Goal: Obtain resource: Obtain resource

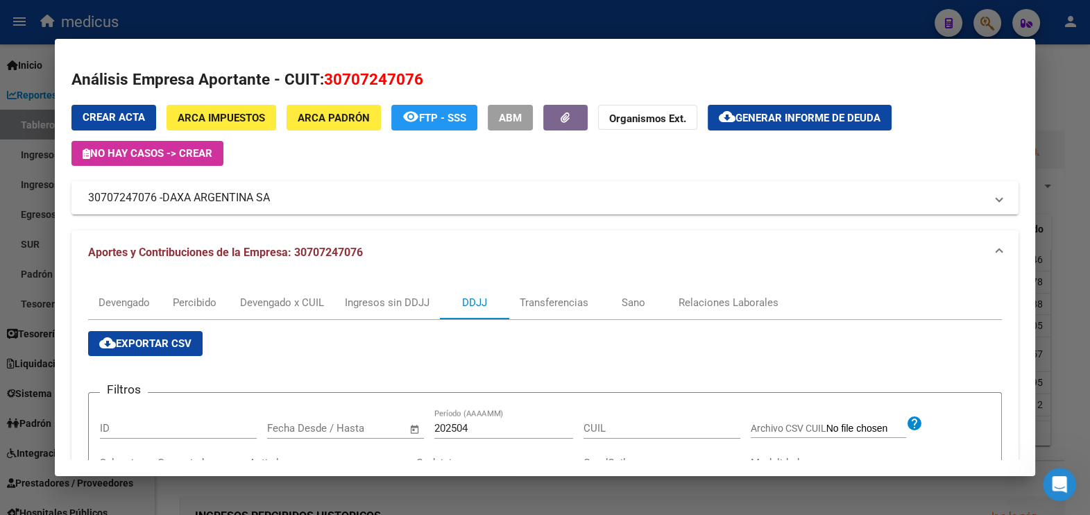
scroll to position [515, 0]
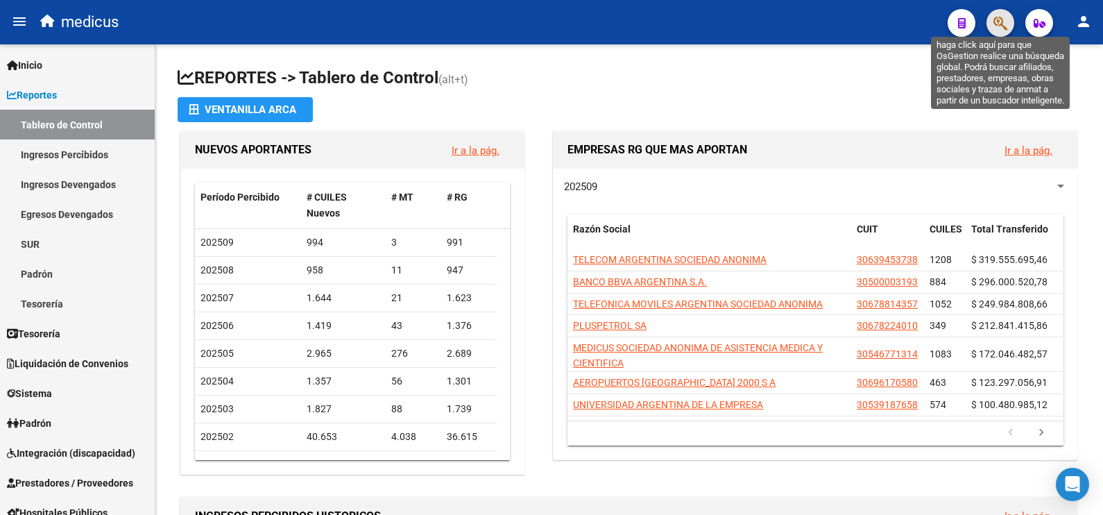
click at [997, 15] on icon "button" at bounding box center [1000, 23] width 14 height 16
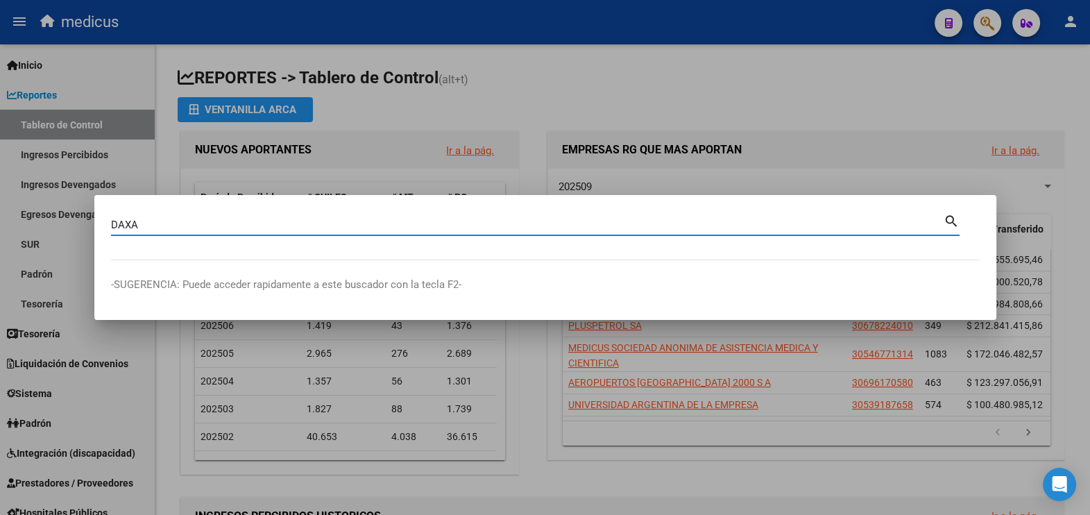
type input "DAXA"
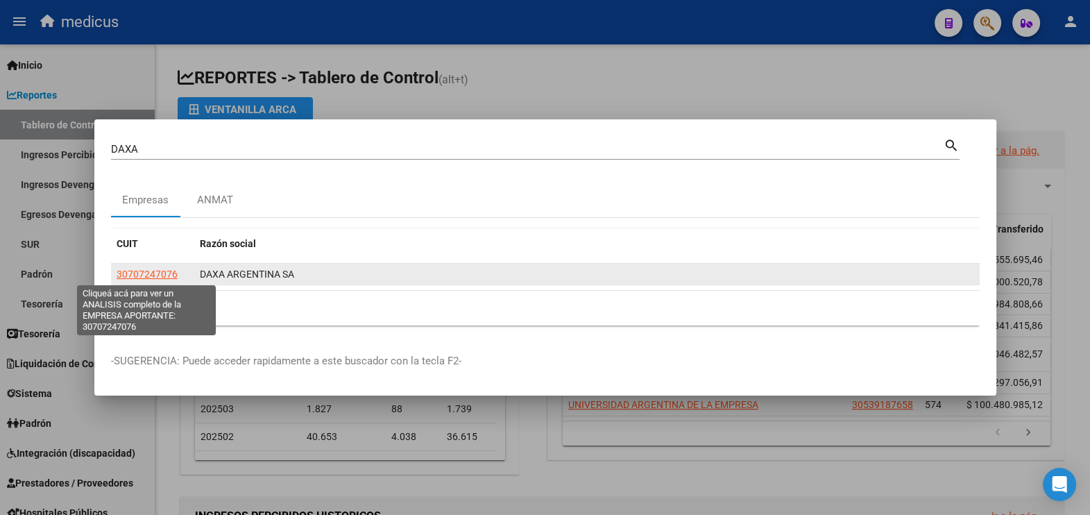
click at [170, 278] on span "30707247076" at bounding box center [147, 273] width 61 height 11
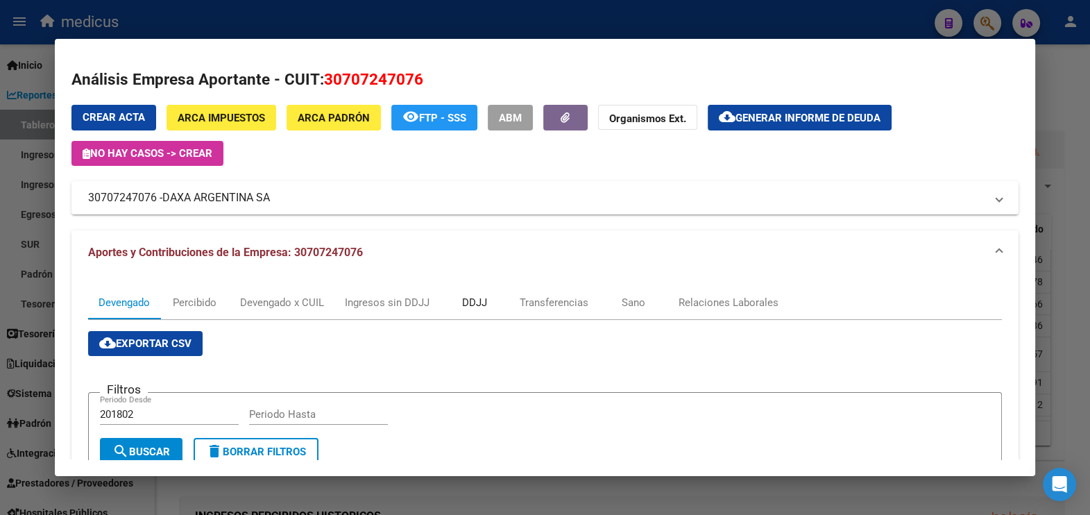
click at [477, 298] on div "DDJJ" at bounding box center [474, 302] width 25 height 15
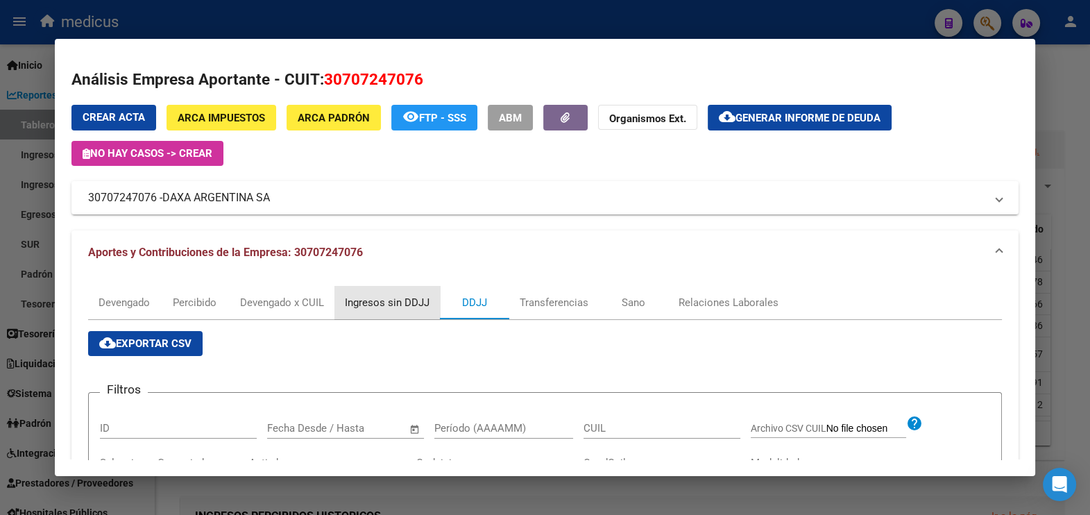
click at [387, 302] on div "Ingresos sin DDJJ" at bounding box center [387, 302] width 85 height 15
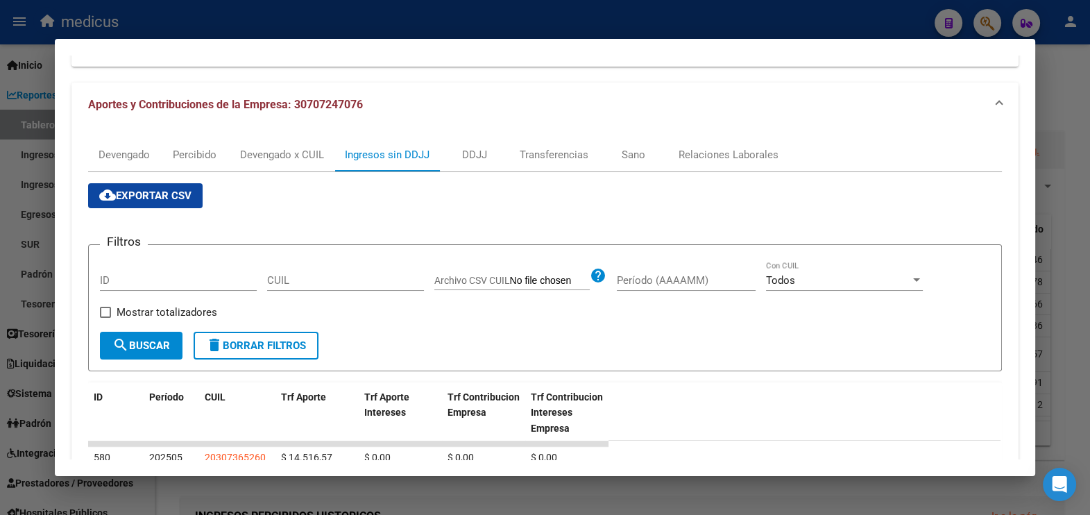
scroll to position [17, 0]
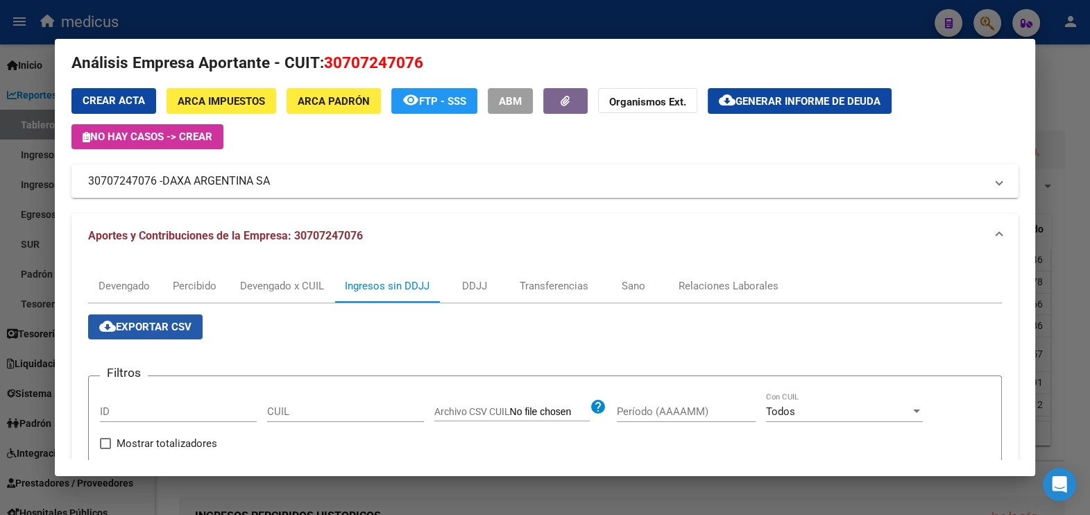
click at [135, 320] on span "cloud_download Exportar CSV" at bounding box center [145, 326] width 92 height 12
drag, startPoint x: 277, startPoint y: 181, endPoint x: 152, endPoint y: 180, distance: 124.9
click at [152, 180] on mat-panel-title "30707247076 - DAXA ARGENTINA SA" at bounding box center [537, 181] width 898 height 17
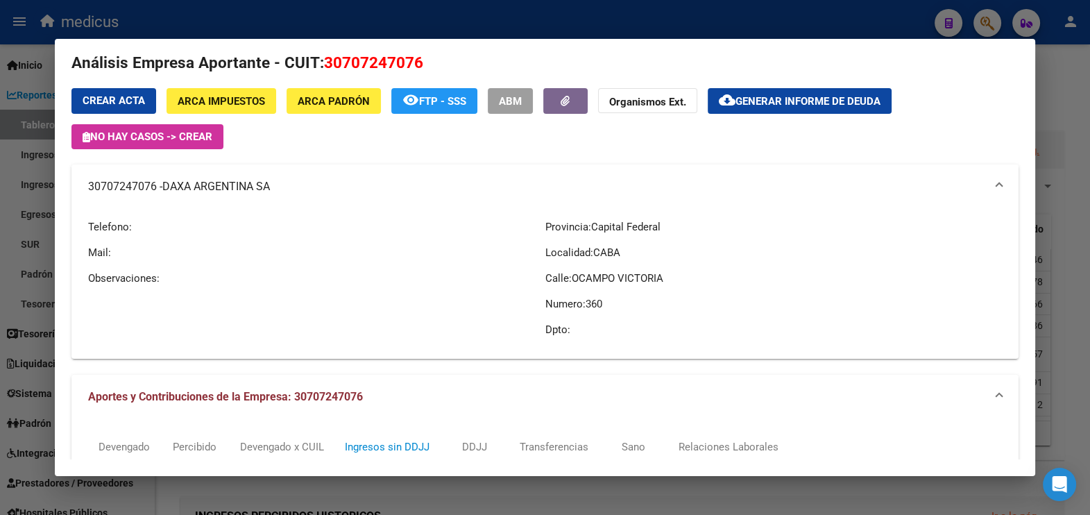
drag, startPoint x: 152, startPoint y: 180, endPoint x: 96, endPoint y: 190, distance: 56.5
click at [96, 190] on mat-panel-title "30707247076 - DAXA ARGENTINA SA" at bounding box center [537, 186] width 898 height 17
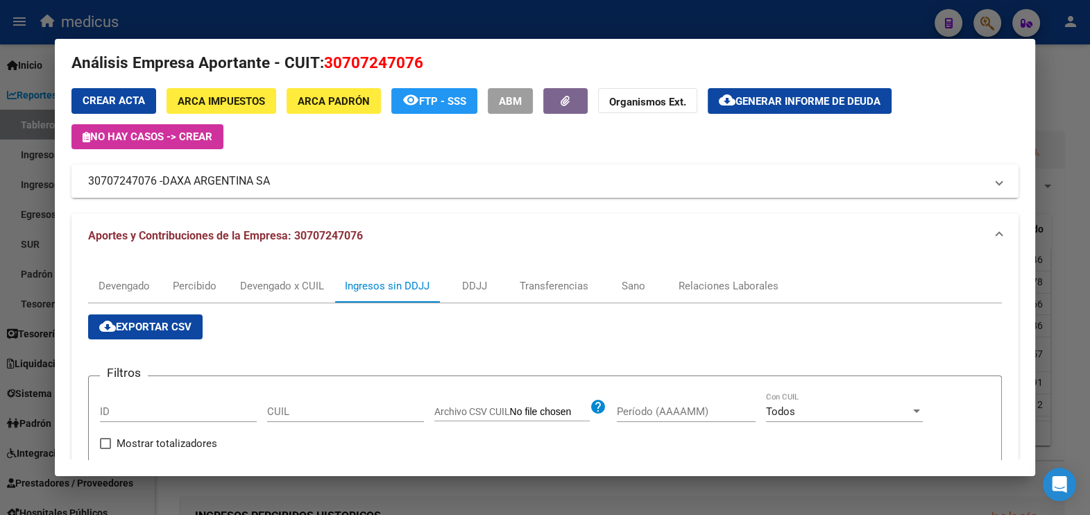
drag, startPoint x: 79, startPoint y: 182, endPoint x: 268, endPoint y: 191, distance: 189.6
click at [268, 191] on mat-expansion-panel-header "30707247076 - DAXA ARGENTINA SA" at bounding box center [545, 180] width 948 height 33
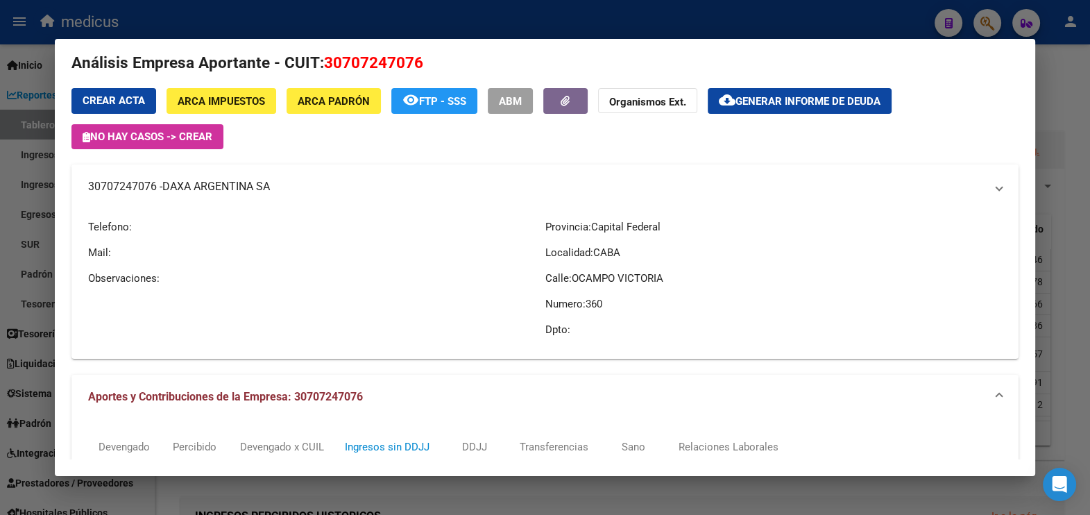
copy mat-panel-title "30707247076 - DAXA ARGENTINA SA"
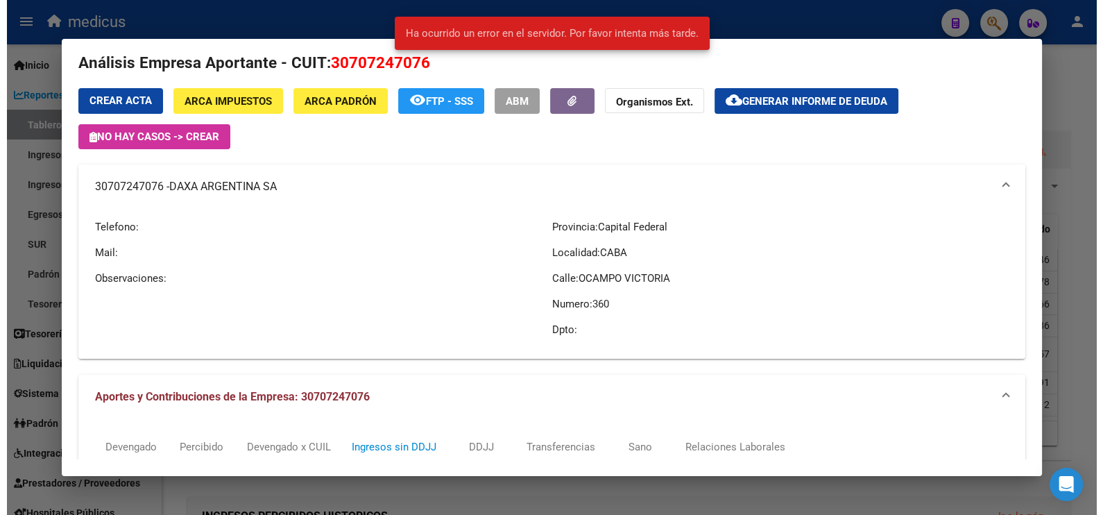
scroll to position [0, 0]
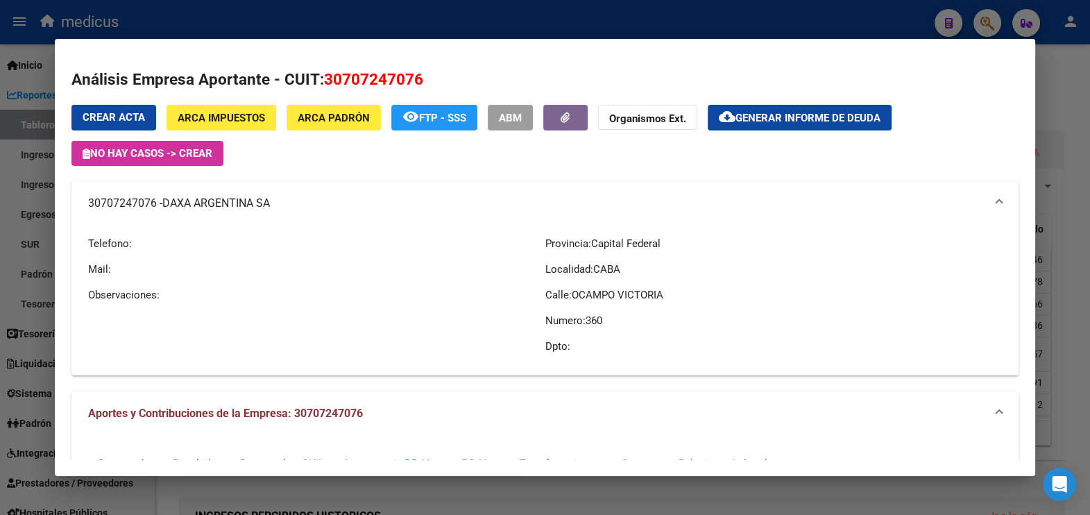
drag, startPoint x: 807, startPoint y: 12, endPoint x: 782, endPoint y: 10, distance: 24.4
click at [805, 12] on div at bounding box center [545, 257] width 1090 height 515
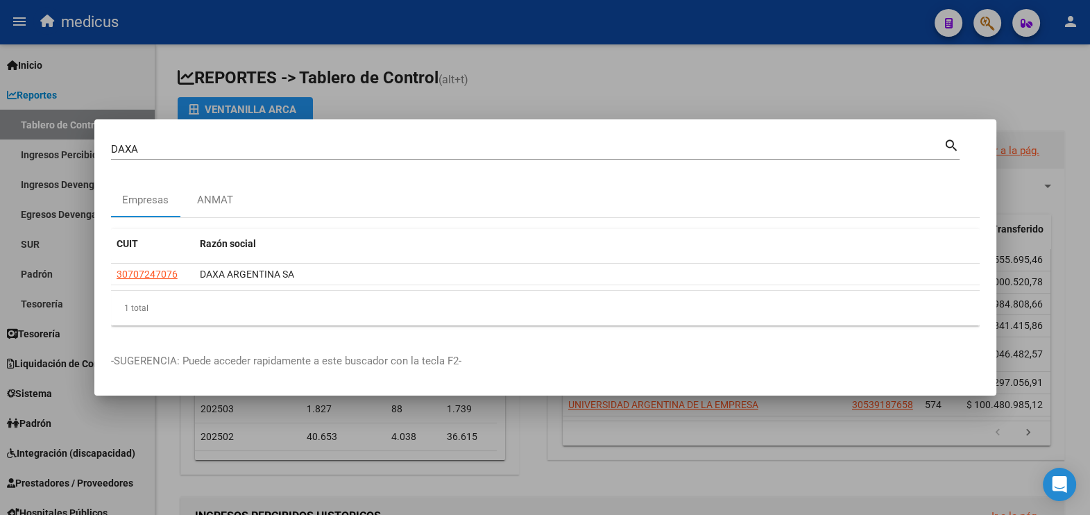
click at [811, 66] on div at bounding box center [545, 257] width 1090 height 515
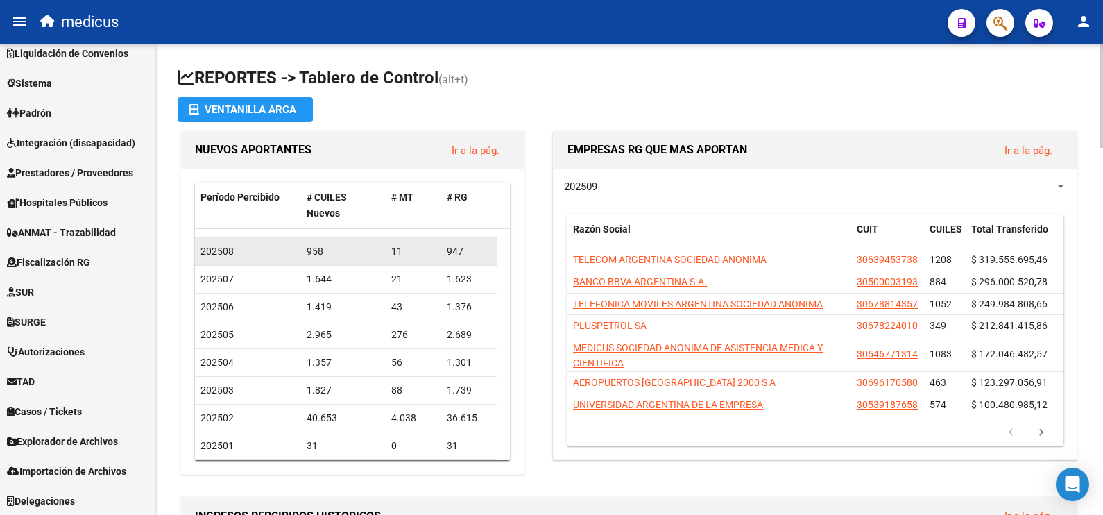
scroll to position [20, 0]
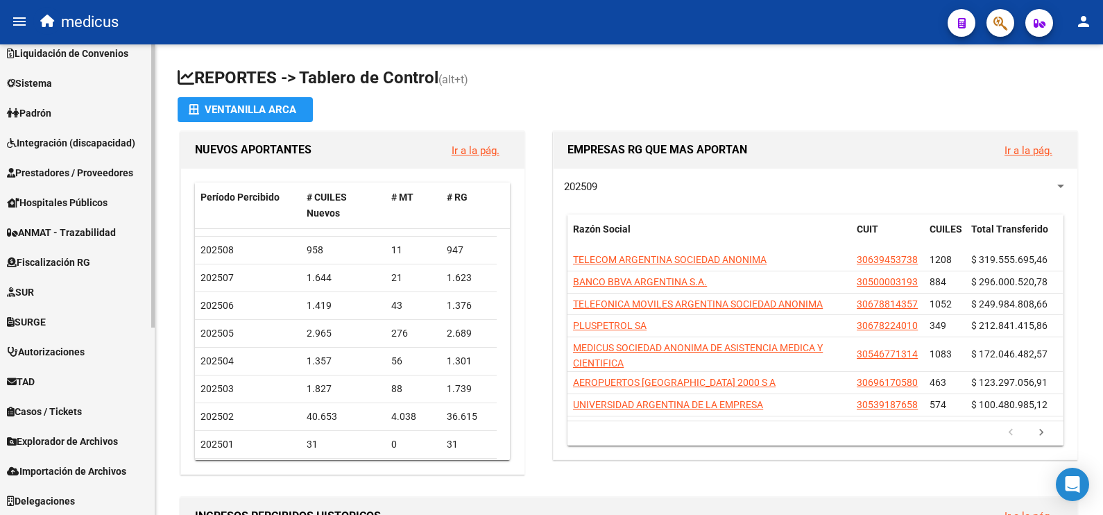
click at [76, 449] on link "Explorador de Archivos" at bounding box center [77, 441] width 155 height 30
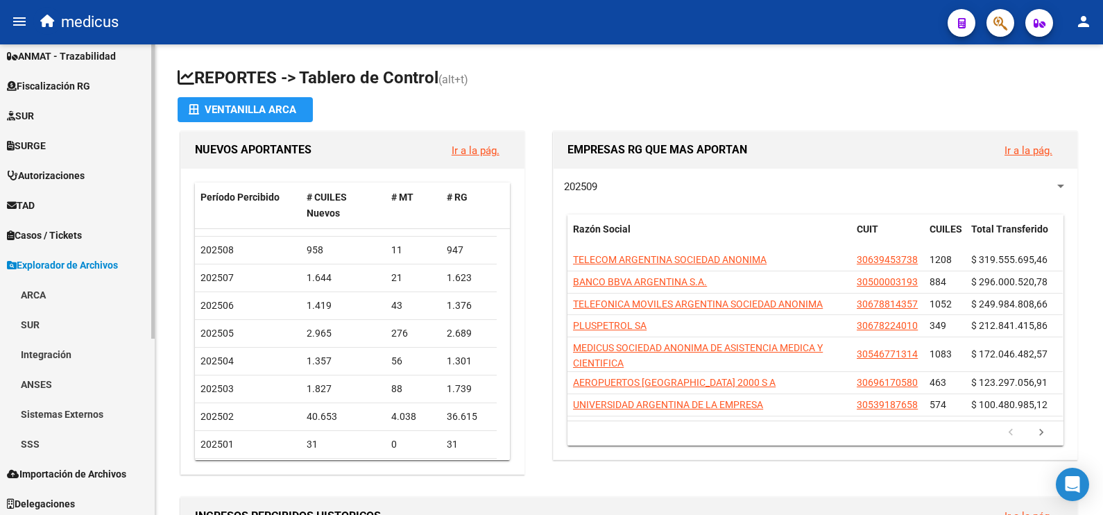
scroll to position [280, 0]
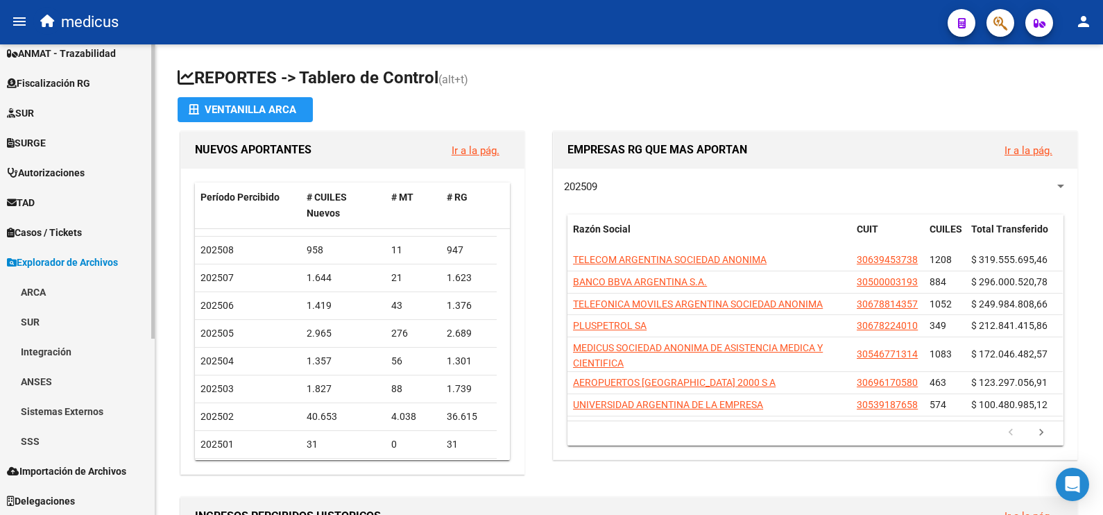
click at [40, 291] on link "ARCA" at bounding box center [77, 292] width 155 height 30
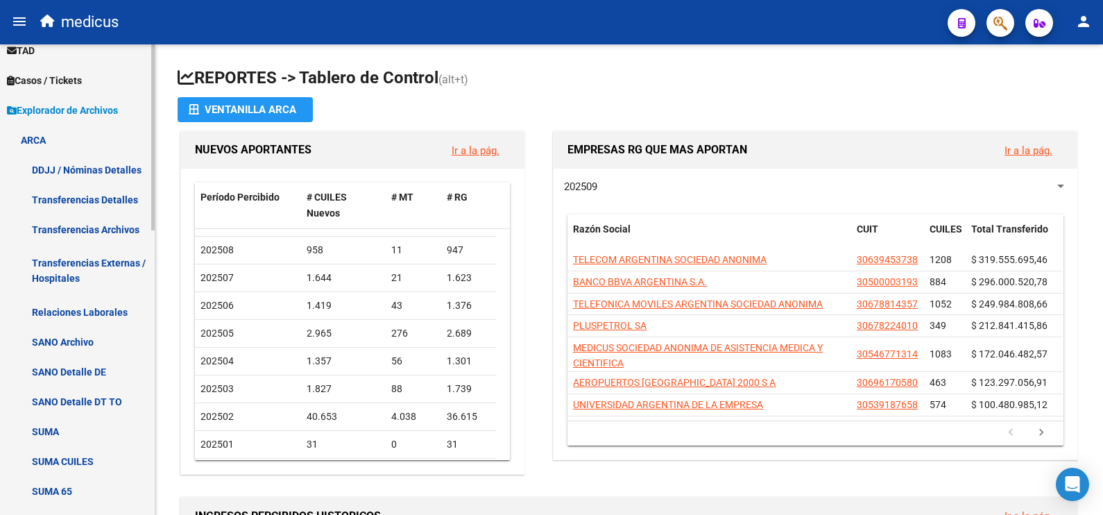
scroll to position [454, 0]
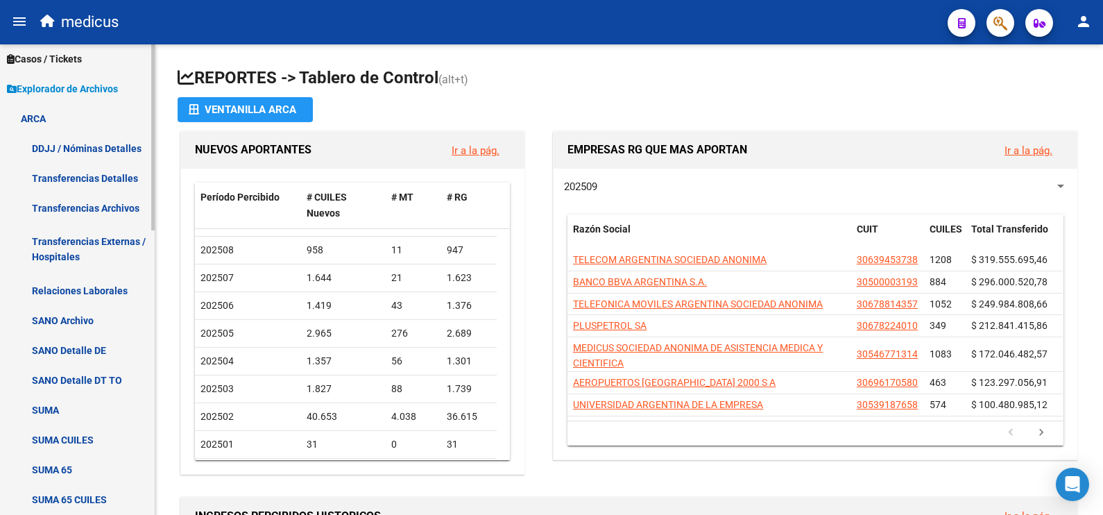
click at [60, 152] on link "DDJJ / Nóminas Detalles" at bounding box center [77, 148] width 155 height 30
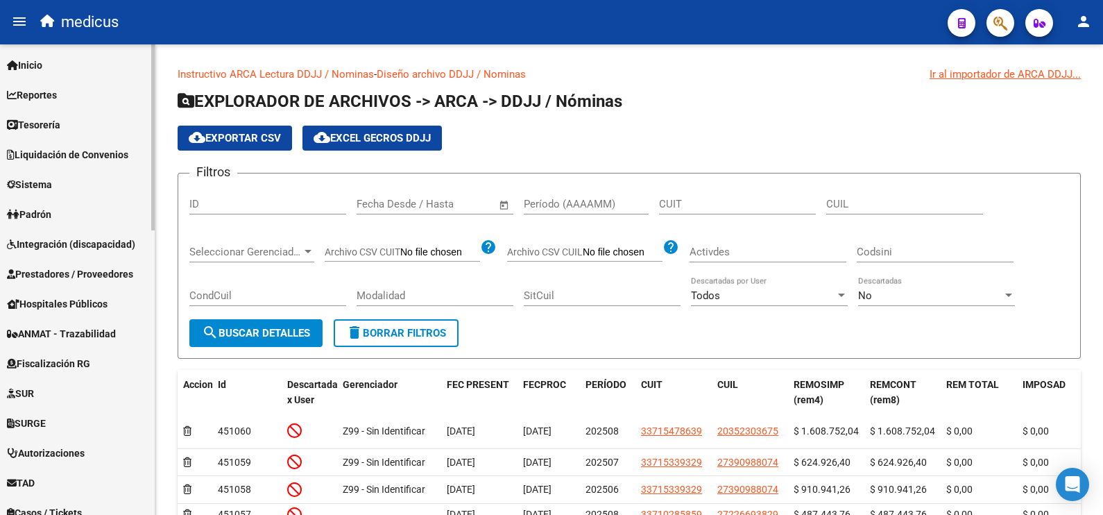
click at [51, 116] on link "Tesorería" at bounding box center [77, 125] width 155 height 30
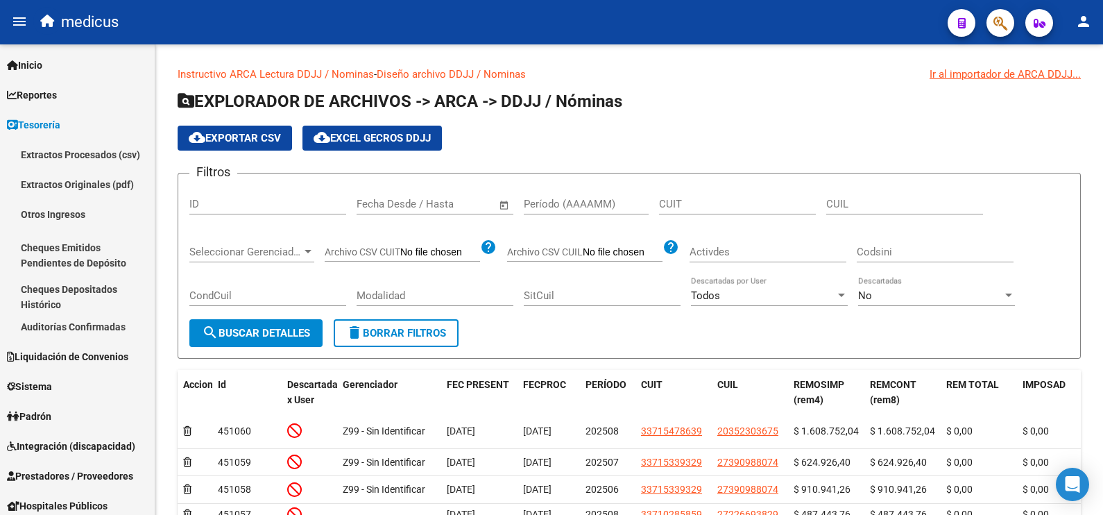
click at [996, 17] on icon "button" at bounding box center [1000, 23] width 14 height 16
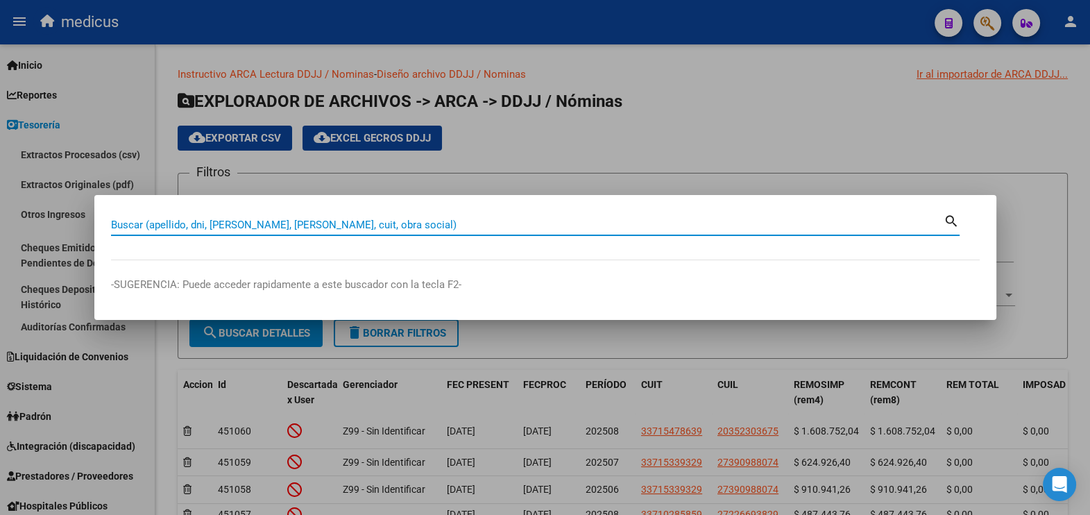
click at [427, 225] on input "Buscar (apellido, dni, [PERSON_NAME], [PERSON_NAME], cuit, obra social)" at bounding box center [527, 225] width 832 height 12
type input "DAXA"
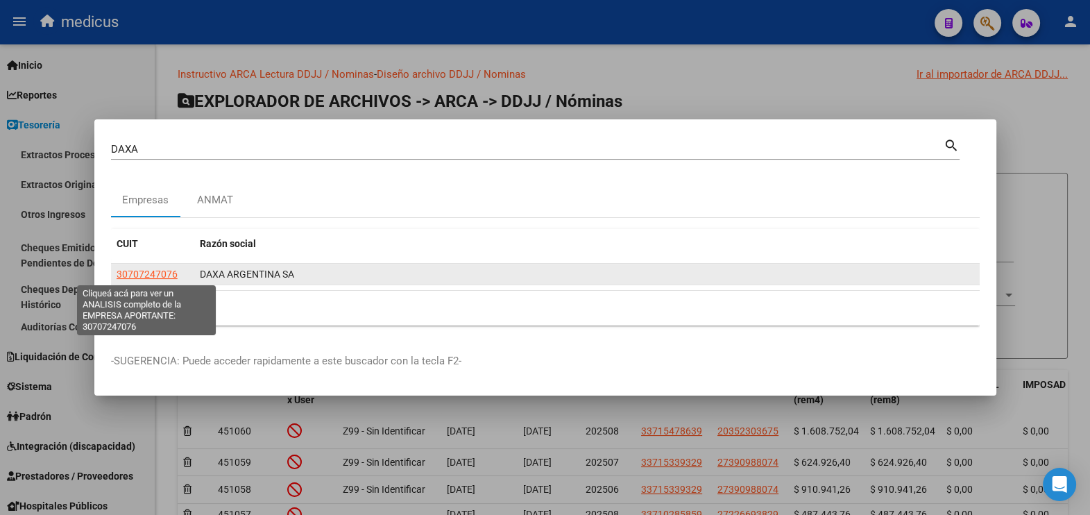
click at [166, 271] on span "30707247076" at bounding box center [147, 273] width 61 height 11
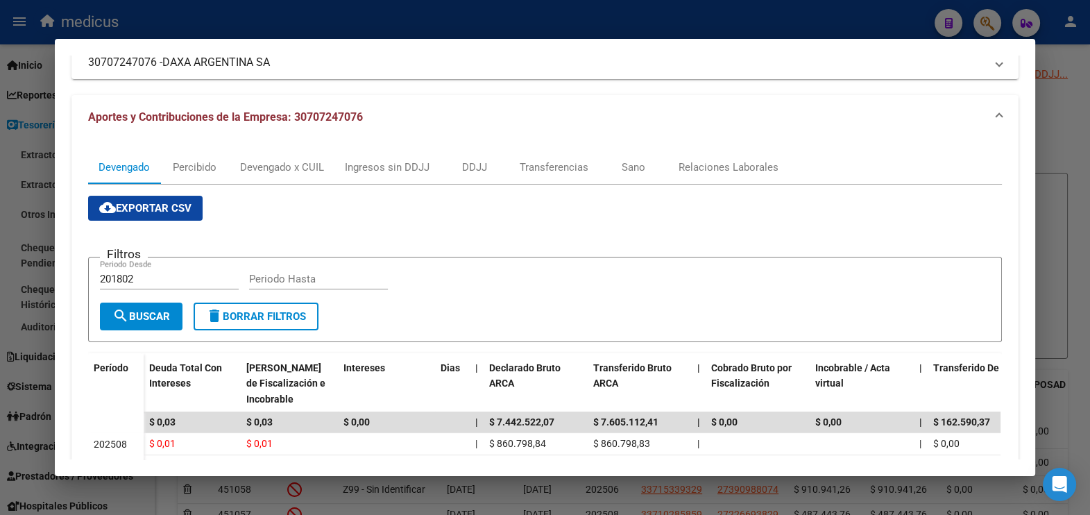
scroll to position [86, 0]
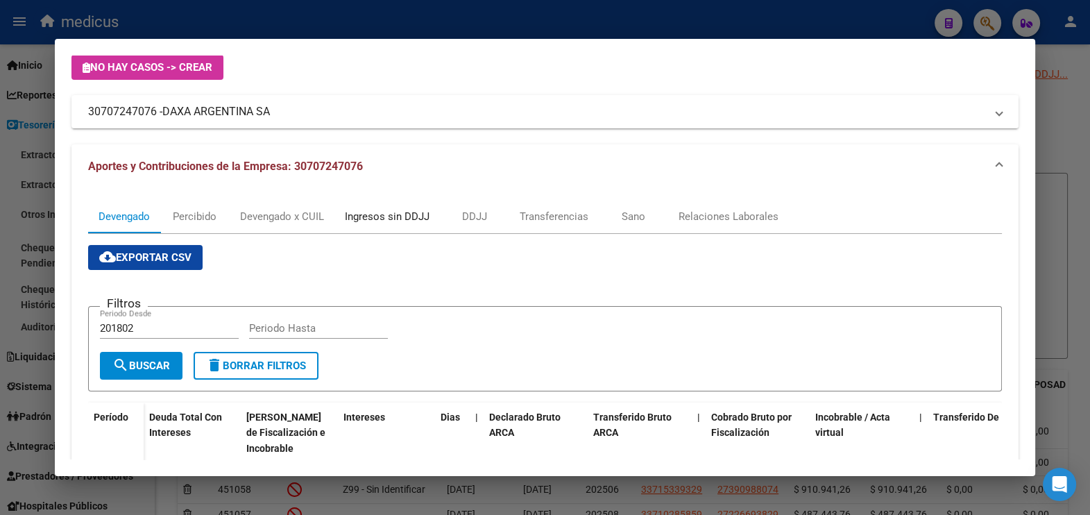
click at [378, 214] on div "Ingresos sin DDJJ" at bounding box center [387, 216] width 85 height 15
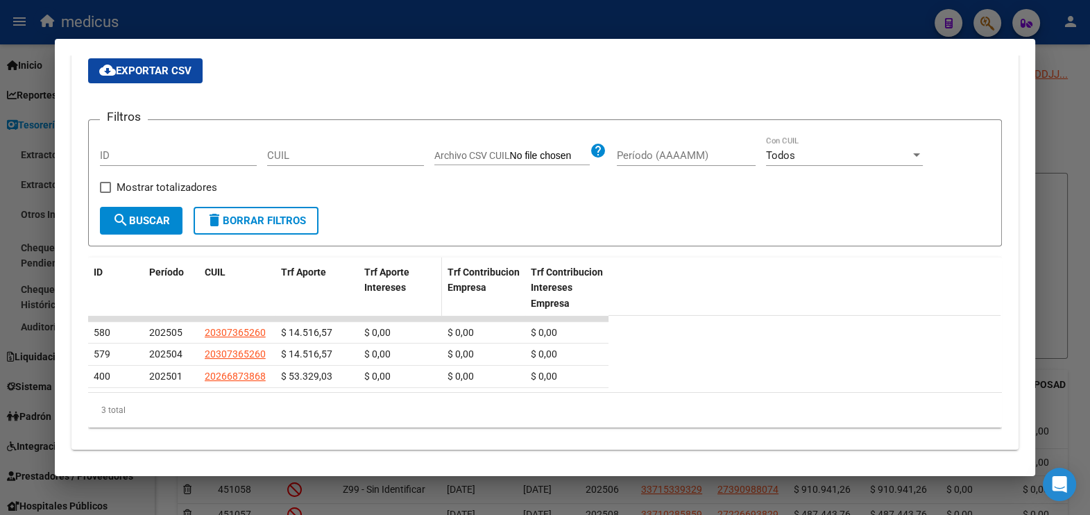
scroll to position [276, 0]
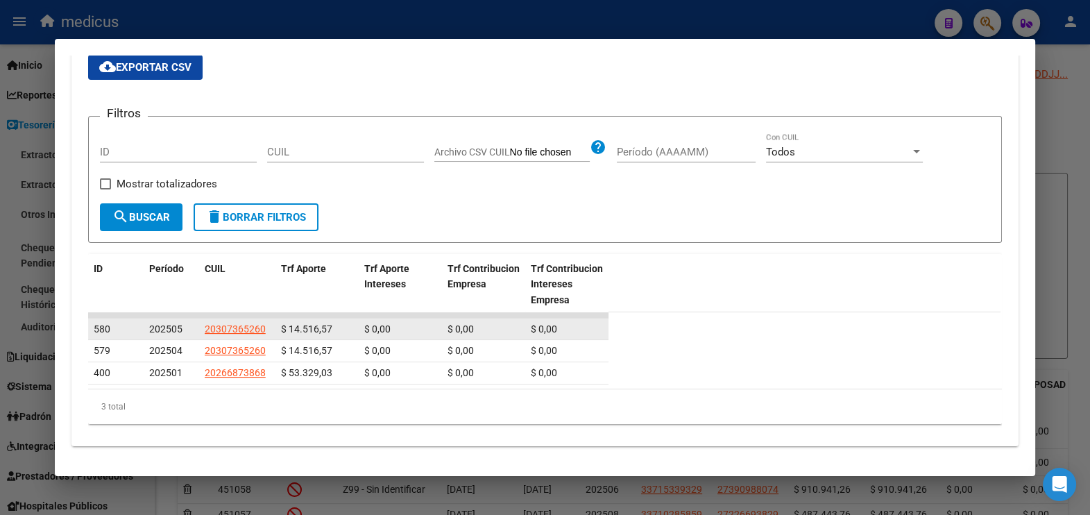
drag, startPoint x: 267, startPoint y: 333, endPoint x: 191, endPoint y: 333, distance: 76.3
click at [191, 333] on div "580 202505 20307365260 $ 14.516,57 $ 0,00 $ 0,00 $ 0,00" at bounding box center [348, 329] width 520 height 22
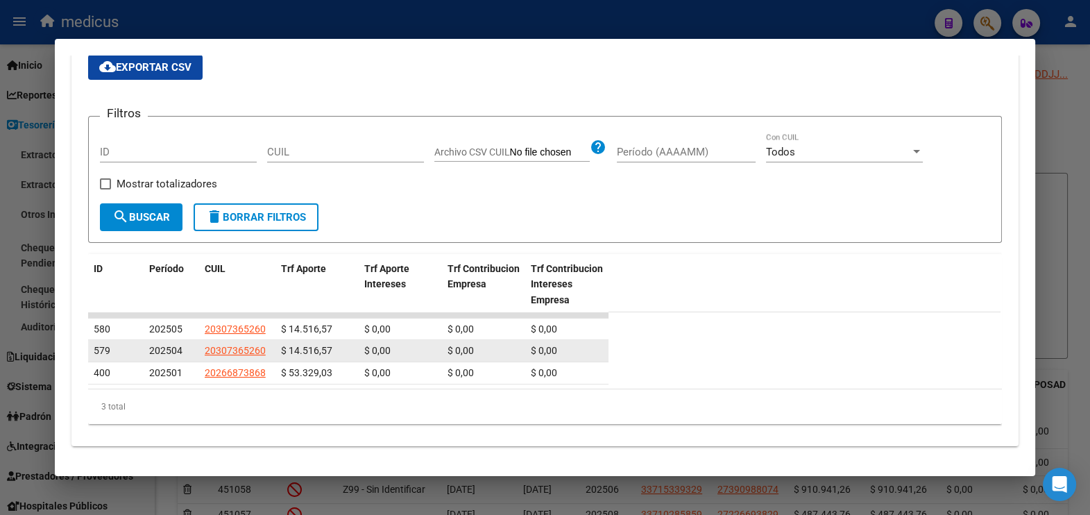
copy div "20307365260"
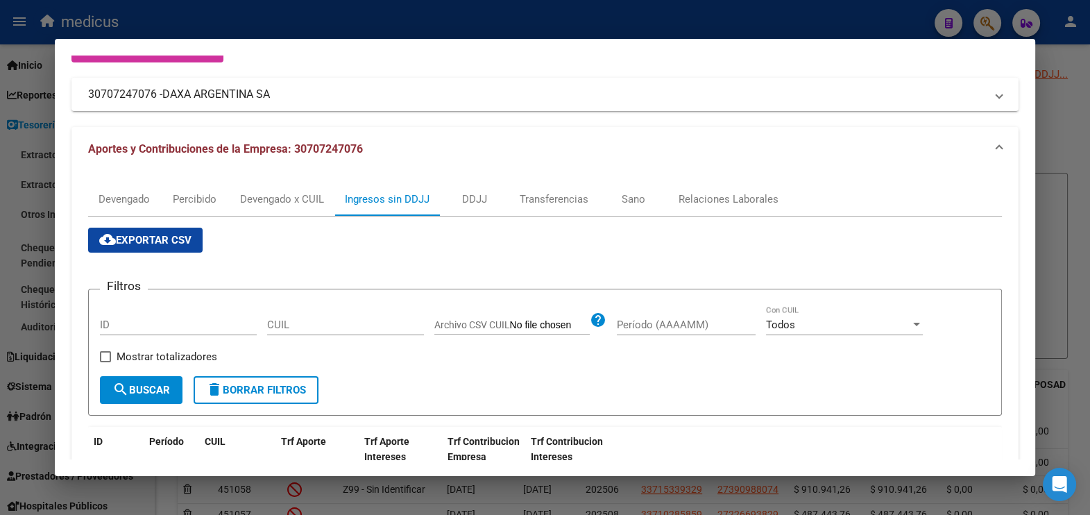
scroll to position [0, 0]
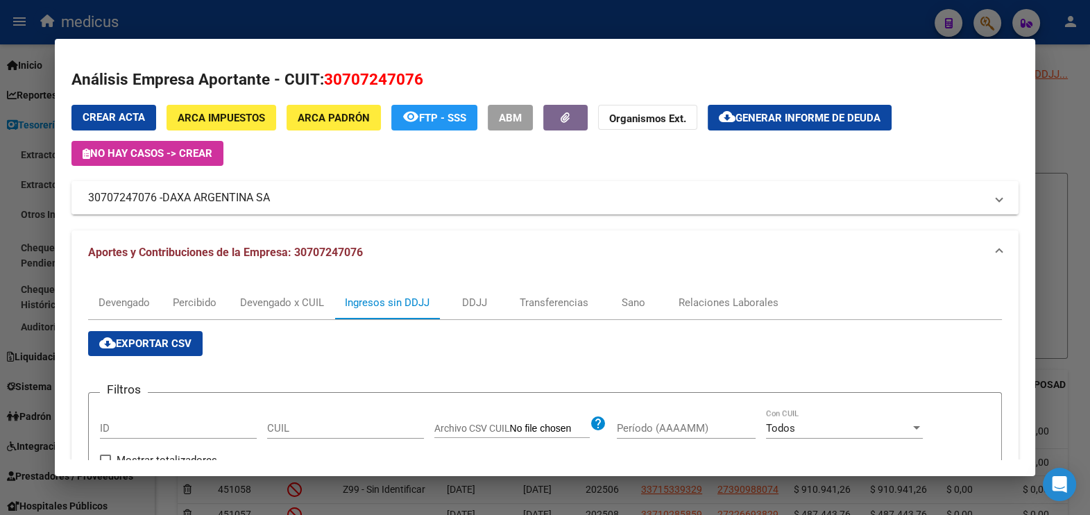
drag, startPoint x: 286, startPoint y: 189, endPoint x: 182, endPoint y: 194, distance: 104.8
click at [182, 194] on mat-panel-title "30707247076 - DAXA ARGENTINA SA" at bounding box center [537, 197] width 898 height 17
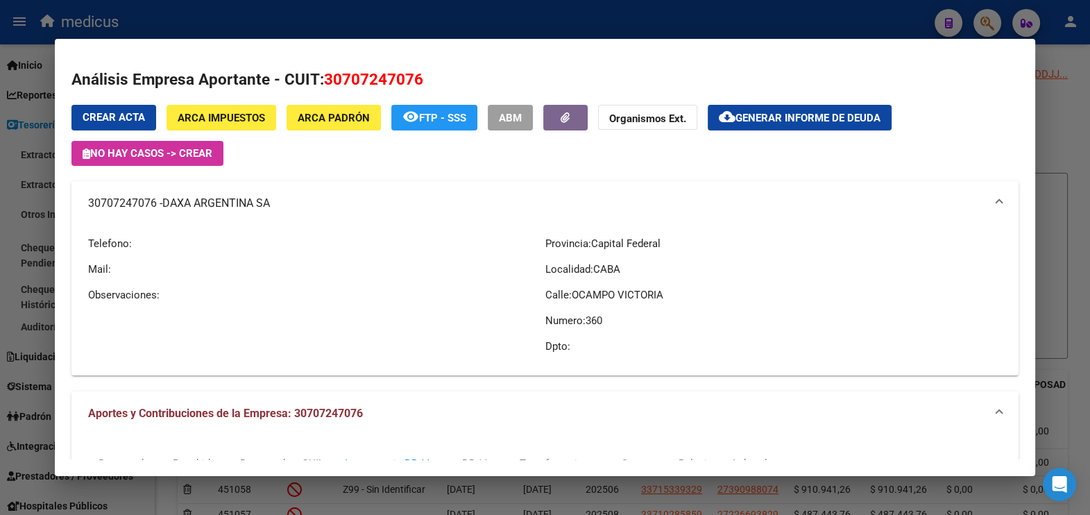
drag, startPoint x: 182, startPoint y: 194, endPoint x: 276, endPoint y: 213, distance: 96.3
click at [276, 213] on mat-expansion-panel-header "30707247076 - DAXA ARGENTINA SA" at bounding box center [545, 203] width 948 height 44
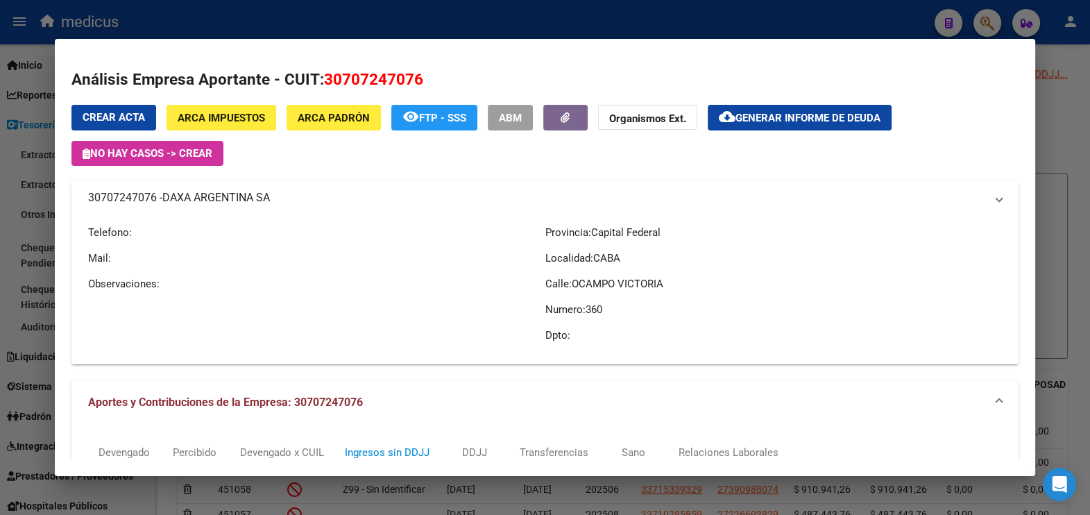
copy mat-panel-title "30707247076 - DAXA ARGENTINA SA"
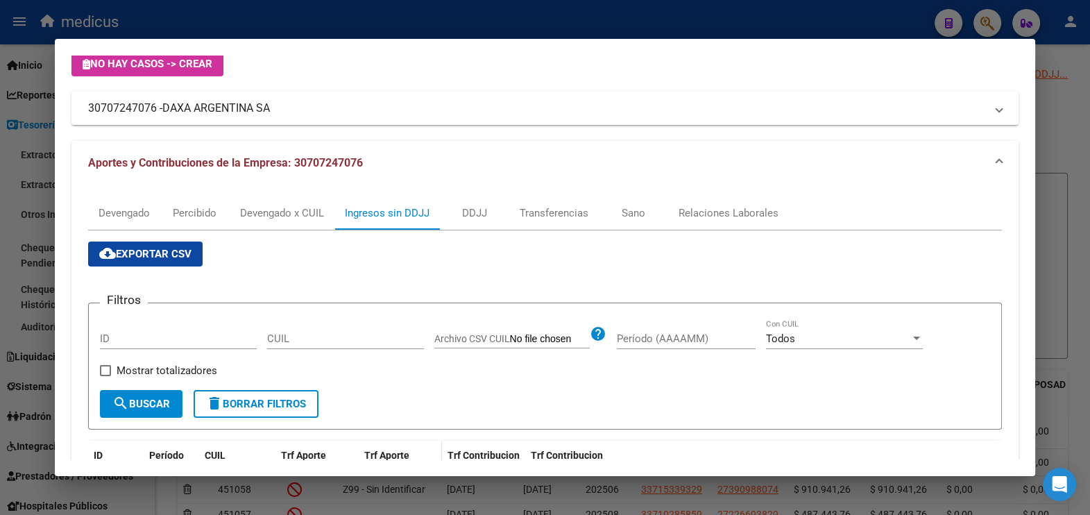
scroll to position [276, 0]
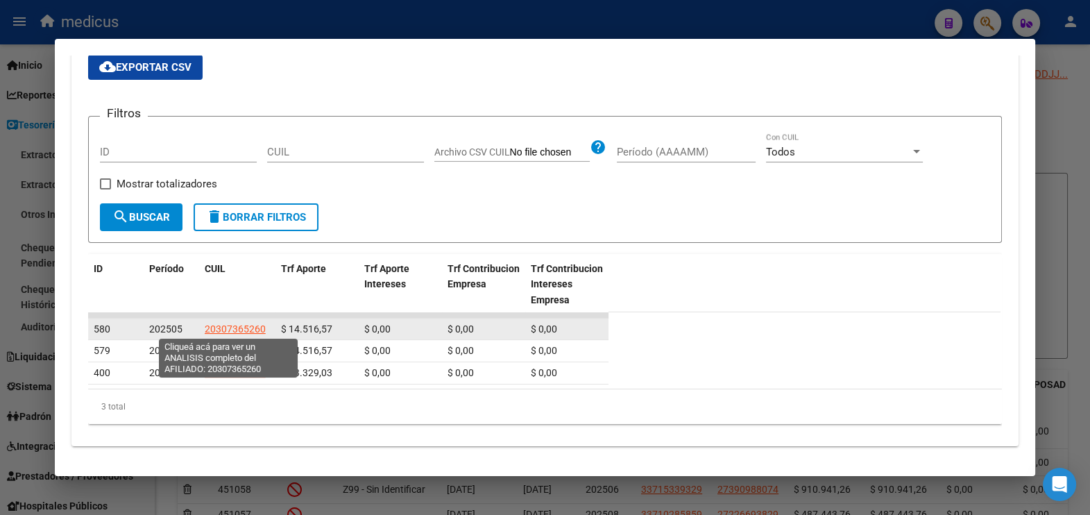
click at [236, 323] on span "20307365260" at bounding box center [235, 328] width 61 height 11
type textarea "20307365260"
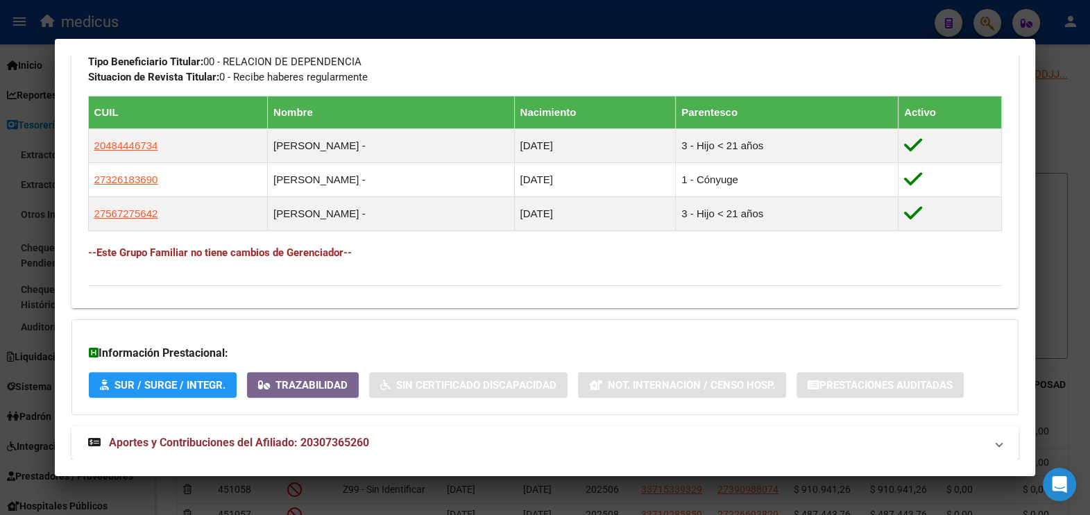
scroll to position [764, 0]
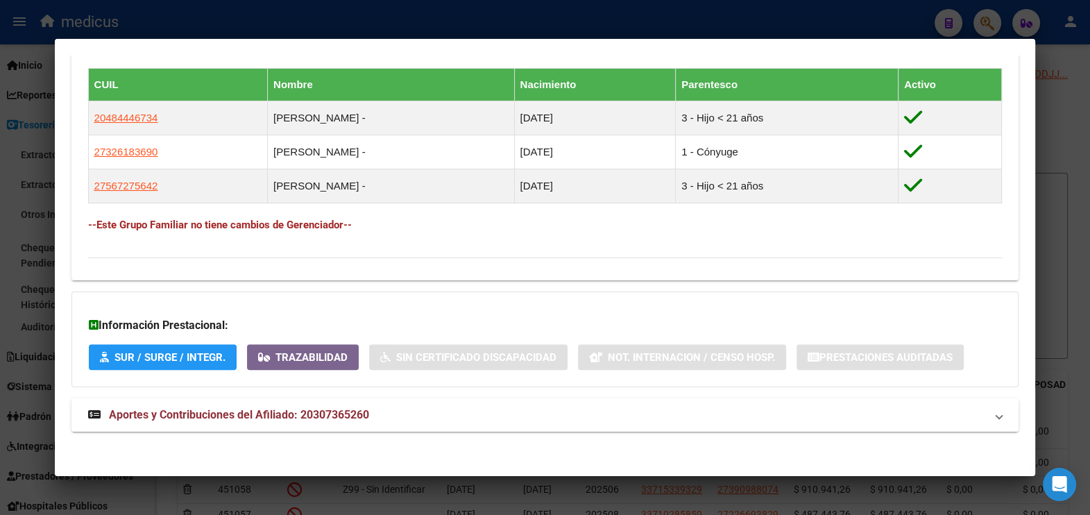
click at [340, 408] on span "Aportes y Contribuciones del Afiliado: 20307365260" at bounding box center [239, 414] width 260 height 13
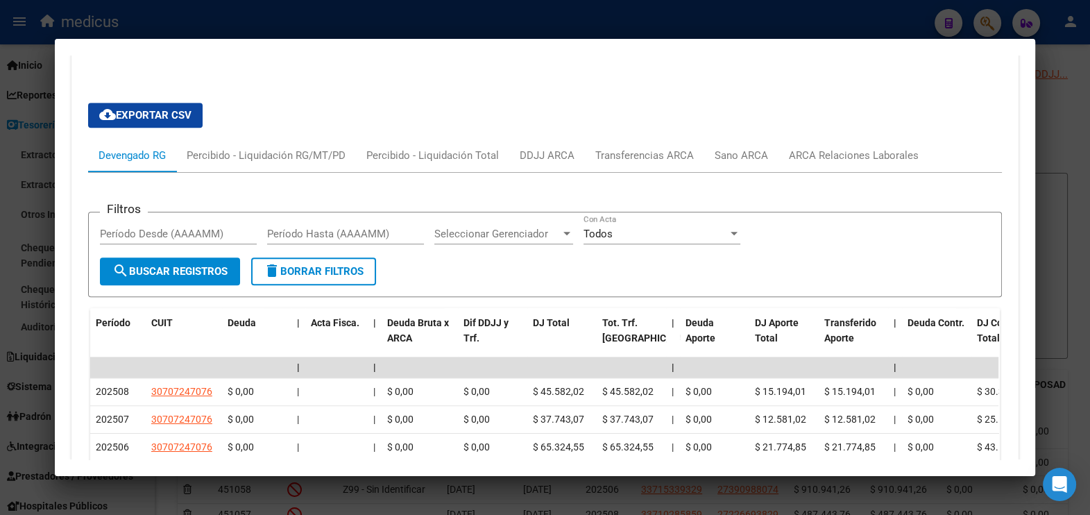
scroll to position [1024, 0]
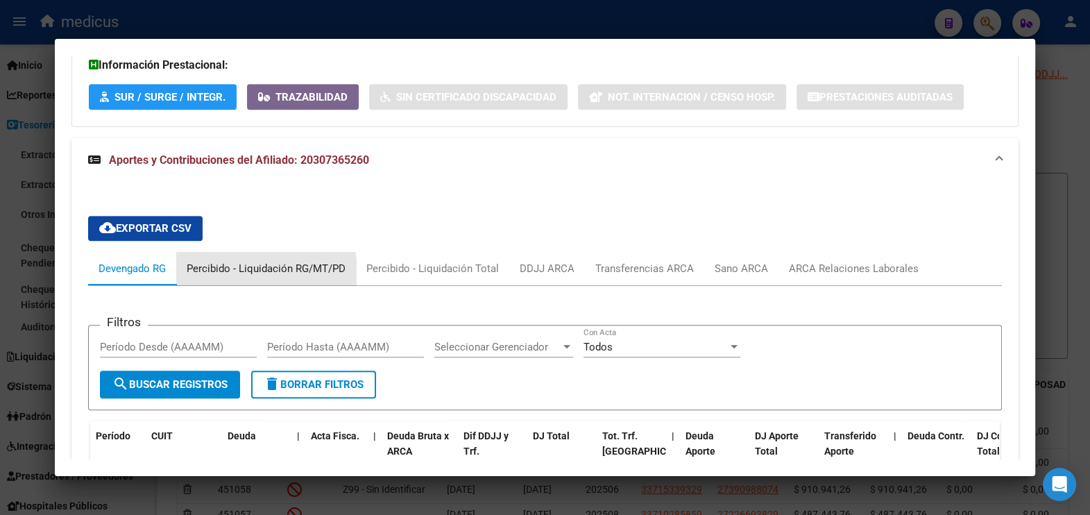
click at [238, 273] on div "Percibido - Liquidación RG/MT/PD" at bounding box center [266, 268] width 180 height 33
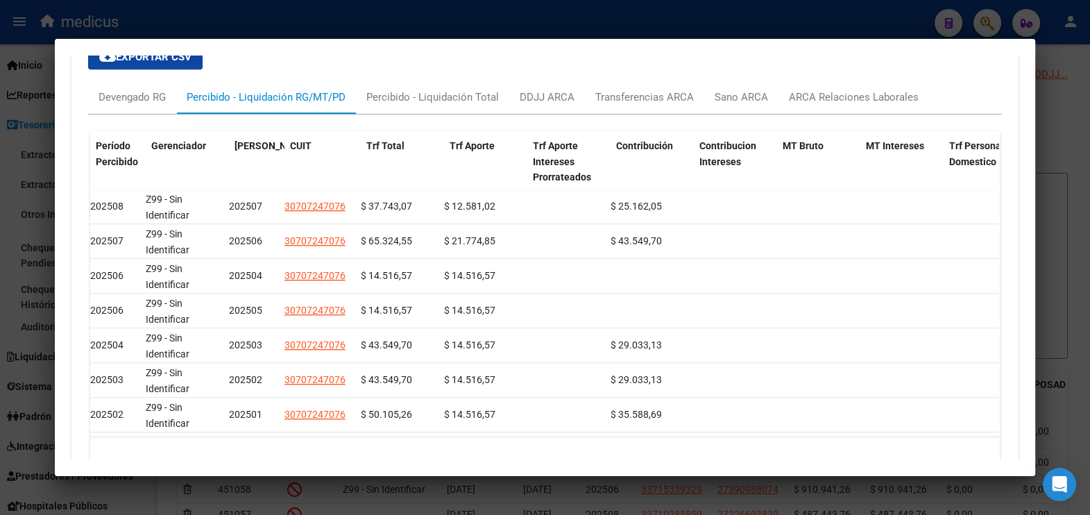
scroll to position [0, 0]
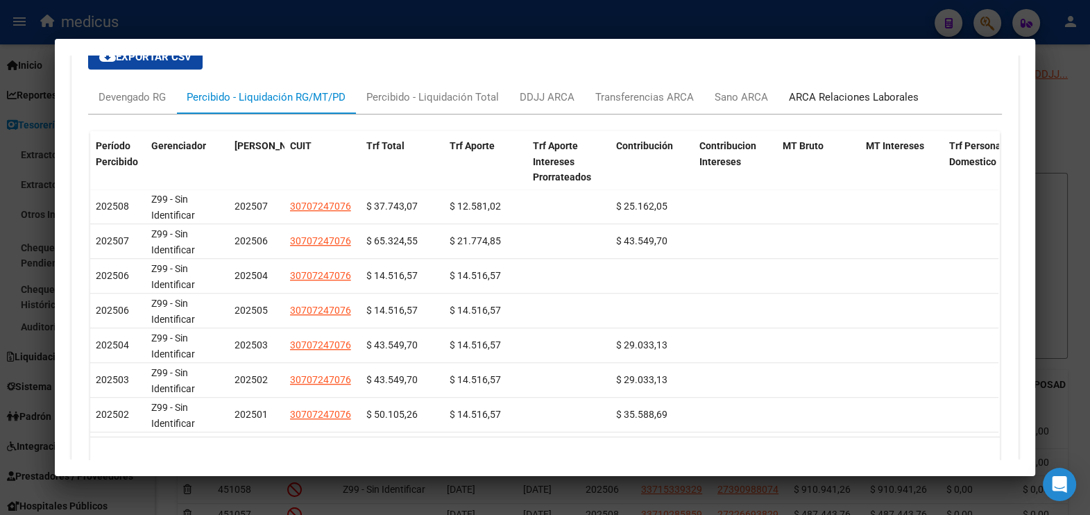
click at [844, 96] on div "ARCA Relaciones Laborales" at bounding box center [854, 96] width 130 height 15
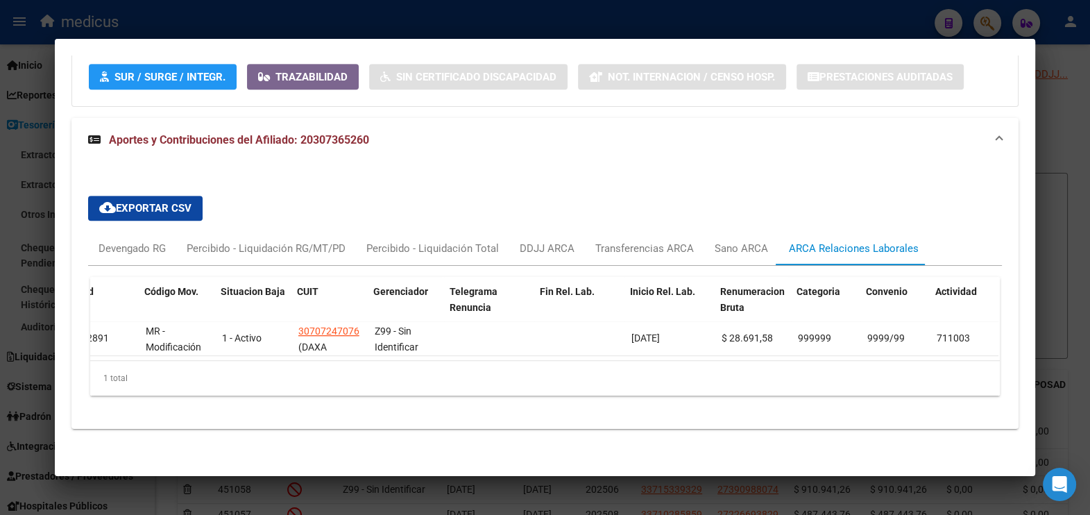
scroll to position [0, 815]
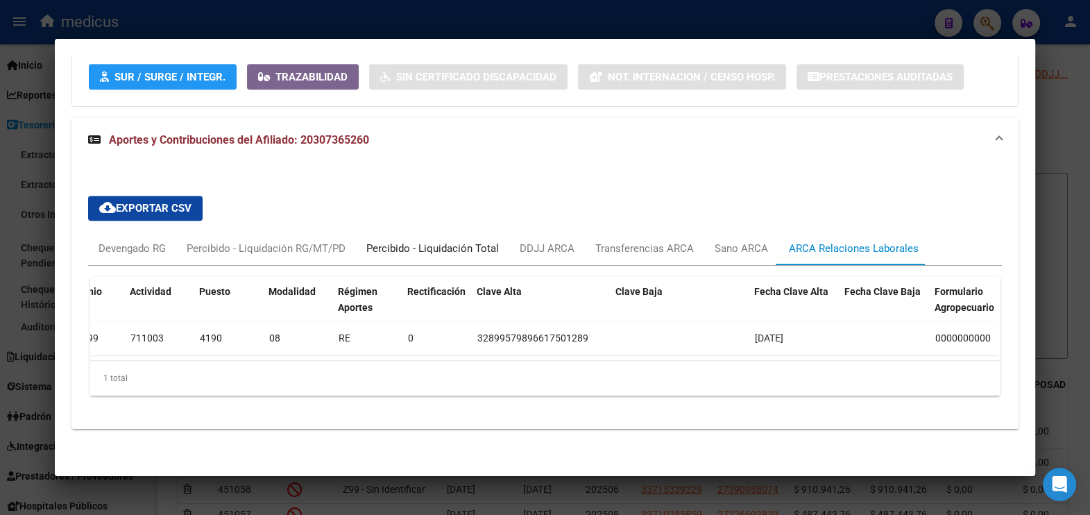
click at [425, 241] on div "Percibido - Liquidación Total" at bounding box center [432, 248] width 132 height 15
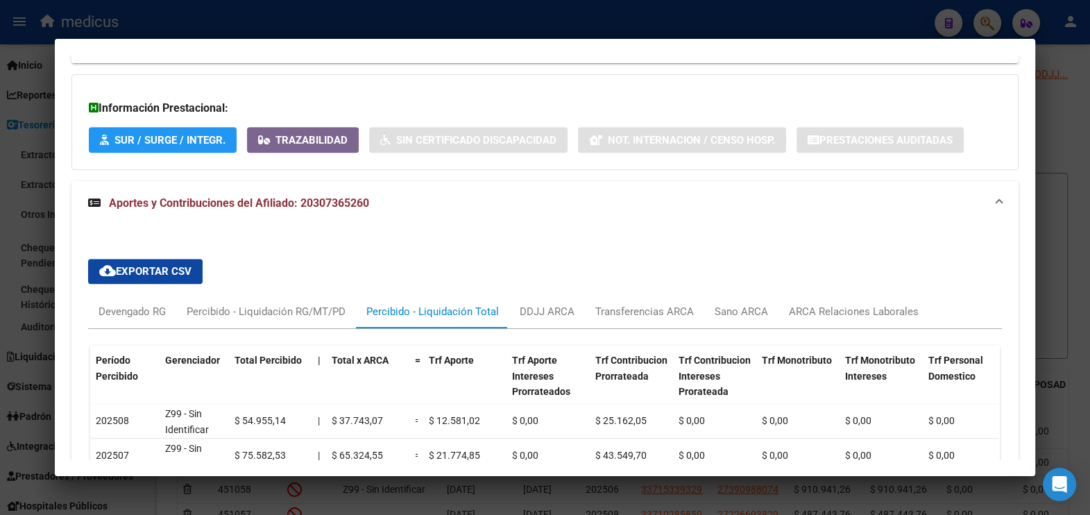
scroll to position [1074, 0]
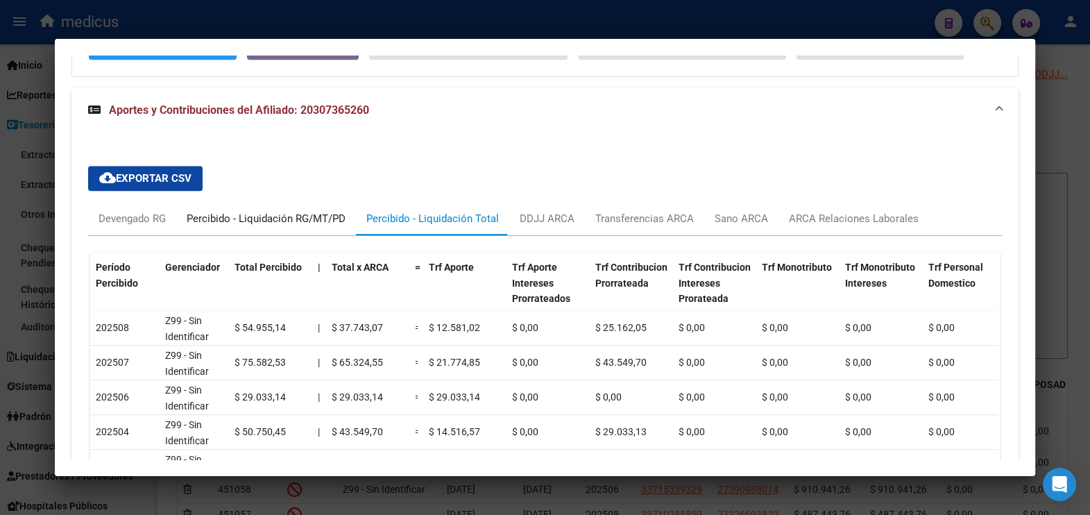
click at [248, 221] on div "Percibido - Liquidación RG/MT/PD" at bounding box center [266, 218] width 159 height 15
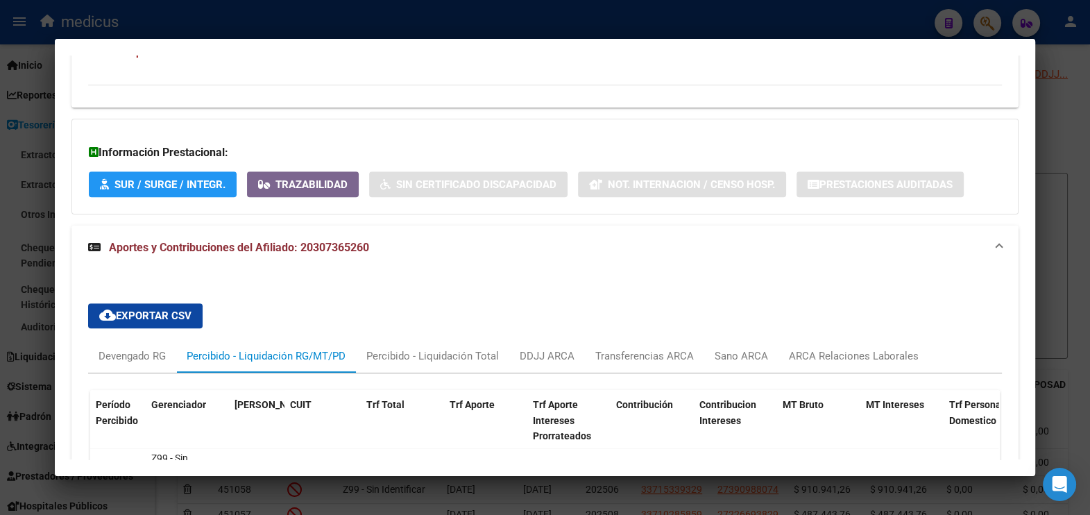
scroll to position [935, 0]
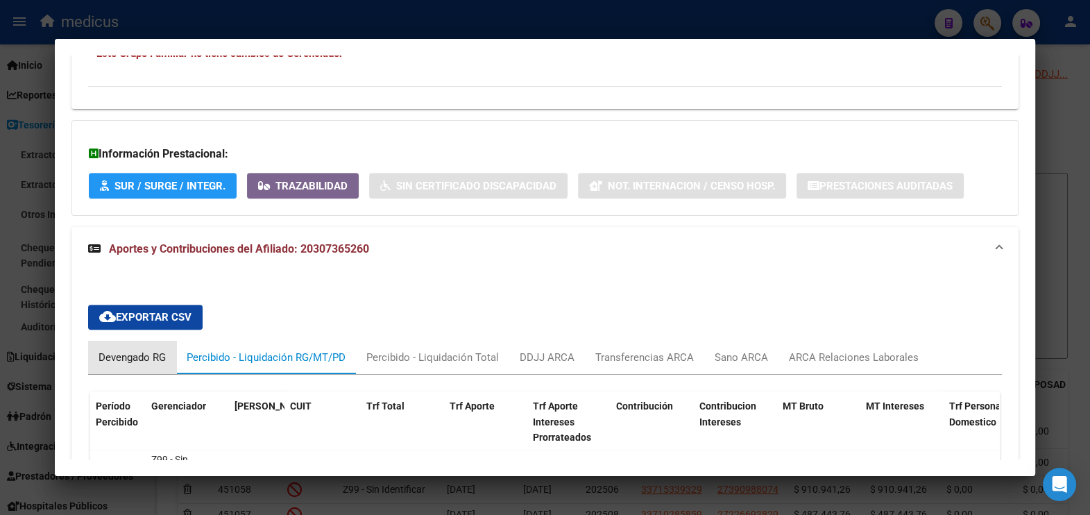
click at [138, 357] on div "Devengado RG" at bounding box center [131, 357] width 67 height 15
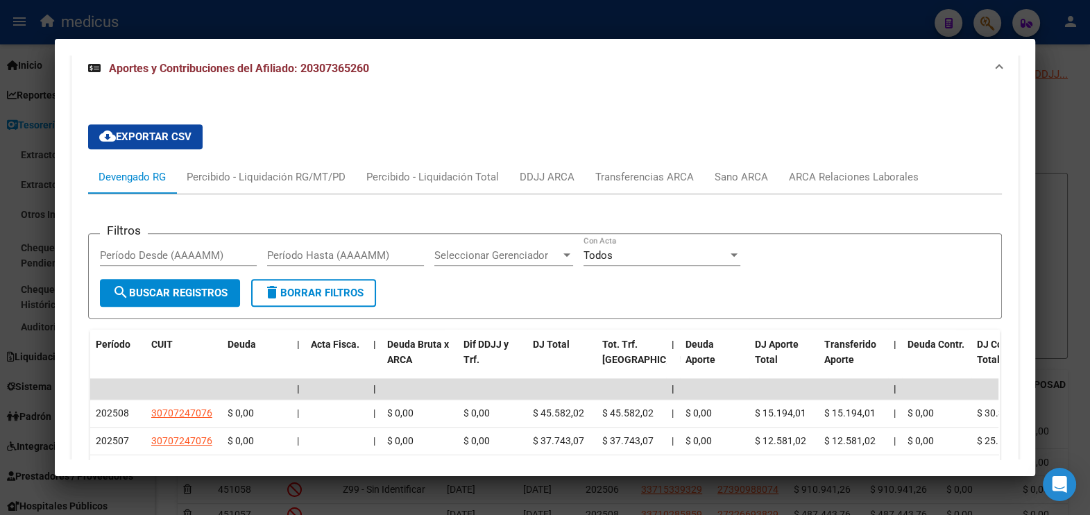
scroll to position [1022, 0]
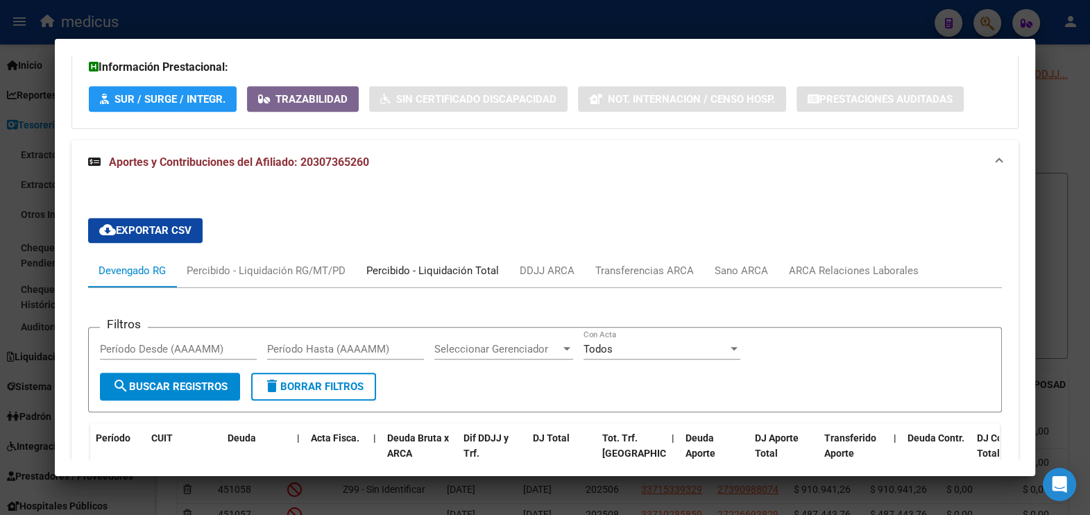
click at [436, 264] on div "Percibido - Liquidación Total" at bounding box center [432, 270] width 132 height 15
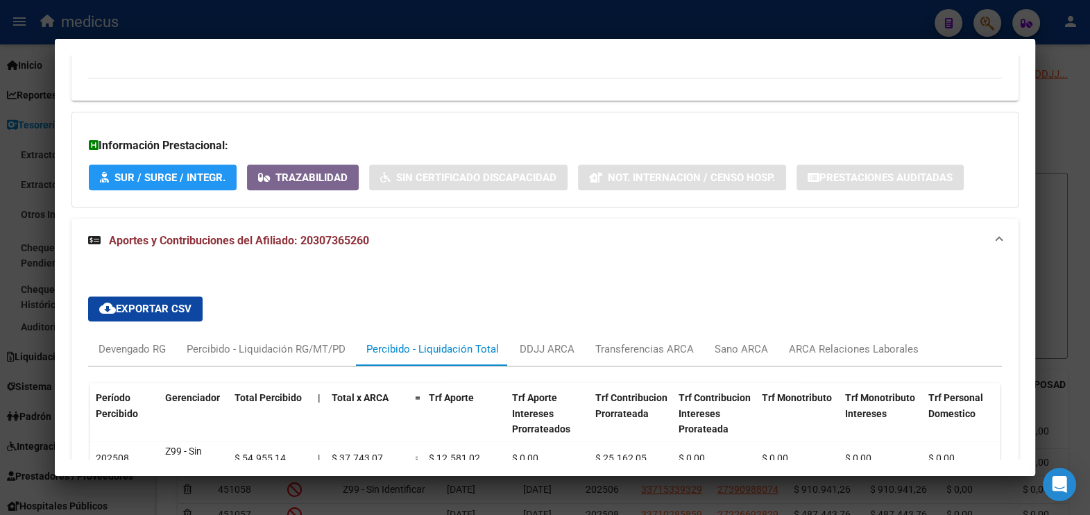
scroll to position [935, 0]
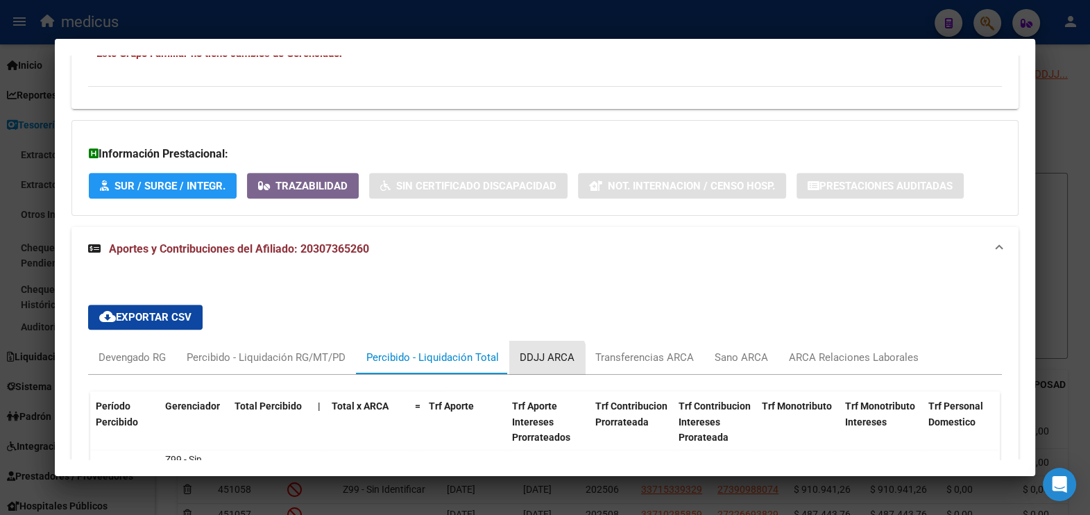
click at [520, 363] on div "DDJJ ARCA" at bounding box center [547, 357] width 76 height 33
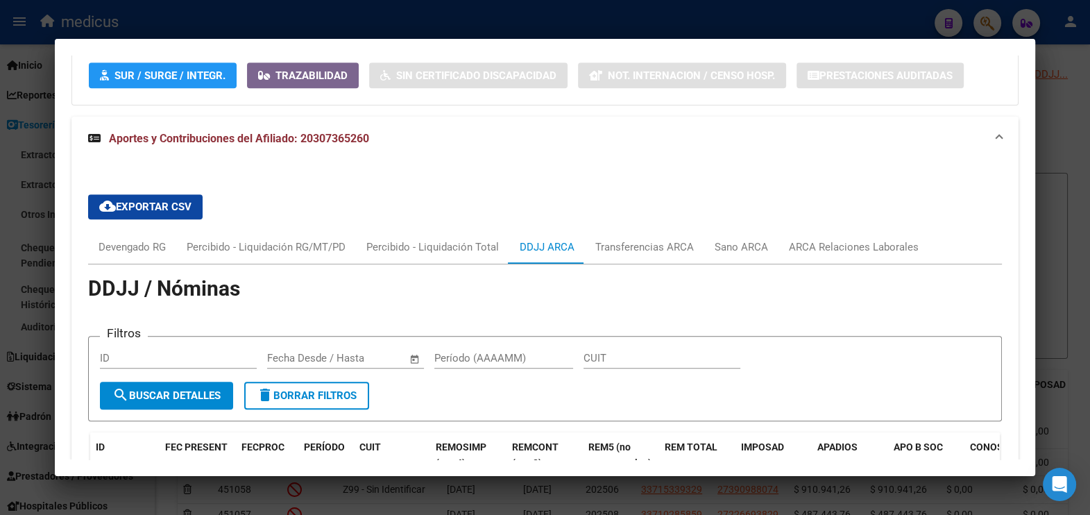
scroll to position [1022, 0]
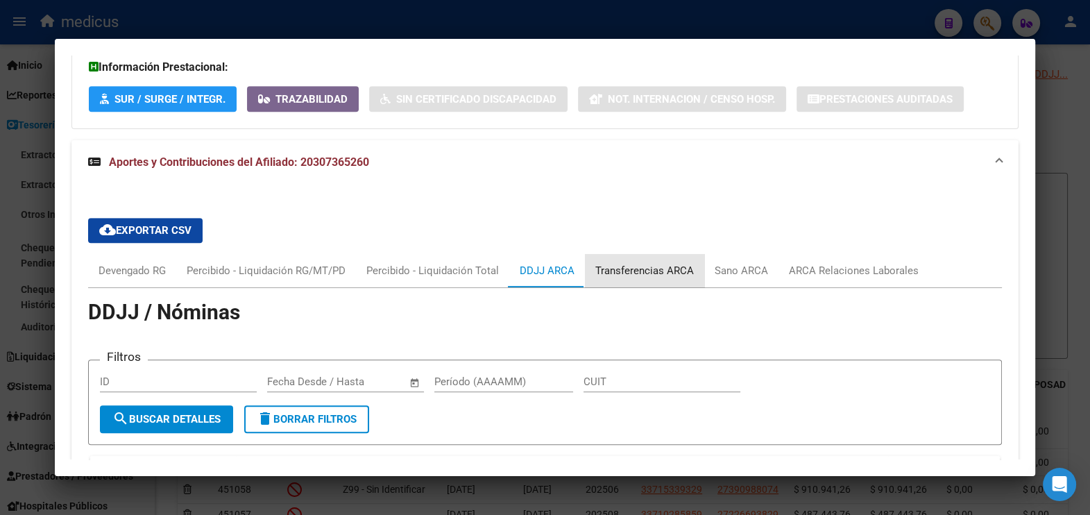
click at [644, 277] on div "Transferencias ARCA" at bounding box center [644, 270] width 119 height 33
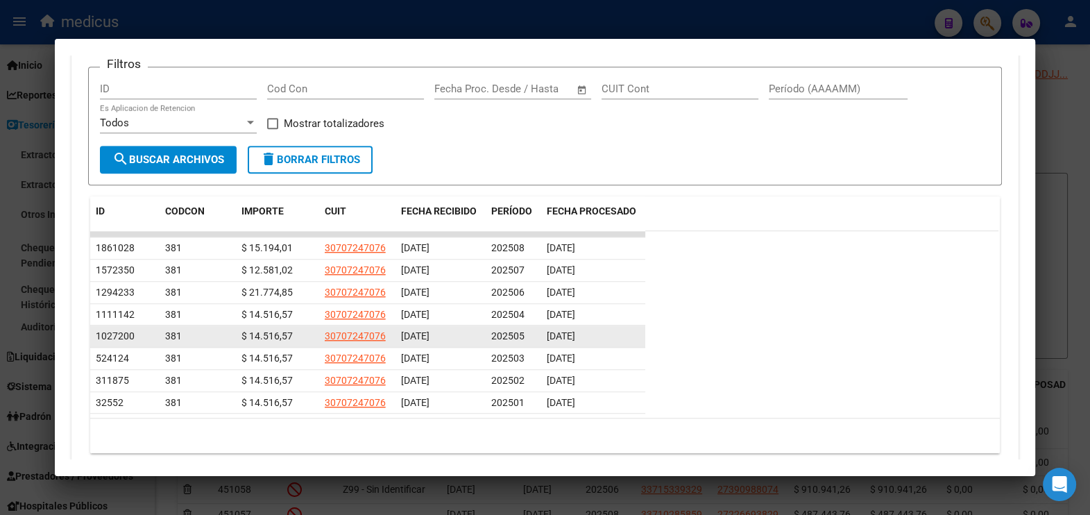
scroll to position [1108, 0]
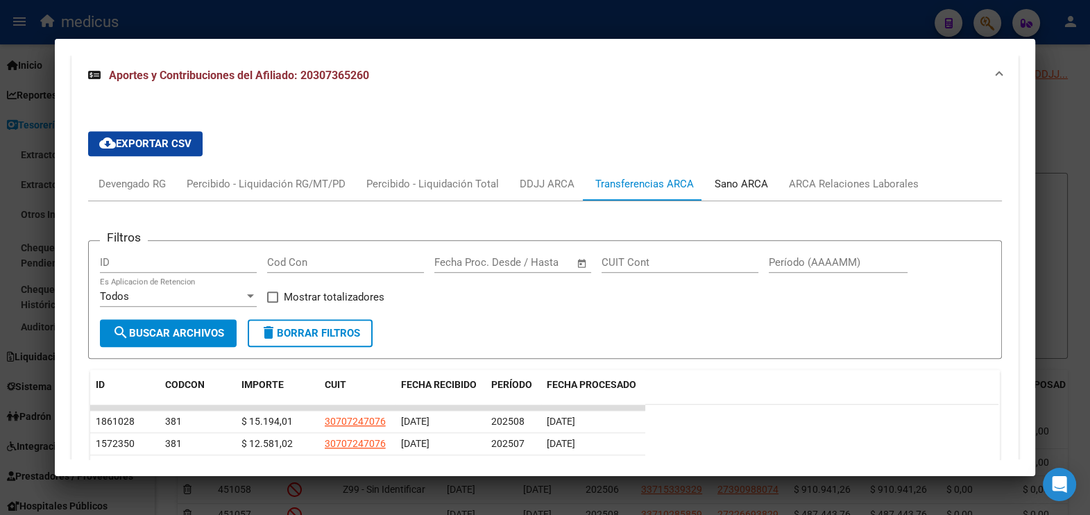
click at [719, 191] on div "Sano ARCA" at bounding box center [741, 183] width 74 height 33
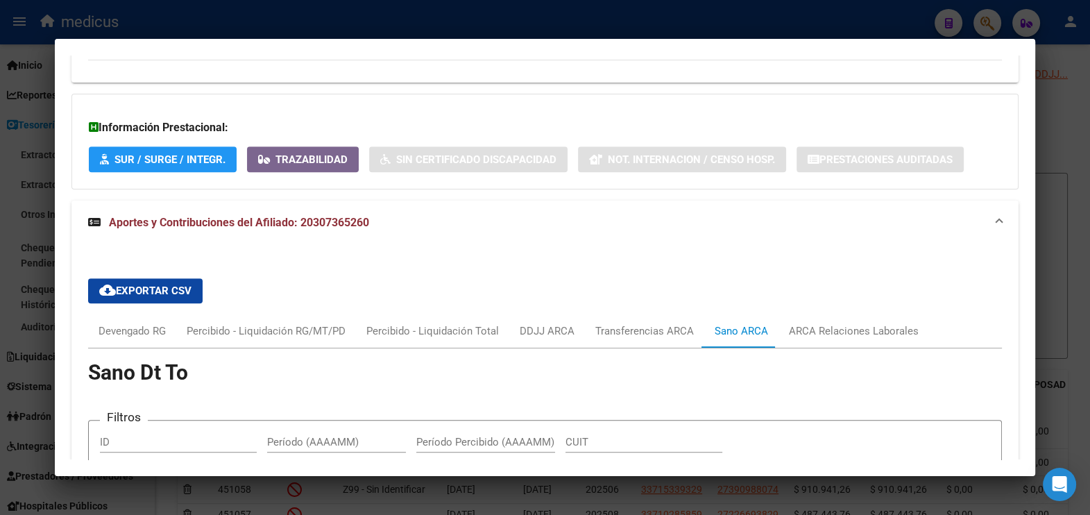
scroll to position [1022, 0]
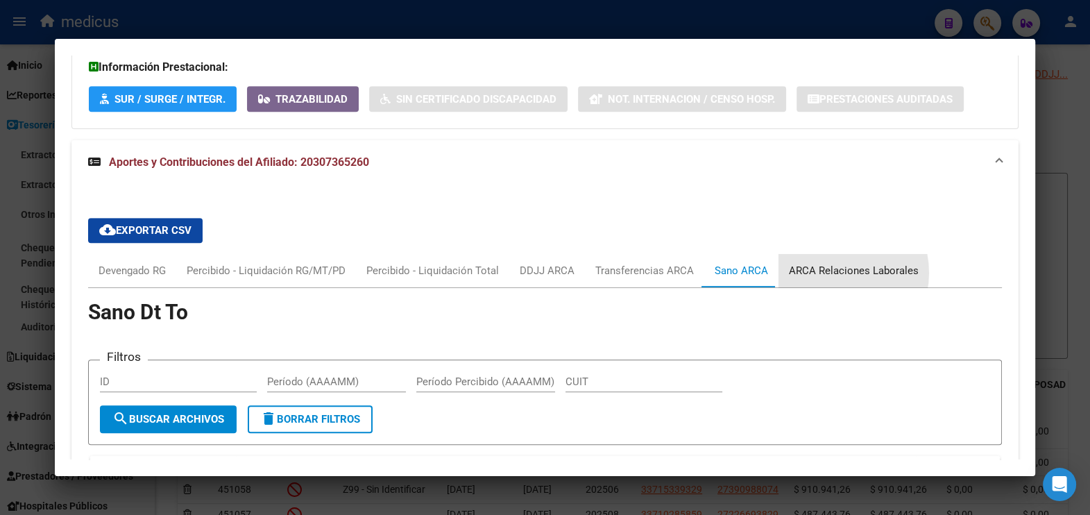
click at [822, 270] on div "ARCA Relaciones Laborales" at bounding box center [854, 270] width 130 height 15
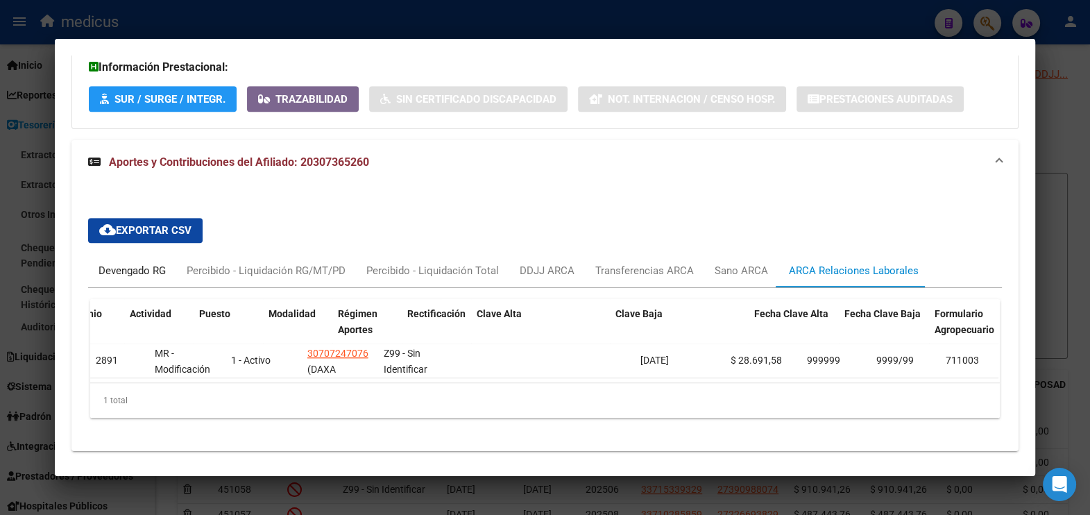
click at [144, 264] on div "Devengado RG" at bounding box center [131, 270] width 67 height 15
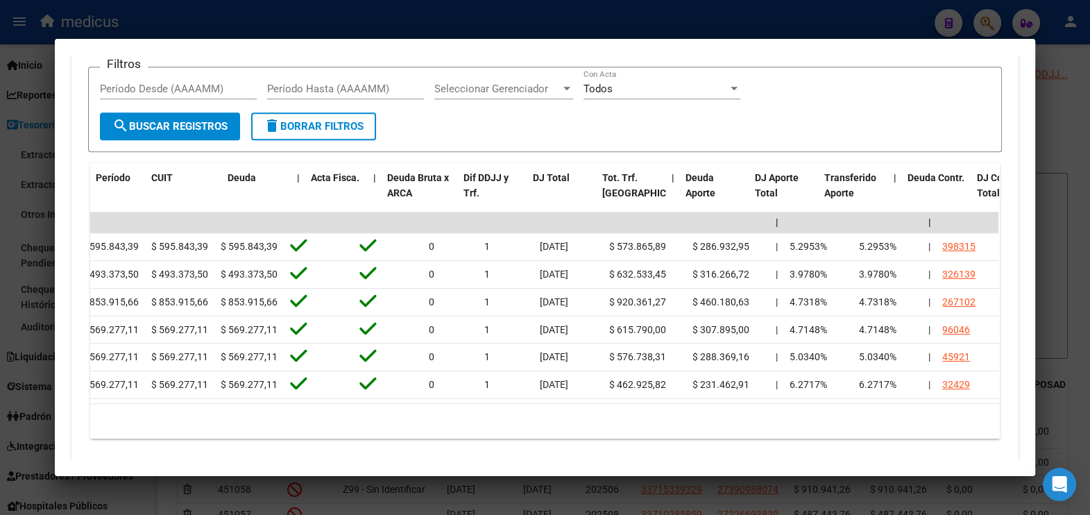
scroll to position [0, 0]
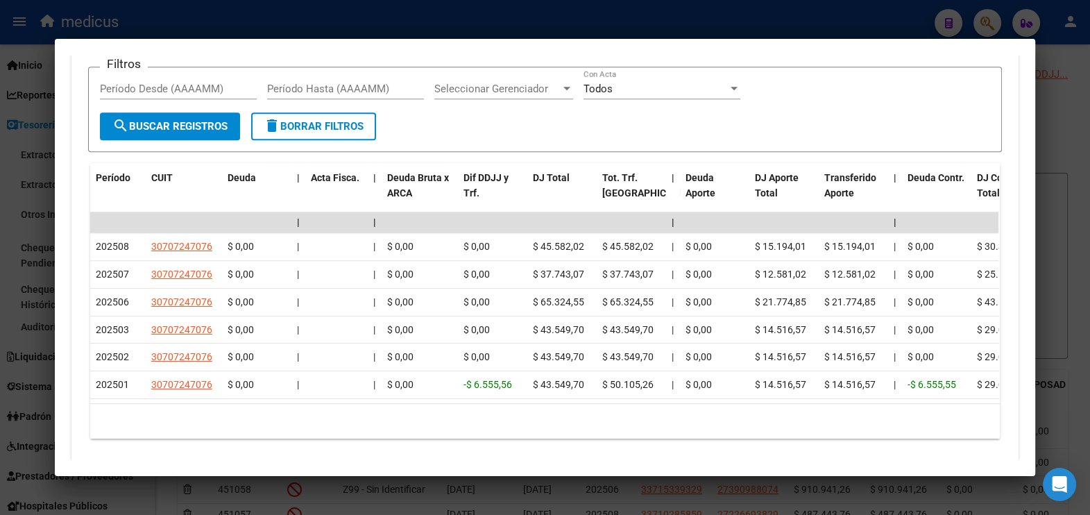
click at [0, 128] on html "menu medicus person Firma Express Inicio Calendario SSS Instructivos Contacto O…" at bounding box center [545, 257] width 1090 height 515
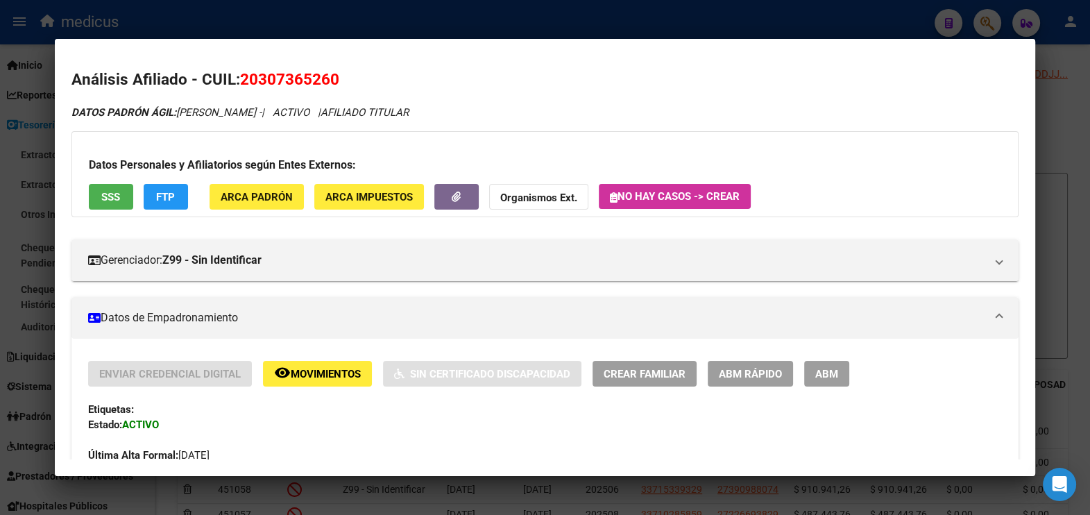
click at [655, 15] on div at bounding box center [545, 257] width 1090 height 515
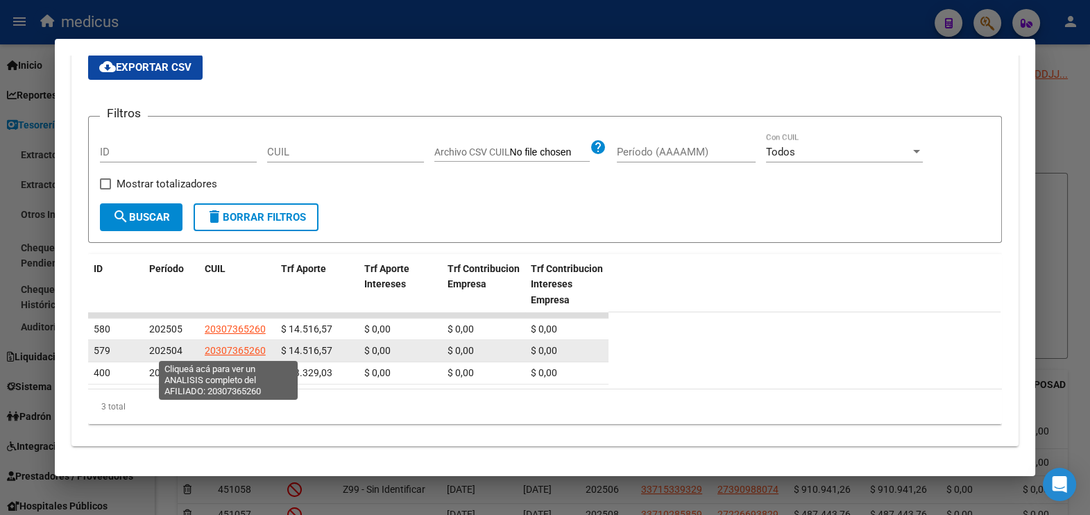
click at [221, 353] on span "20307365260" at bounding box center [235, 350] width 61 height 11
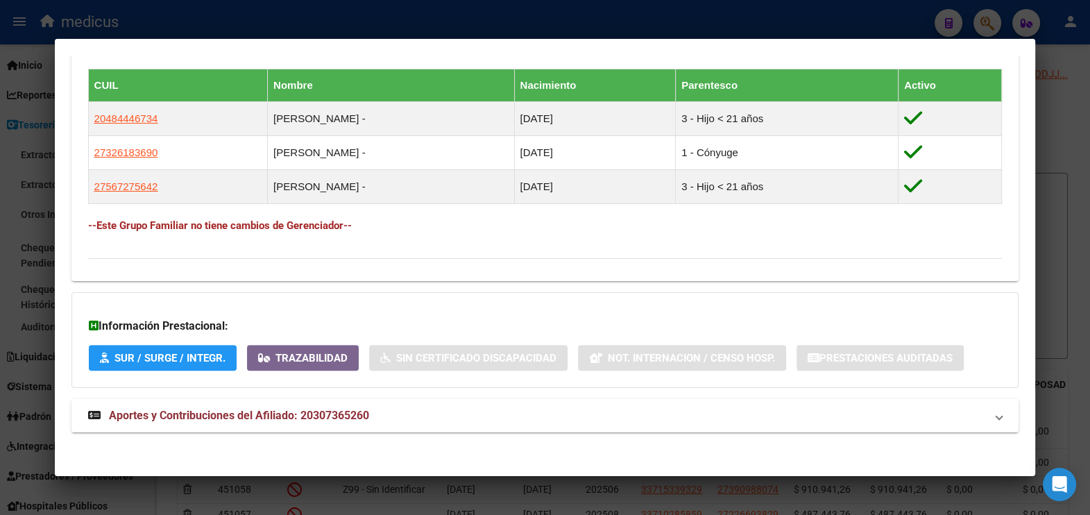
scroll to position [764, 0]
click at [322, 399] on mat-expansion-panel-header "Aportes y Contribuciones del Afiliado: 20307365260" at bounding box center [545, 414] width 948 height 33
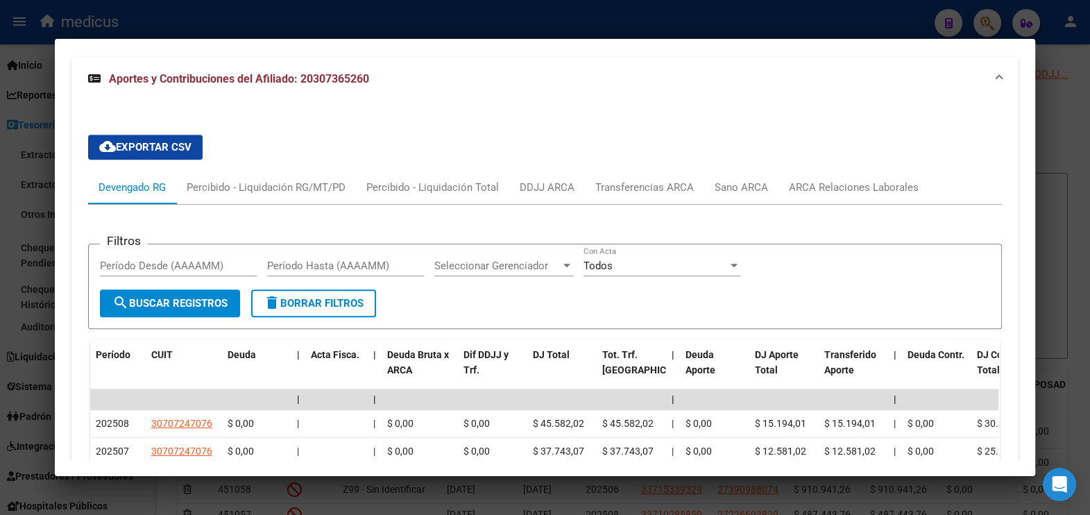
scroll to position [1192, 0]
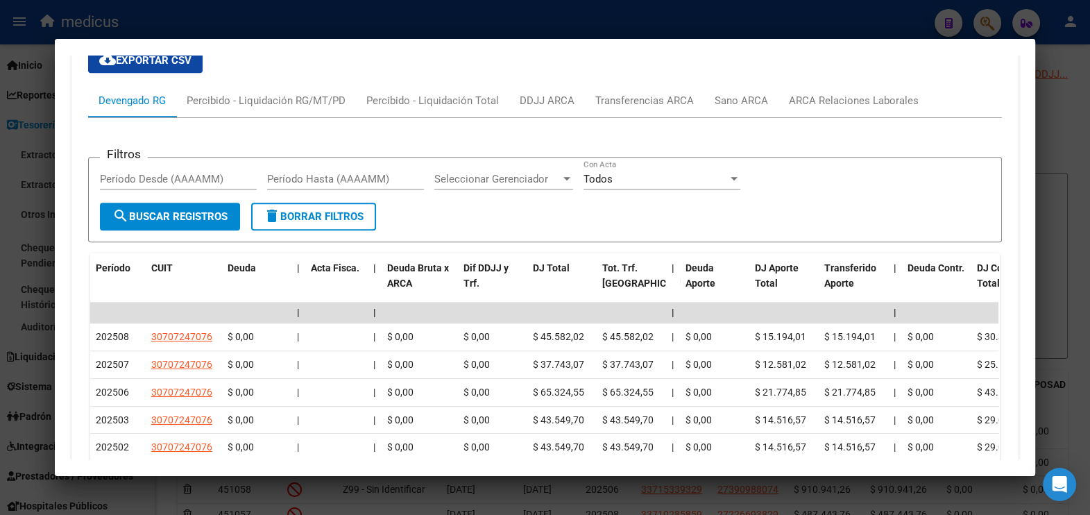
click at [440, 139] on app-list-header "Filtros Período Desde (AAAAMM) Período Hasta (AAAAMM) Seleccionar Gerenciador S…" at bounding box center [545, 189] width 914 height 108
click at [438, 105] on div "Percibido - Liquidación Total" at bounding box center [432, 100] width 132 height 15
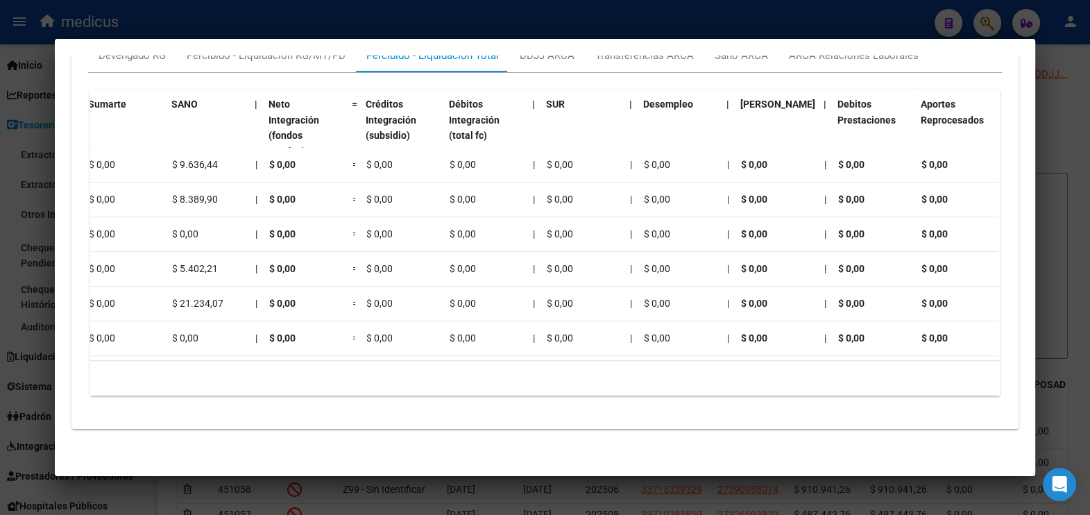
scroll to position [0, 0]
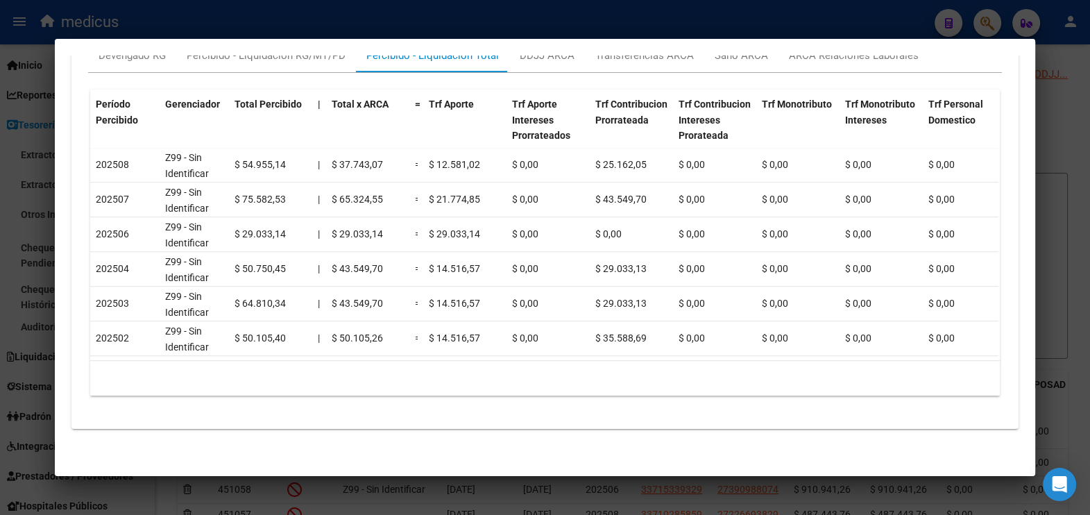
click at [307, 14] on div at bounding box center [545, 257] width 1090 height 515
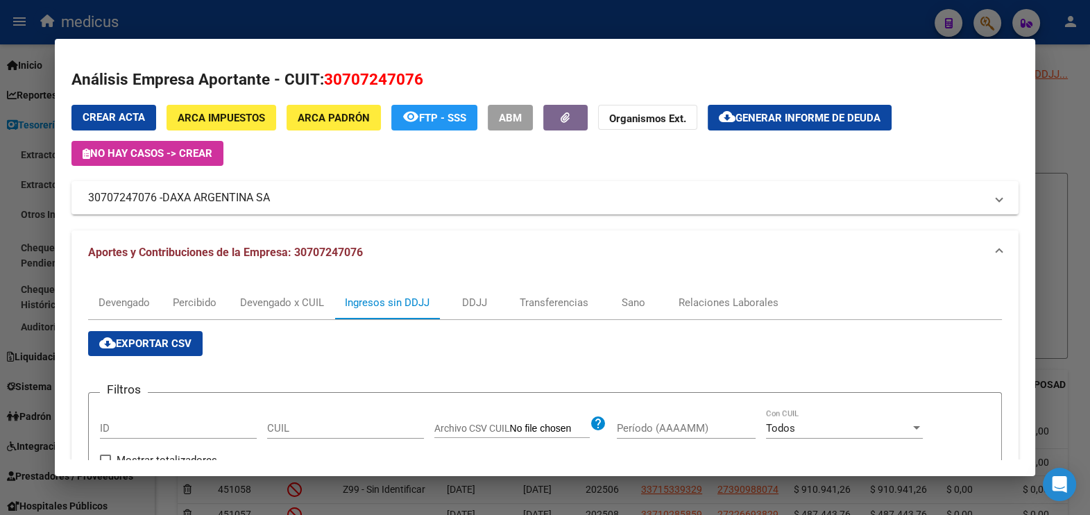
click at [211, 252] on span "Aportes y Contribuciones de la Empresa: 30707247076" at bounding box center [225, 252] width 275 height 13
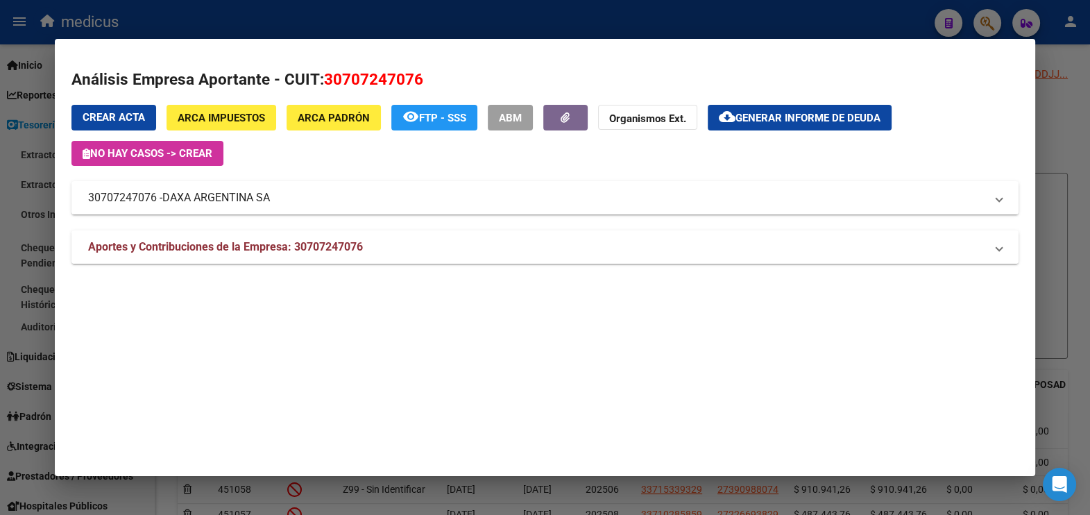
click at [210, 251] on span "Aportes y Contribuciones de la Empresa: 30707247076" at bounding box center [225, 246] width 275 height 13
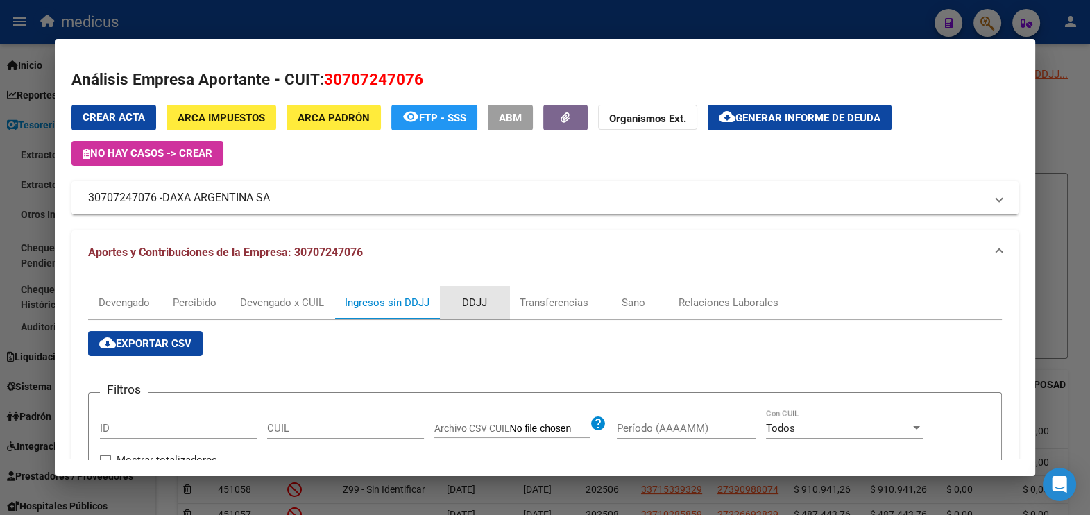
click at [482, 309] on div "DDJJ" at bounding box center [474, 302] width 69 height 33
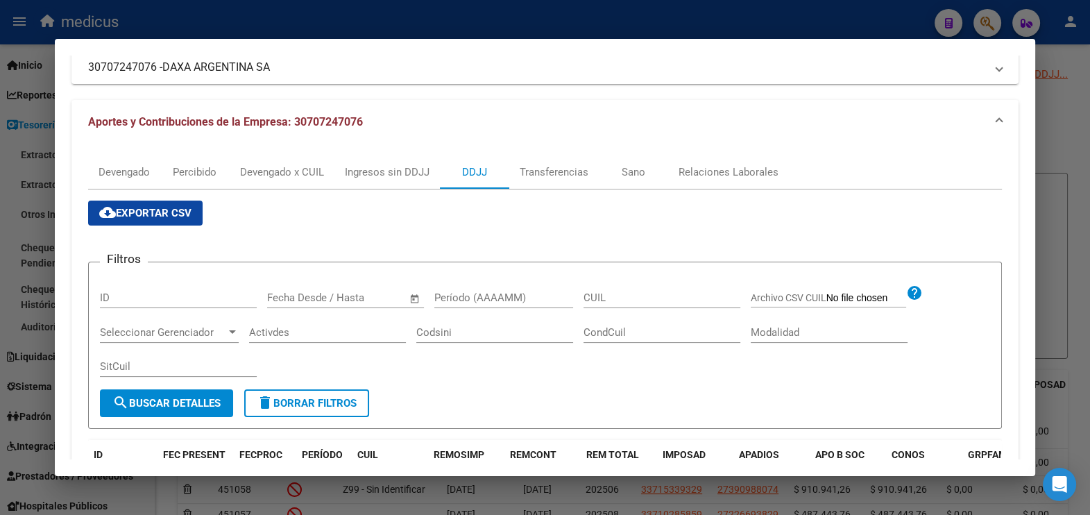
scroll to position [173, 0]
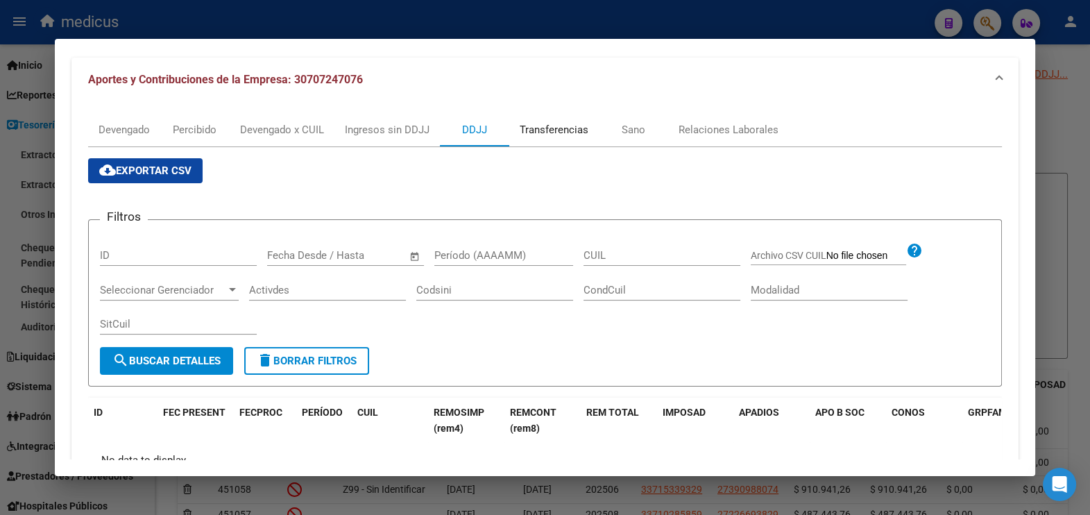
click at [541, 113] on div "Transferencias" at bounding box center [553, 129] width 89 height 33
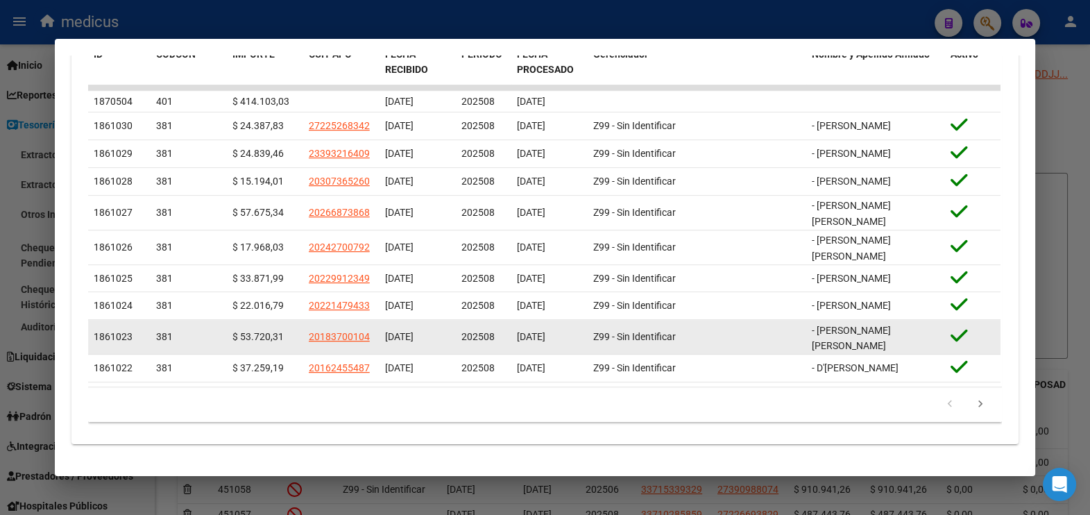
scroll to position [538, 0]
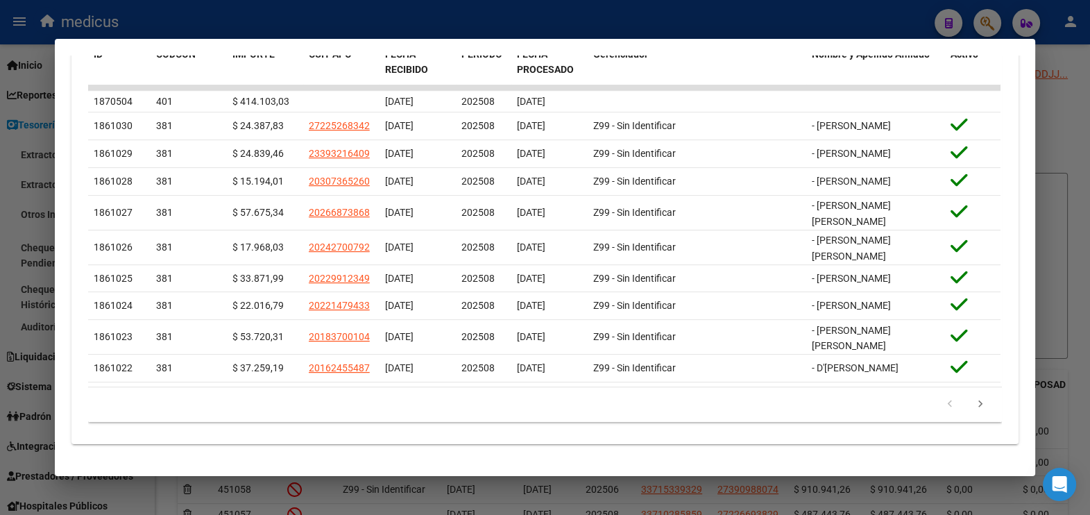
click at [970, 404] on icon "go to next page" at bounding box center [979, 405] width 18 height 17
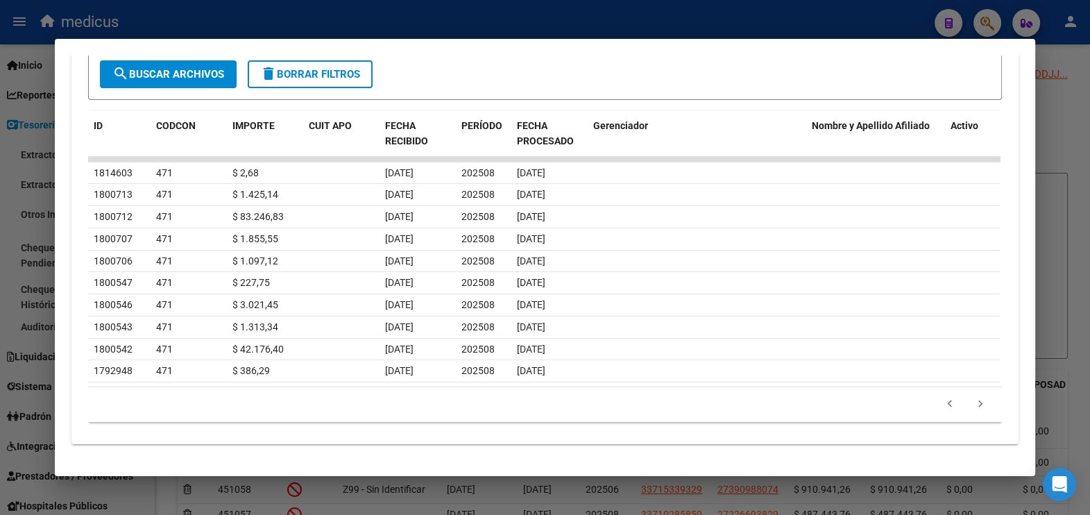
scroll to position [451, 0]
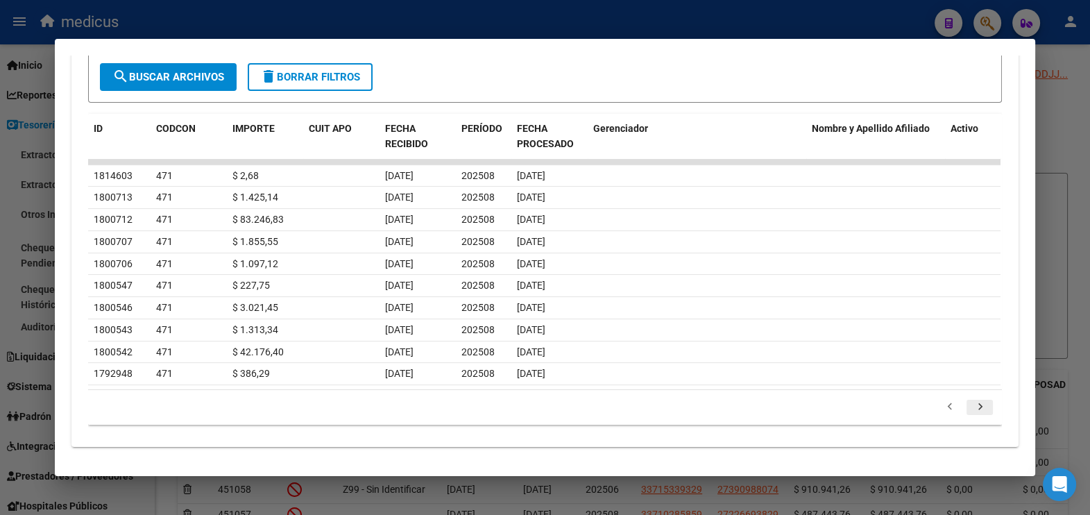
click at [973, 402] on icon "go to next page" at bounding box center [979, 408] width 18 height 17
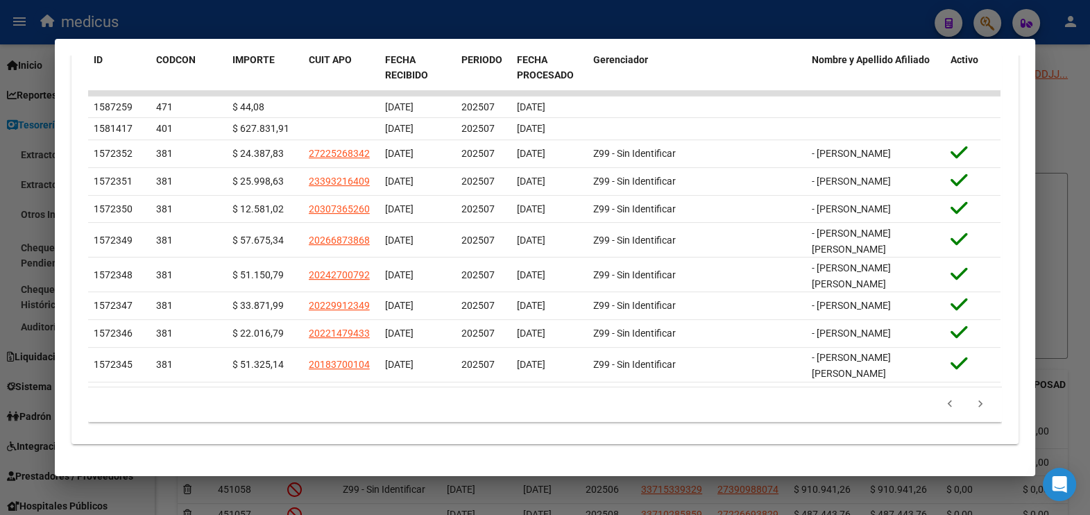
scroll to position [0, 0]
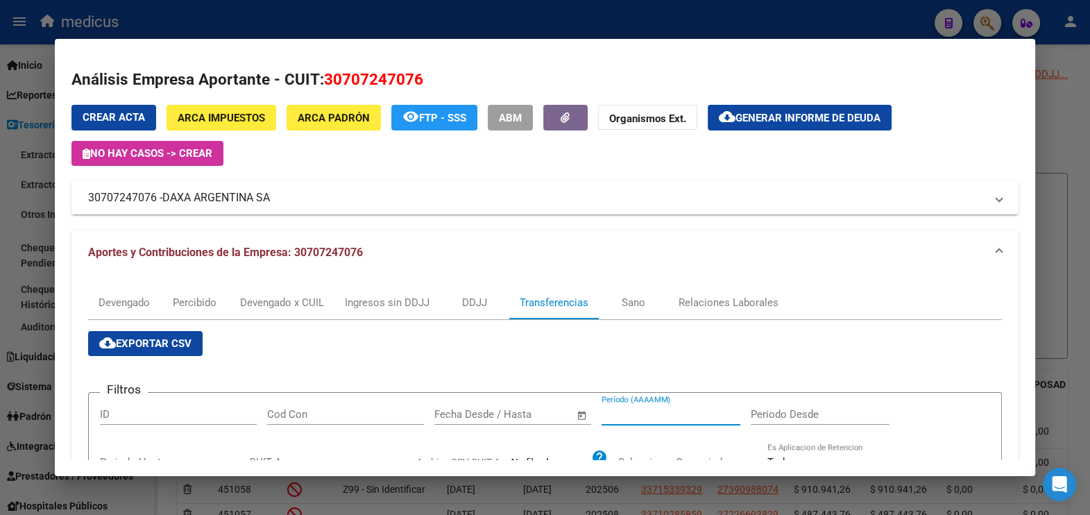
click at [626, 418] on input "Período (AAAAMM)" at bounding box center [670, 414] width 139 height 12
type input "202504"
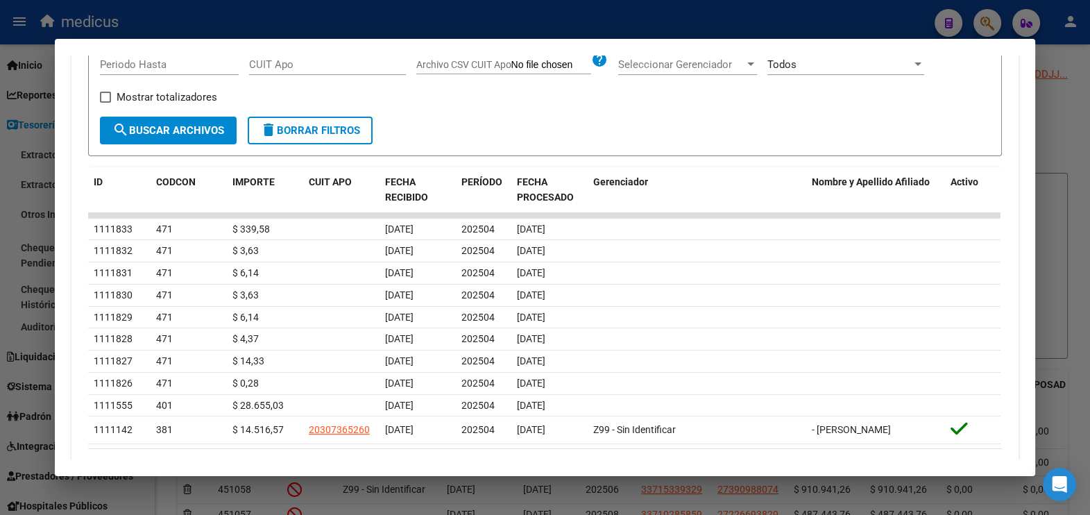
scroll to position [434, 0]
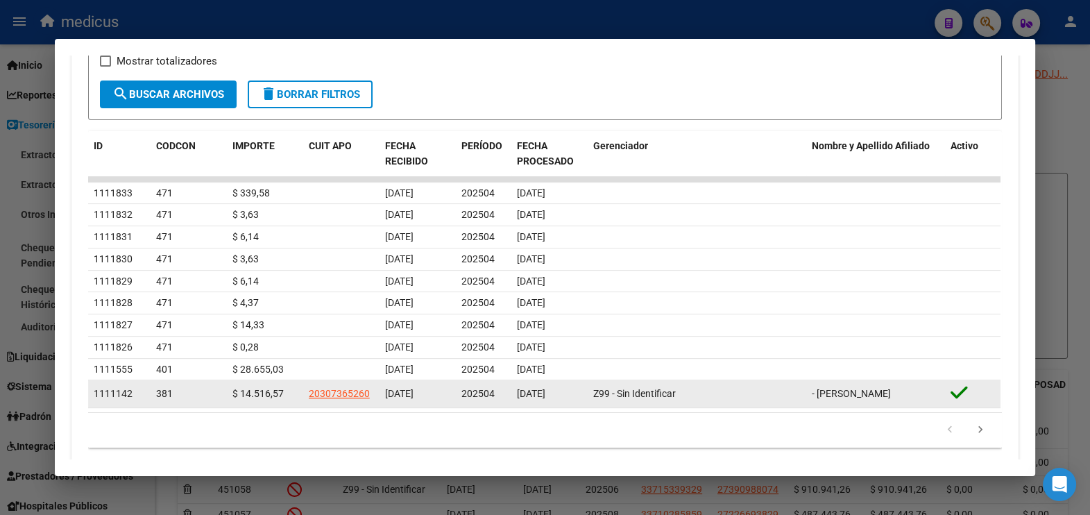
drag, startPoint x: 867, startPoint y: 388, endPoint x: 843, endPoint y: 392, distance: 23.9
click at [867, 388] on span "- [PERSON_NAME]" at bounding box center [851, 393] width 79 height 11
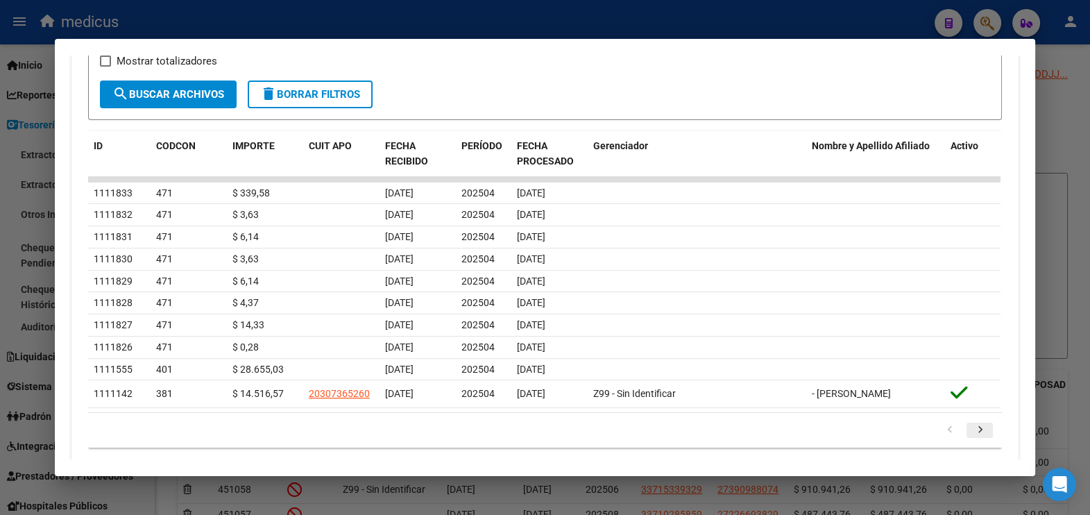
click at [973, 430] on icon "go to next page" at bounding box center [979, 431] width 18 height 17
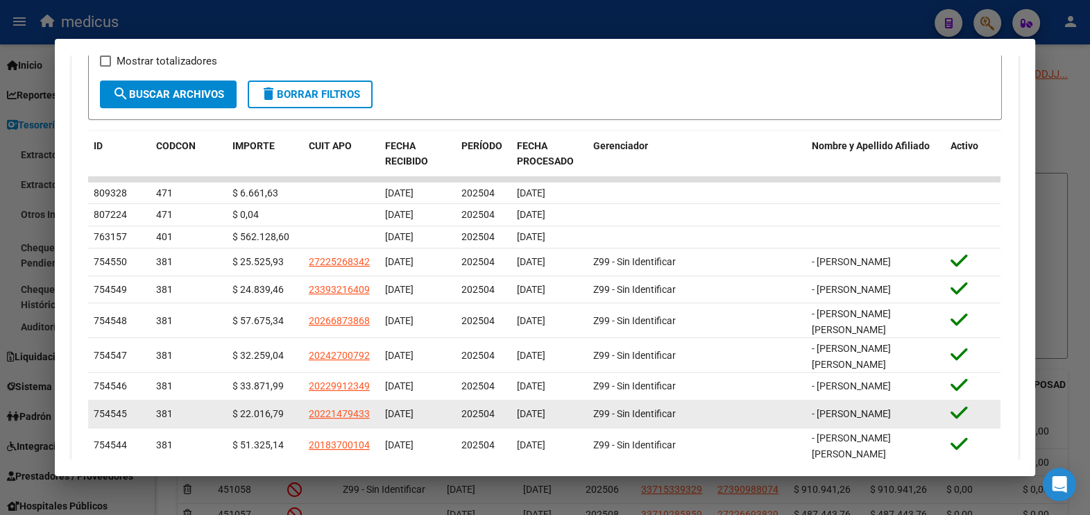
scroll to position [260, 0]
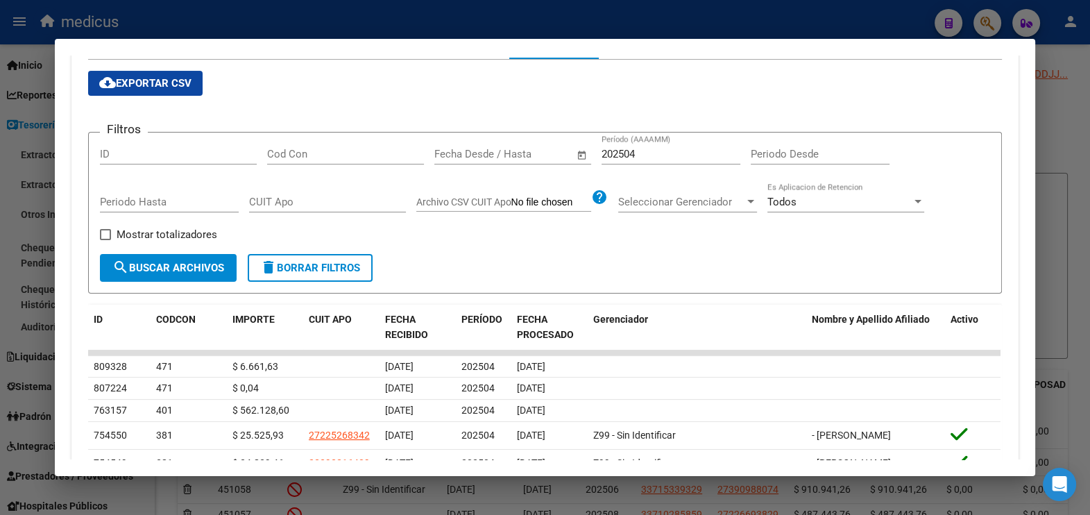
click at [282, 200] on input "CUIT Apo" at bounding box center [327, 202] width 157 height 12
paste input "20-30736526-0"
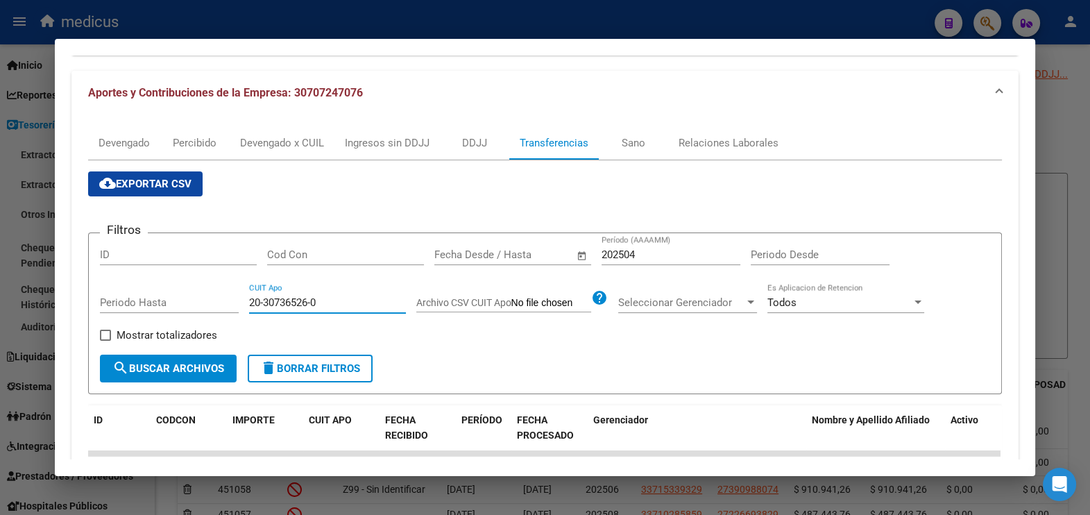
scroll to position [259, 0]
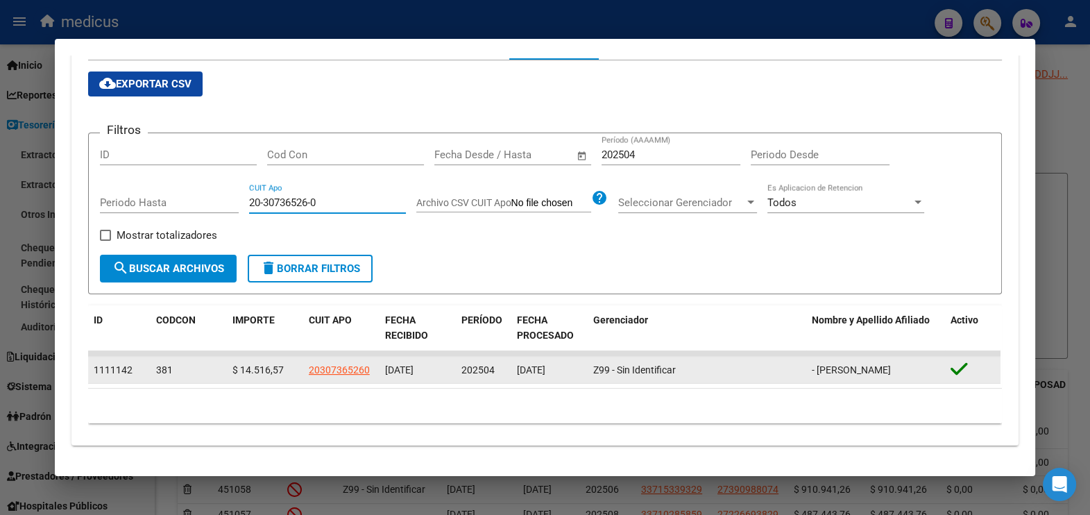
type input "20-30736526-0"
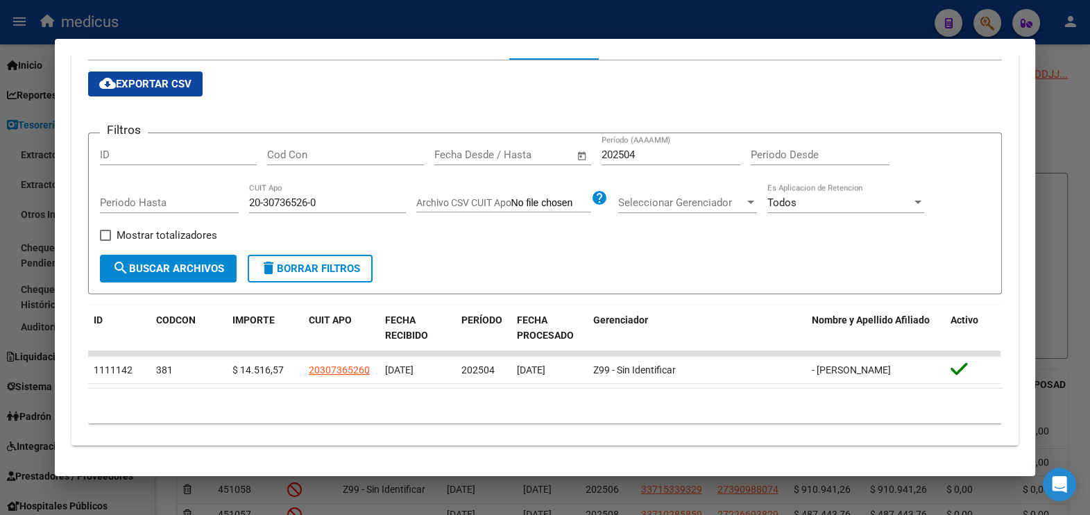
drag, startPoint x: 707, startPoint y: 378, endPoint x: 1106, endPoint y: 343, distance: 400.4
click at [1090, 343] on html "menu medicus person Firma Express Inicio Calendario SSS Instructivos Contacto O…" at bounding box center [545, 257] width 1090 height 515
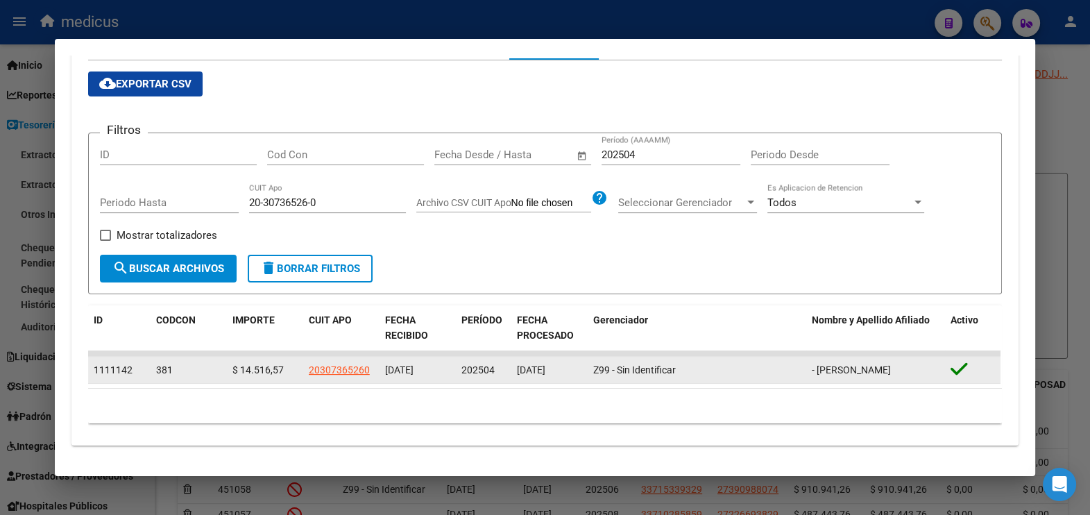
drag, startPoint x: 1106, startPoint y: 343, endPoint x: 815, endPoint y: 354, distance: 290.9
click at [815, 354] on datatable-scroller "1111142 381 $ 14.516,57 20307365260 [DATE] 202504 [DATE] Z99 - Sin Identificar …" at bounding box center [544, 367] width 912 height 34
click at [834, 364] on span "- [PERSON_NAME]" at bounding box center [851, 369] width 79 height 11
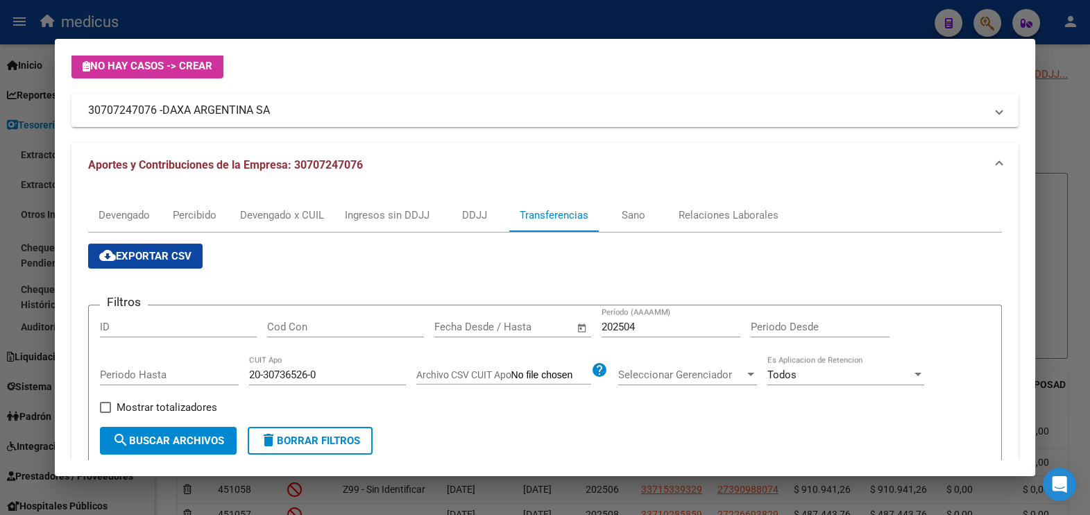
scroll to position [86, 0]
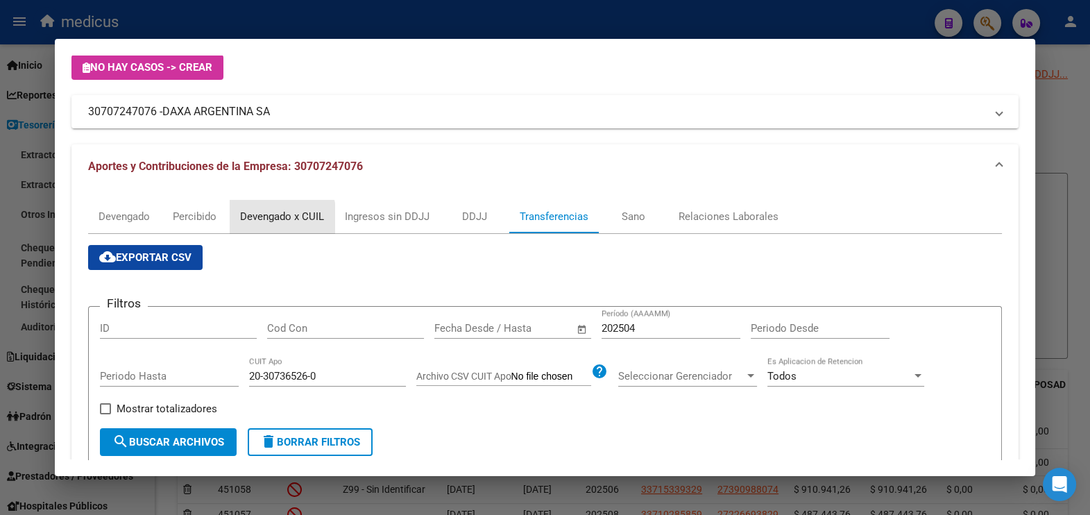
click at [264, 219] on div "Devengado x CUIL" at bounding box center [282, 216] width 84 height 15
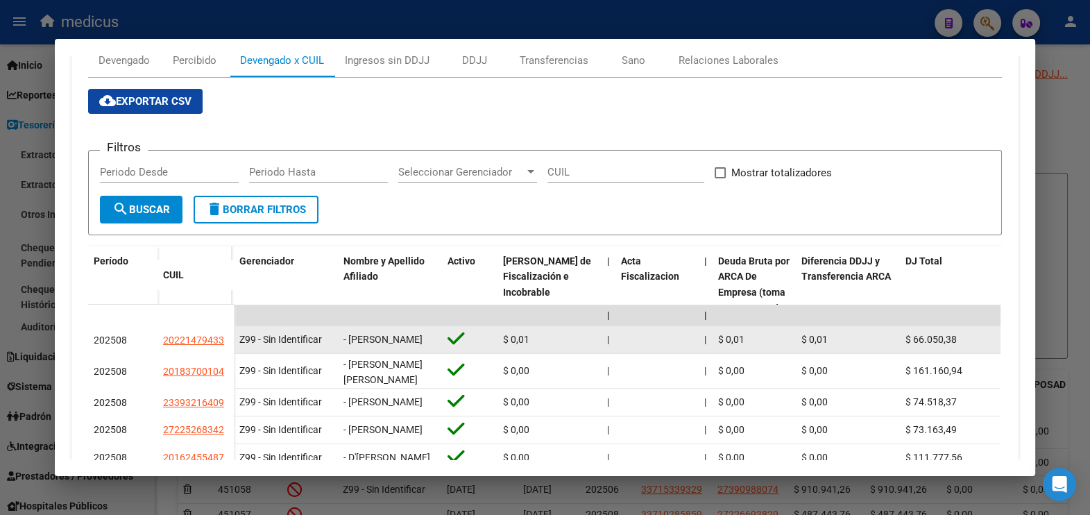
scroll to position [260, 0]
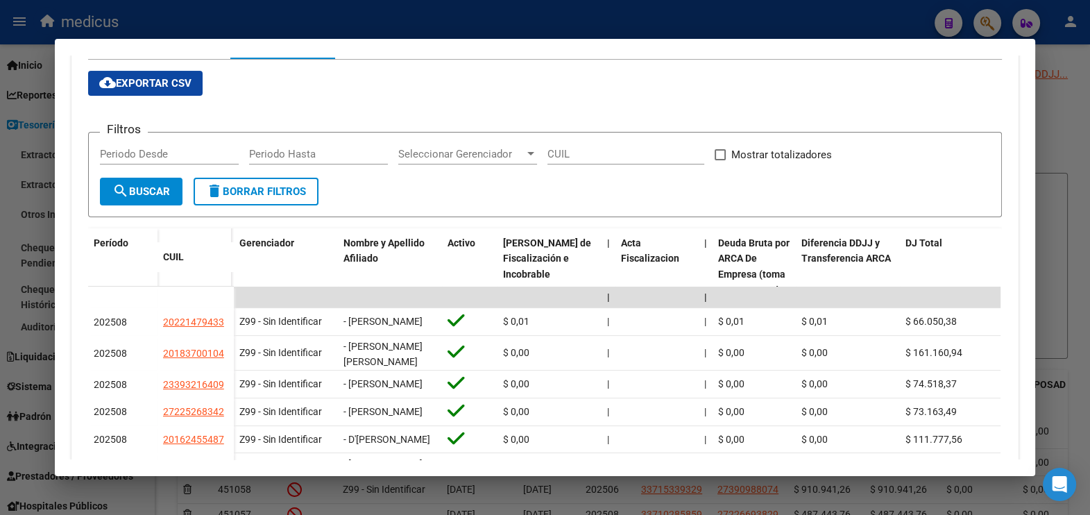
click at [594, 160] on div "CUIL" at bounding box center [625, 154] width 157 height 21
click at [585, 149] on input "CUIL" at bounding box center [625, 154] width 157 height 12
paste input "20-30736526-0"
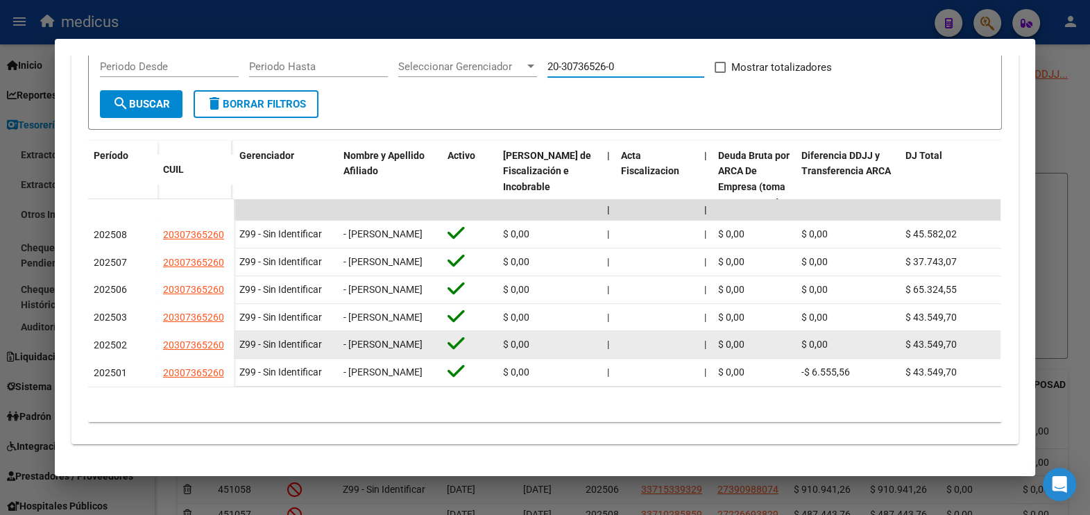
scroll to position [402, 0]
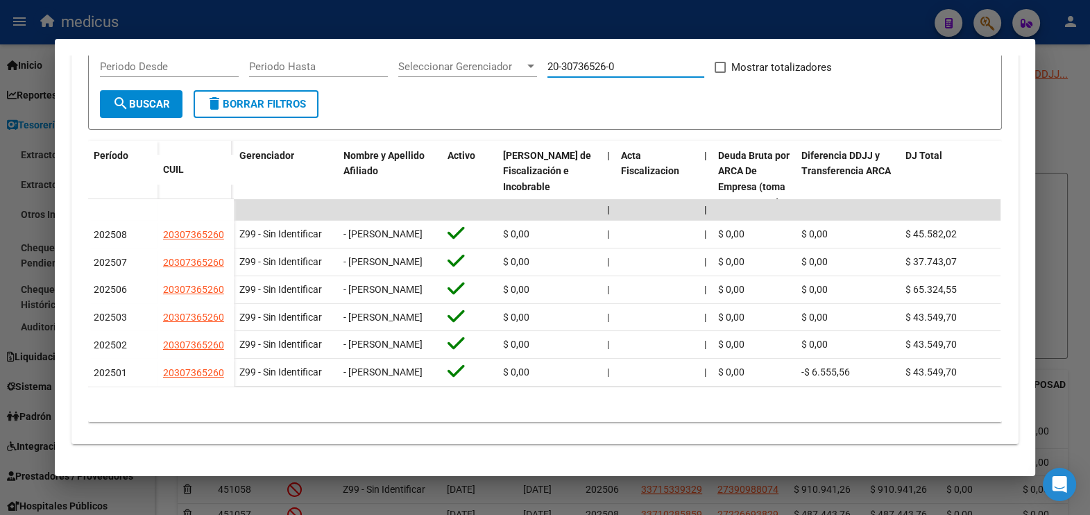
type input "20-30736526-0"
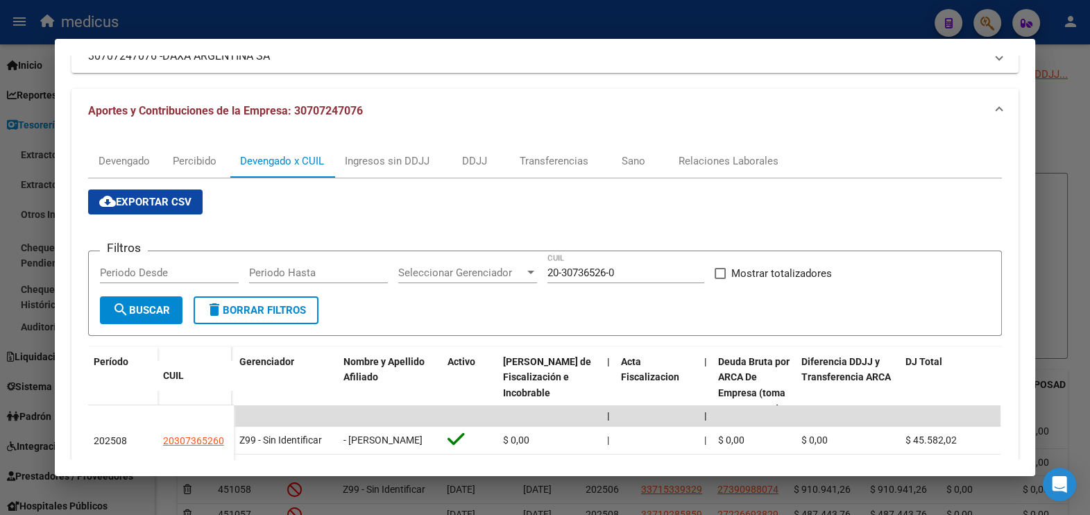
scroll to position [55, 0]
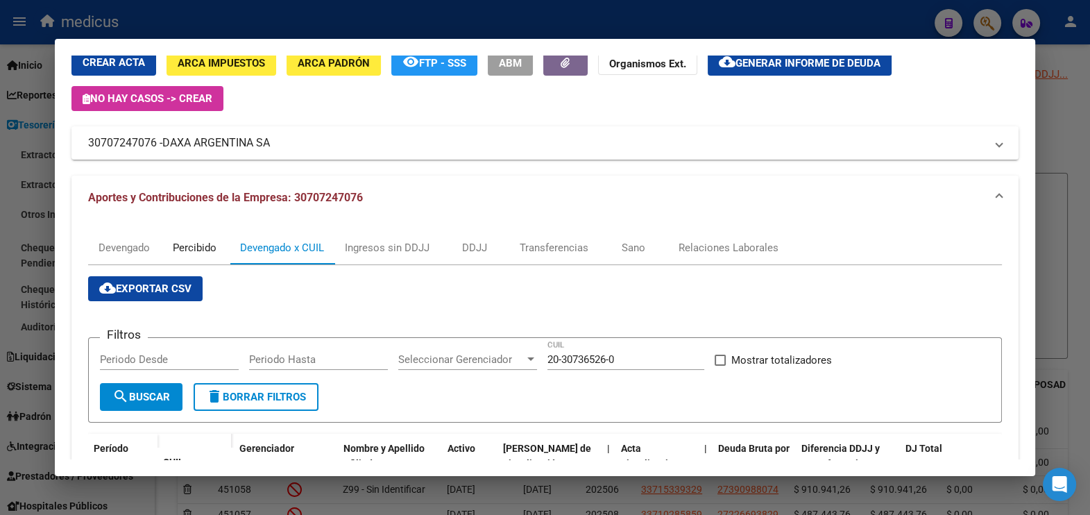
click at [198, 247] on div "Percibido" at bounding box center [195, 247] width 44 height 15
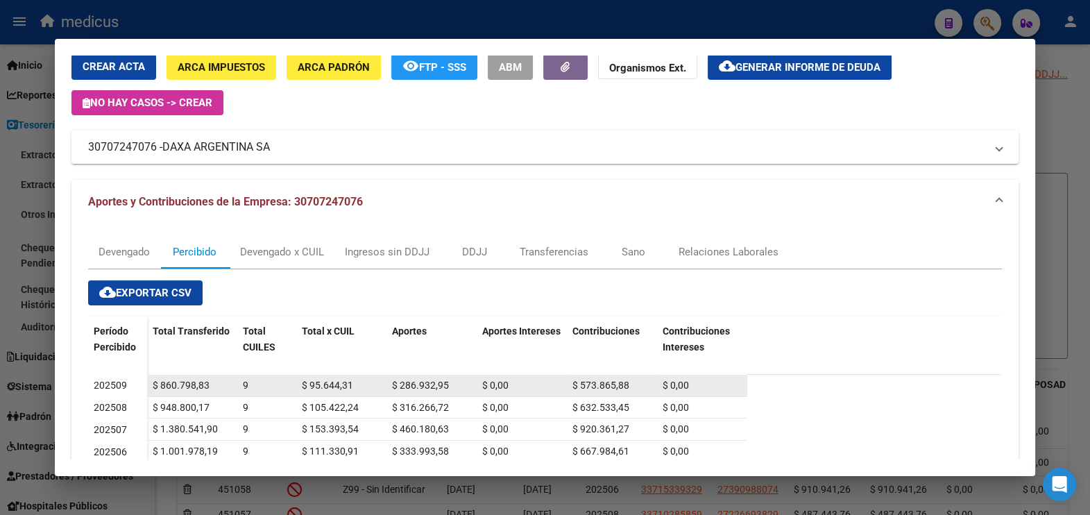
scroll to position [212, 0]
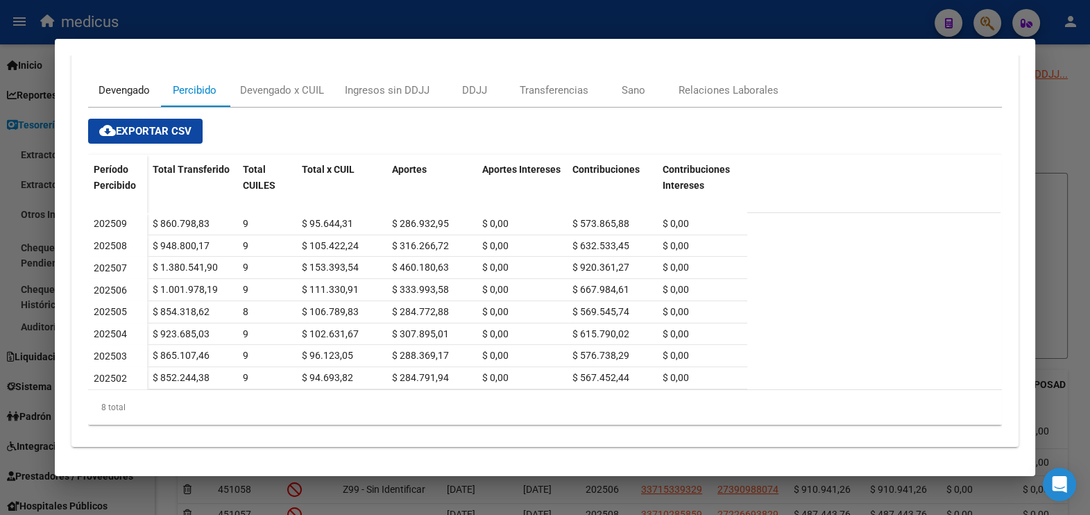
click at [123, 94] on div "Devengado" at bounding box center [123, 90] width 51 height 15
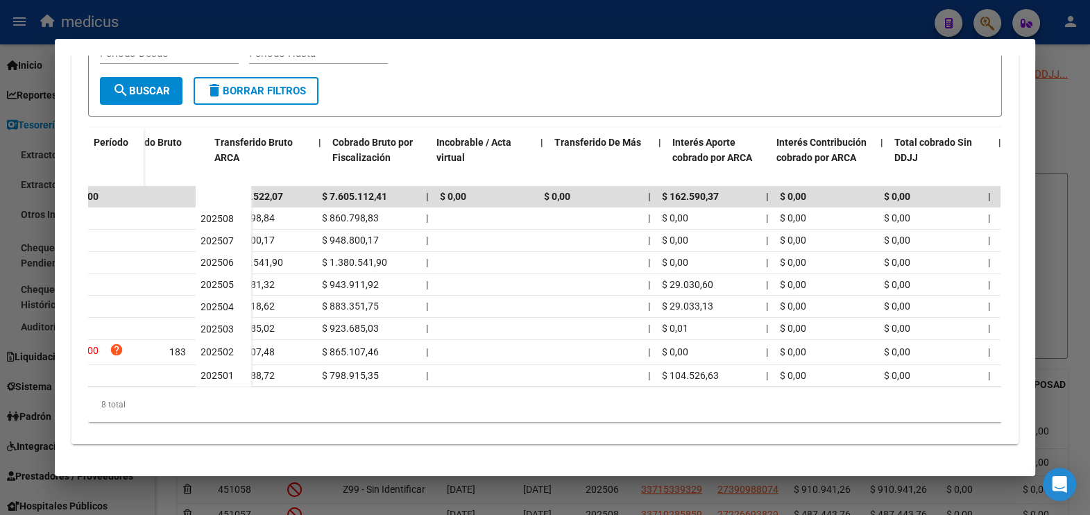
scroll to position [0, 801]
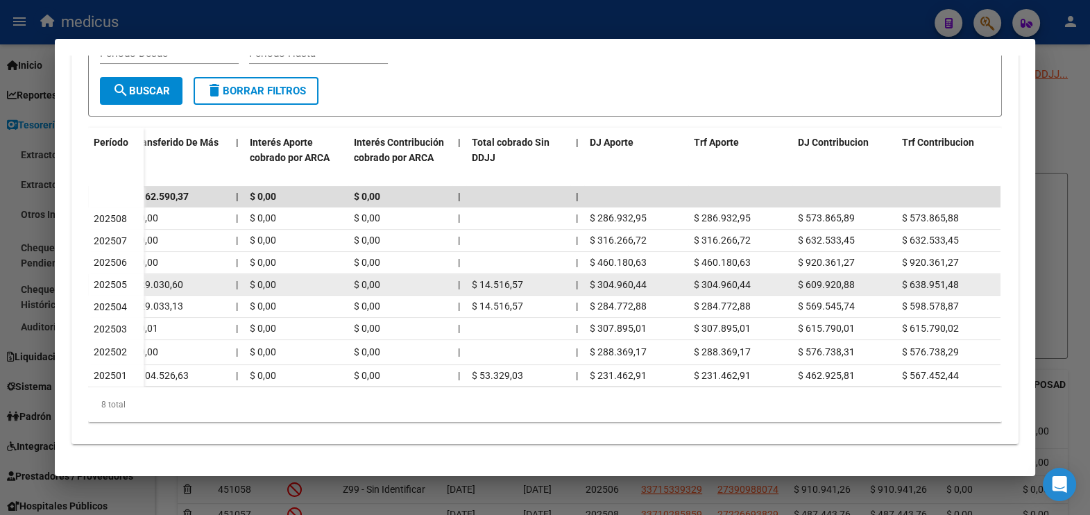
click at [482, 279] on span "$ 14.516,57" at bounding box center [497, 284] width 51 height 11
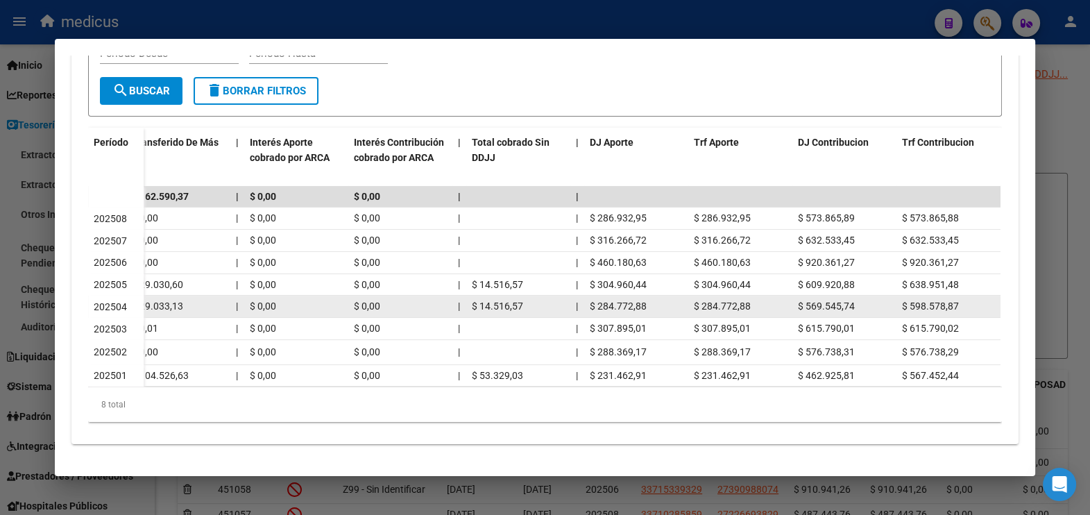
click at [496, 295] on datatable-body-cell "$ 14.516,57" at bounding box center [518, 306] width 104 height 22
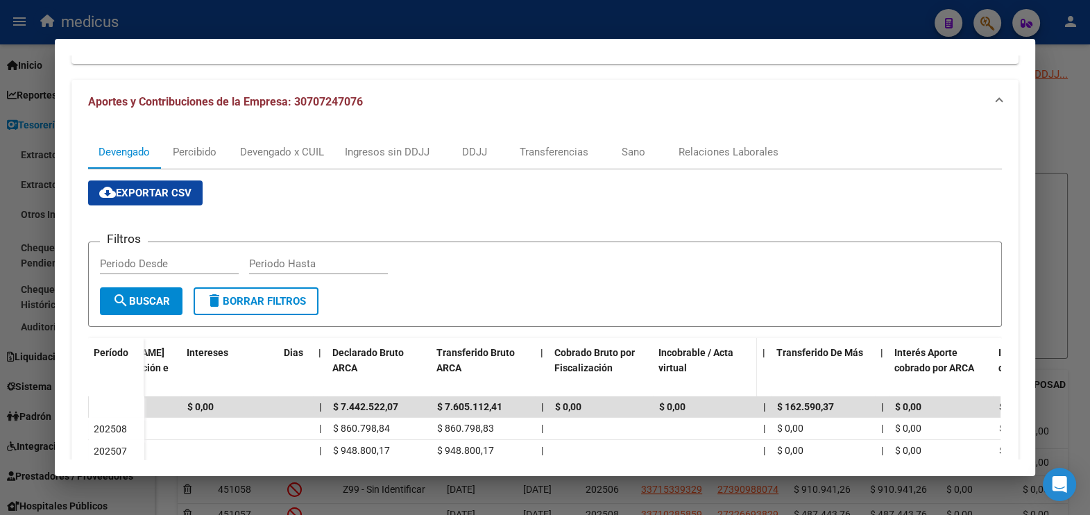
scroll to position [111, 0]
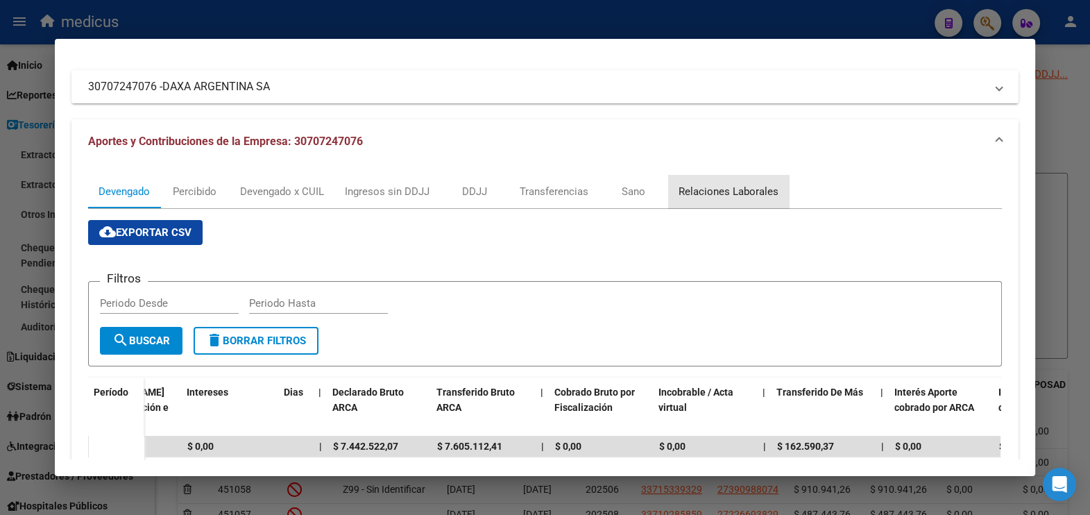
drag, startPoint x: 732, startPoint y: 185, endPoint x: 719, endPoint y: 188, distance: 13.0
click at [730, 185] on div "Relaciones Laborales" at bounding box center [728, 191] width 100 height 15
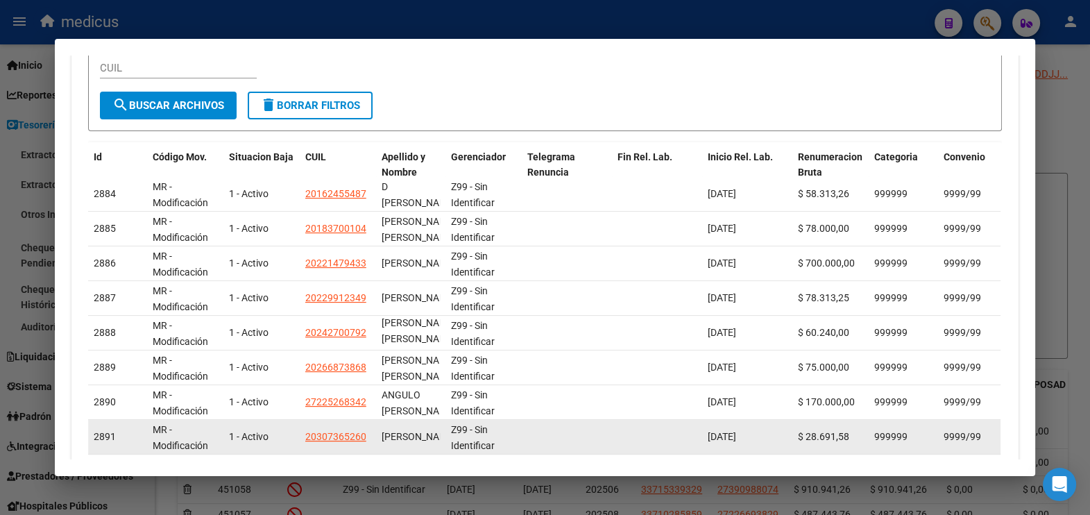
scroll to position [17, 0]
click at [343, 431] on span "20307365260" at bounding box center [335, 436] width 61 height 11
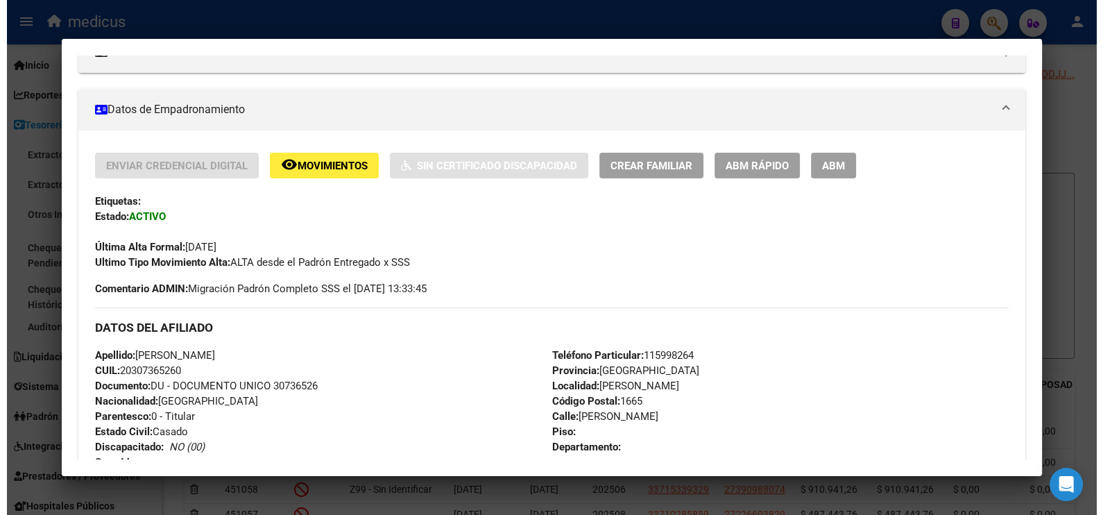
scroll to position [173, 0]
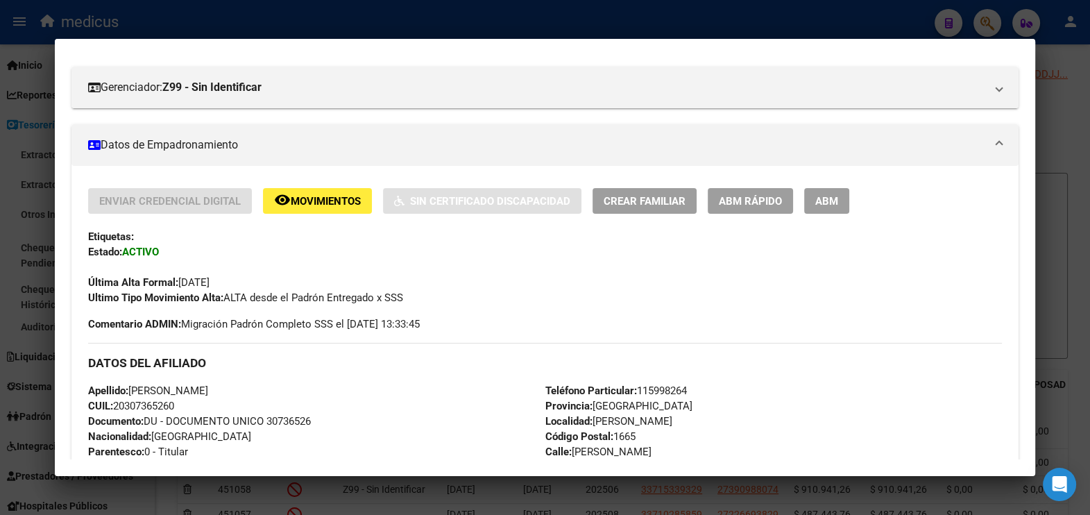
click at [886, 30] on div at bounding box center [545, 257] width 1090 height 515
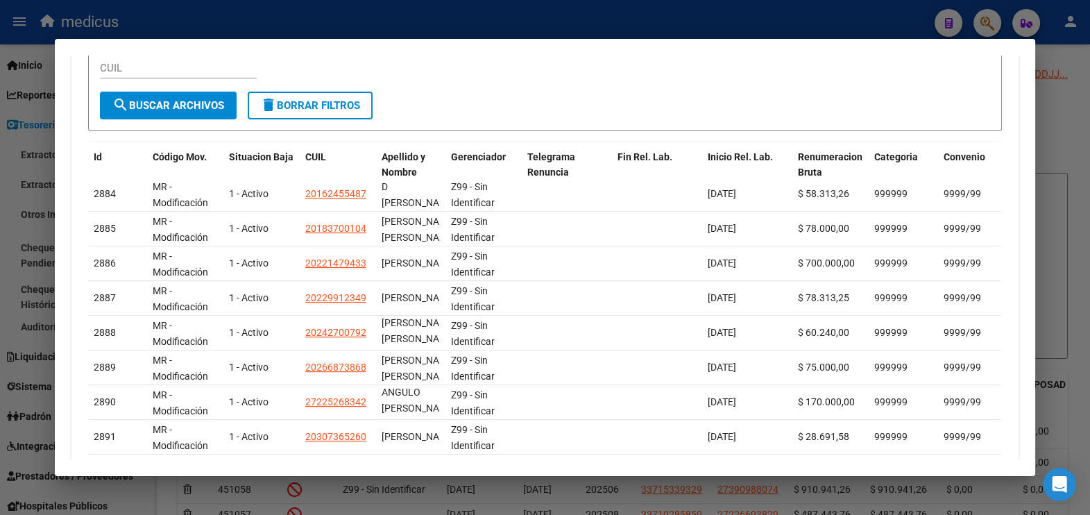
click at [524, 19] on div at bounding box center [545, 257] width 1090 height 515
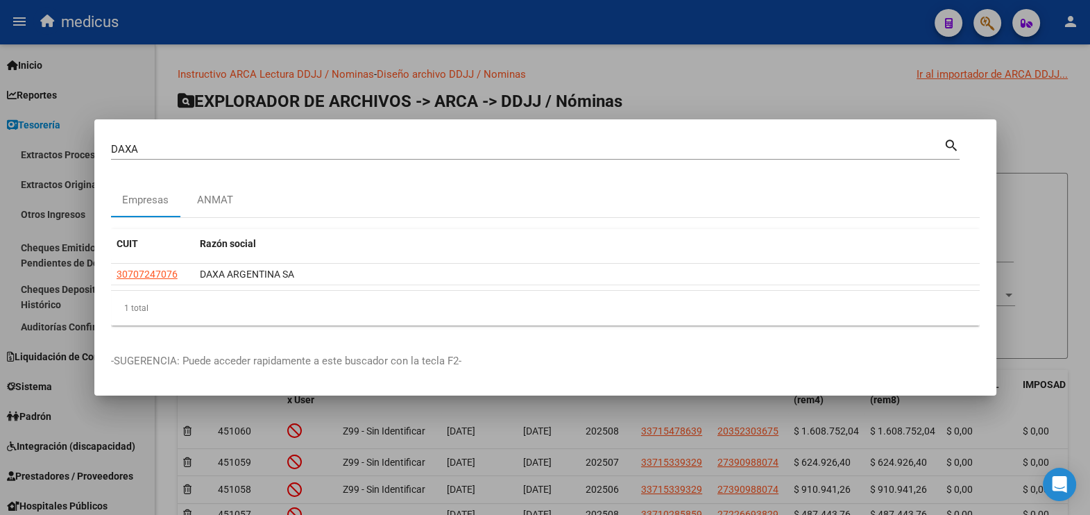
click at [612, 83] on div at bounding box center [545, 257] width 1090 height 515
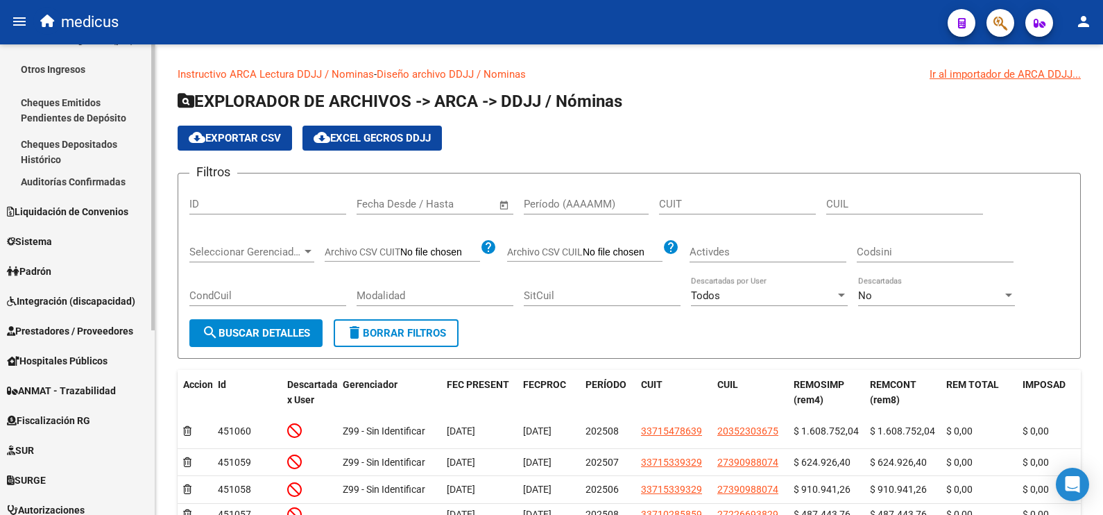
scroll to position [260, 0]
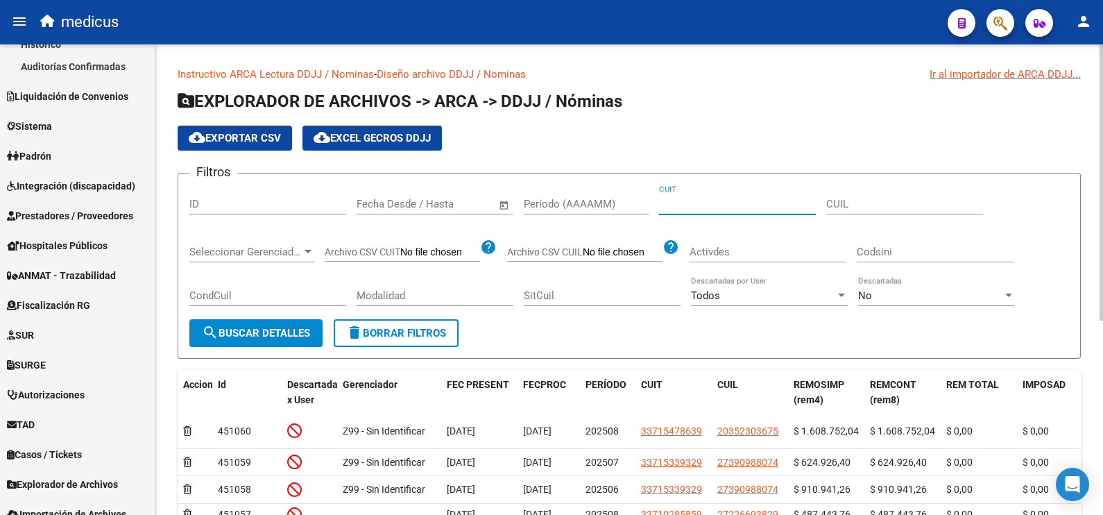
click at [691, 207] on input "CUIT" at bounding box center [737, 204] width 157 height 12
paste input "20-30736526-0"
type input "20-30736526-0"
drag, startPoint x: 757, startPoint y: 198, endPoint x: 529, endPoint y: 236, distance: 231.4
click at [524, 232] on div "Filtros ID Fecha inicio – Fecha fin Fecha Desde / Hasta Período (AAAAMM) 20-307…" at bounding box center [629, 252] width 880 height 135
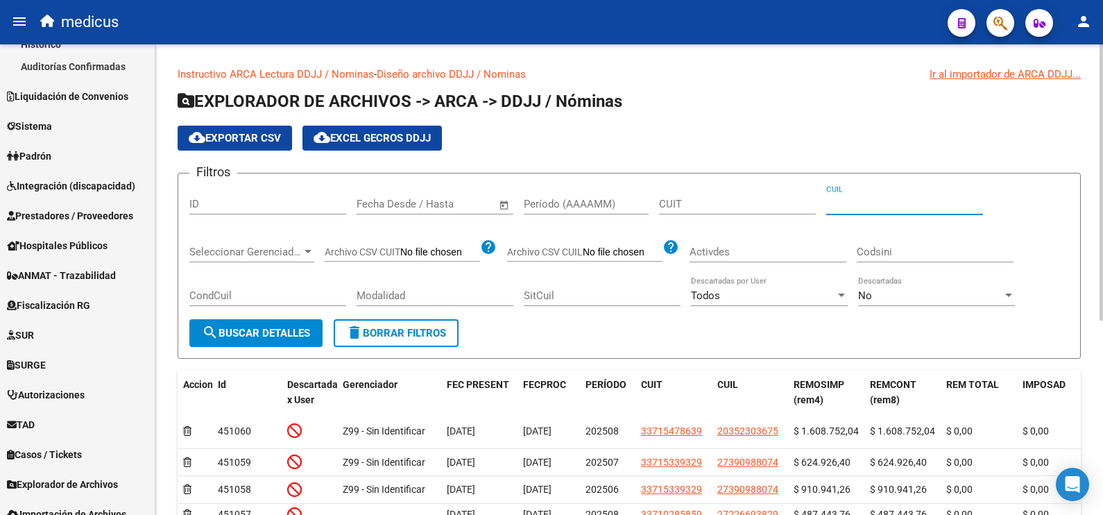
click at [907, 206] on input "CUIL" at bounding box center [904, 204] width 157 height 12
paste input "20-30736526-0"
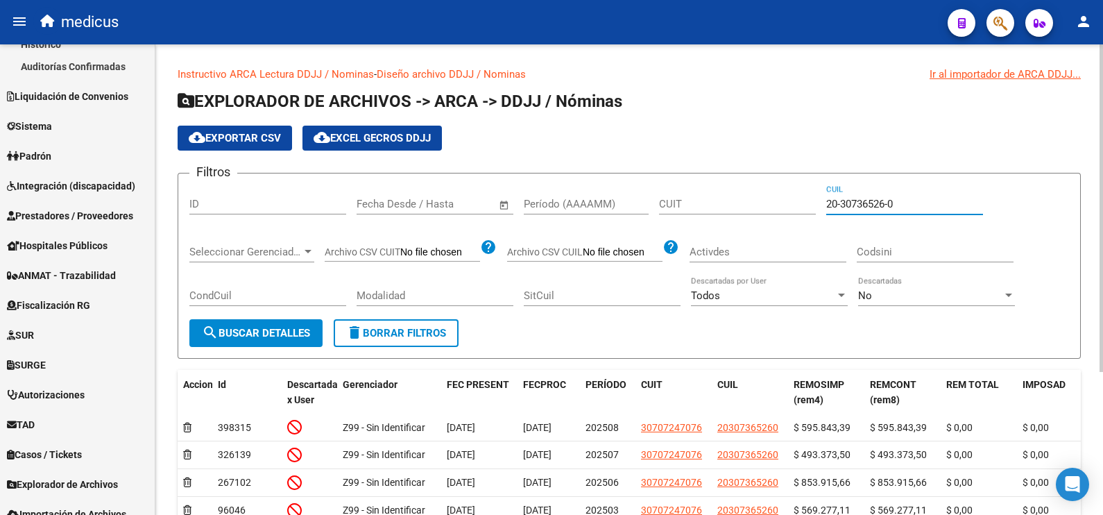
type input "20-30736526-0"
click at [572, 202] on input "Período (AAAAMM)" at bounding box center [586, 204] width 125 height 12
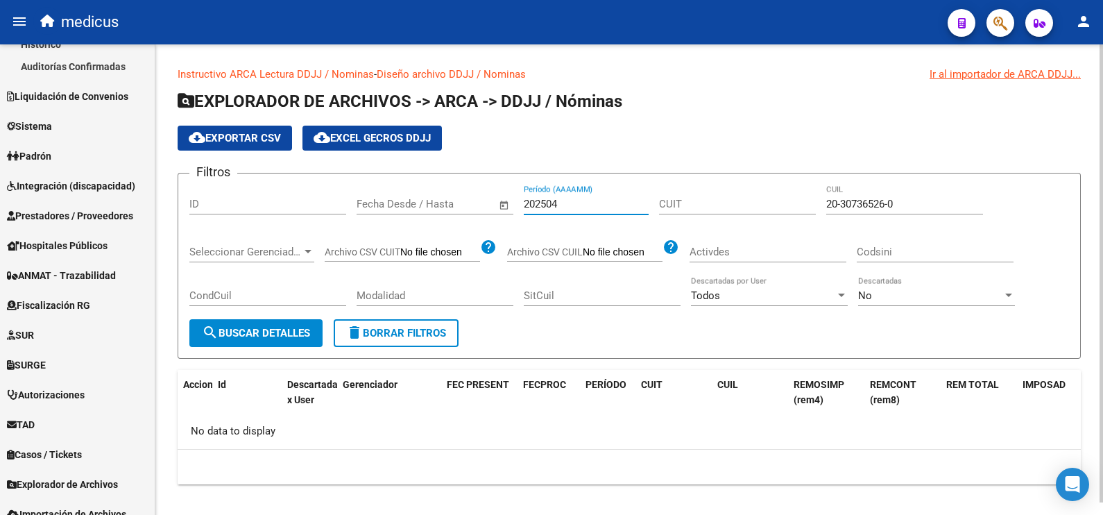
type input "202504"
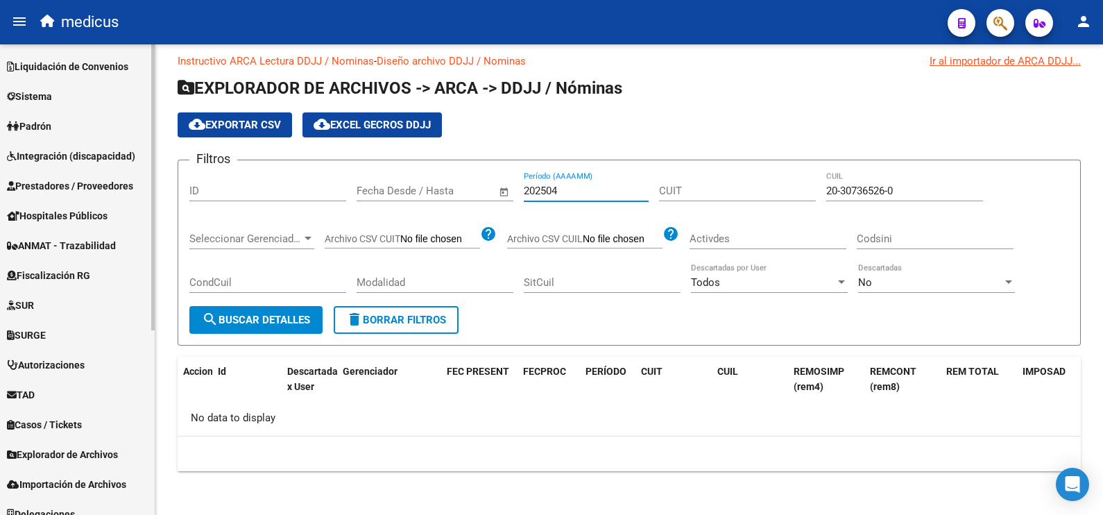
scroll to position [303, 0]
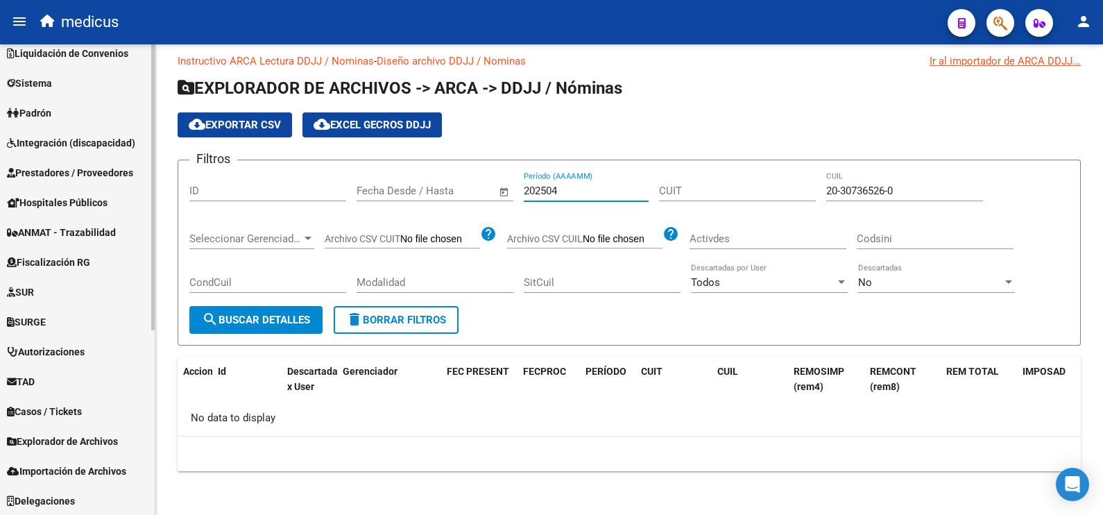
click at [69, 441] on span "Explorador de Archivos" at bounding box center [62, 441] width 111 height 15
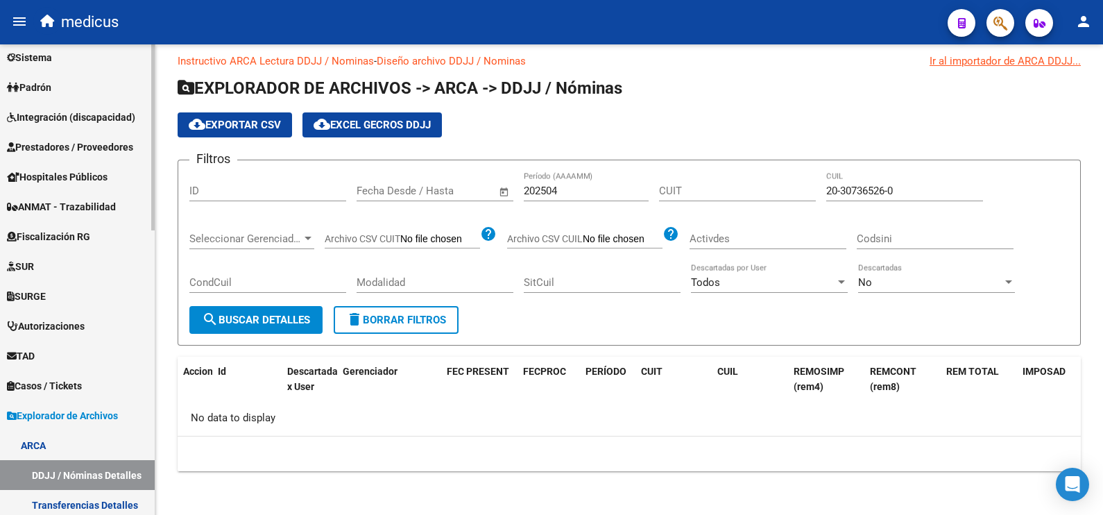
scroll to position [274, 0]
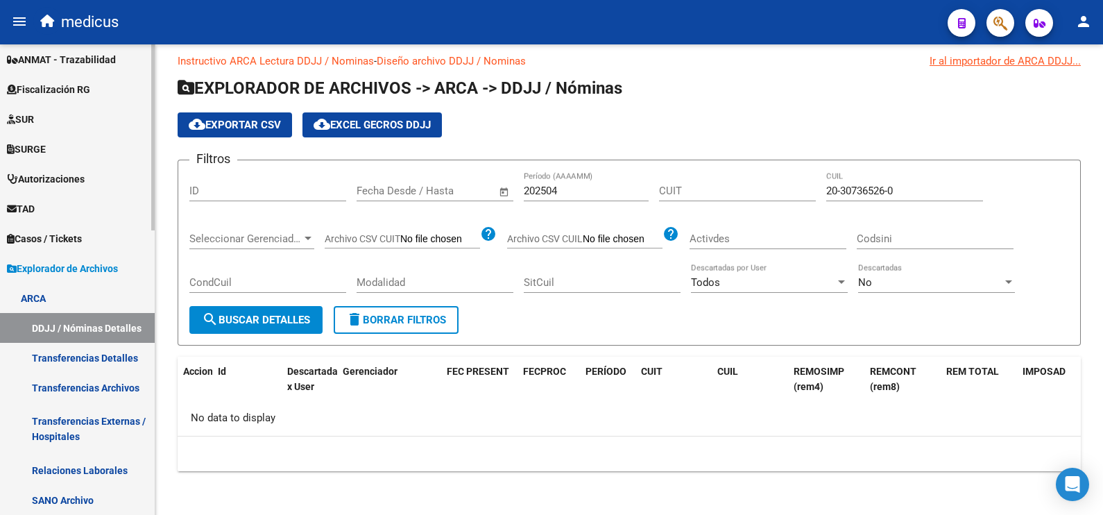
click at [94, 361] on link "Transferencias Detalles" at bounding box center [77, 358] width 155 height 30
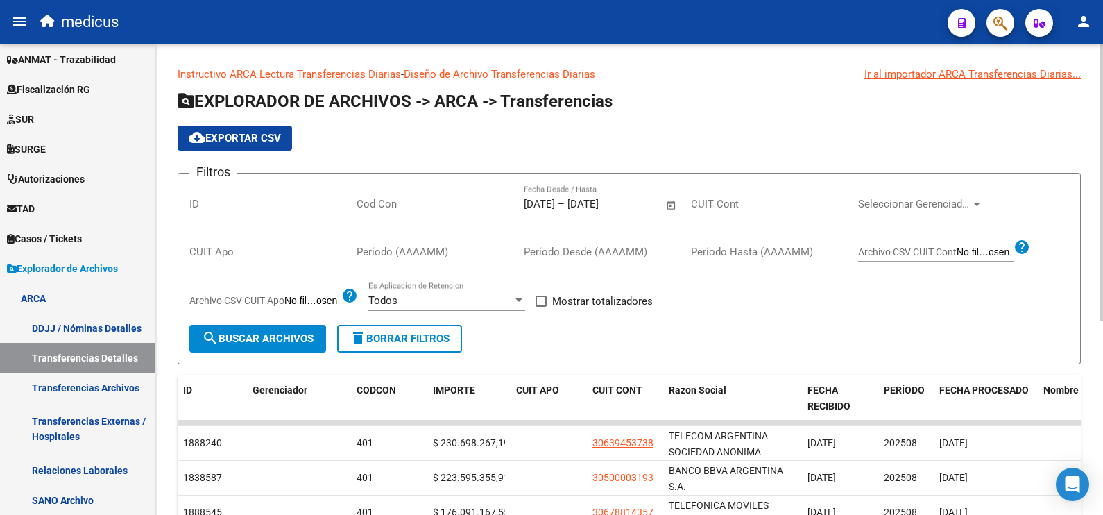
scroll to position [86, 0]
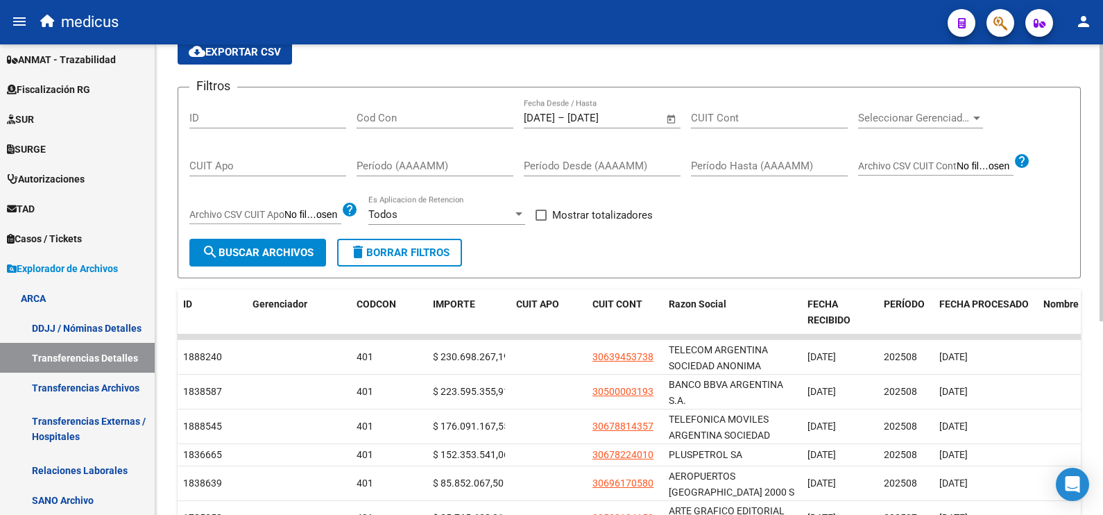
click at [277, 170] on input "CUIT Apo" at bounding box center [267, 166] width 157 height 12
paste input "20-30736526-0"
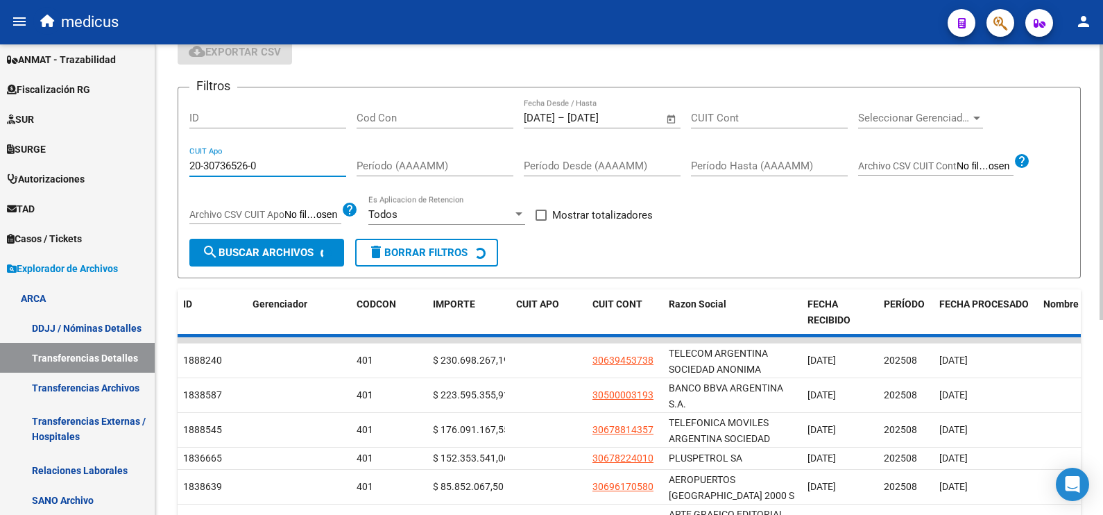
scroll to position [29, 0]
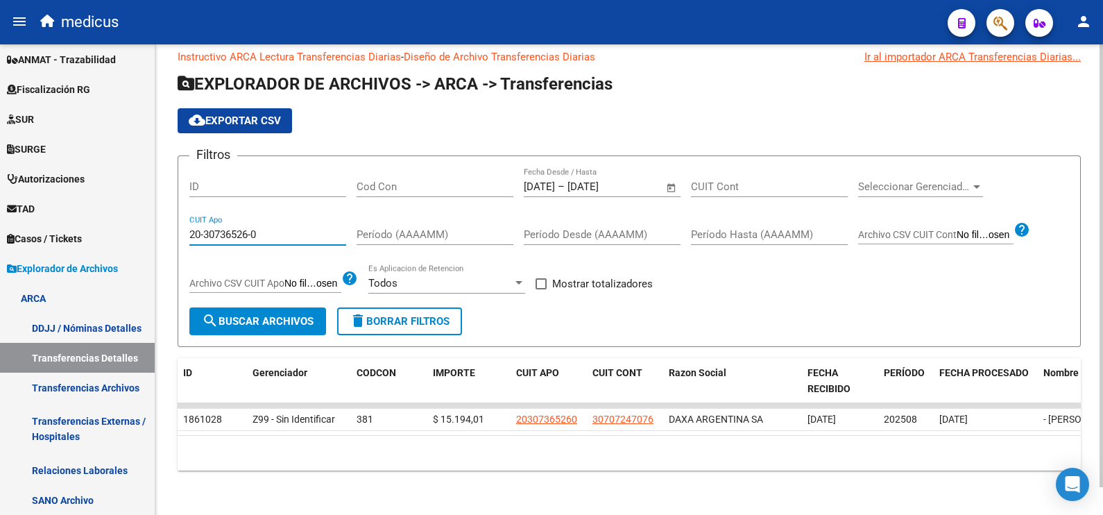
type input "20-30736526-0"
click at [610, 180] on input "[DATE]" at bounding box center [600, 186] width 67 height 12
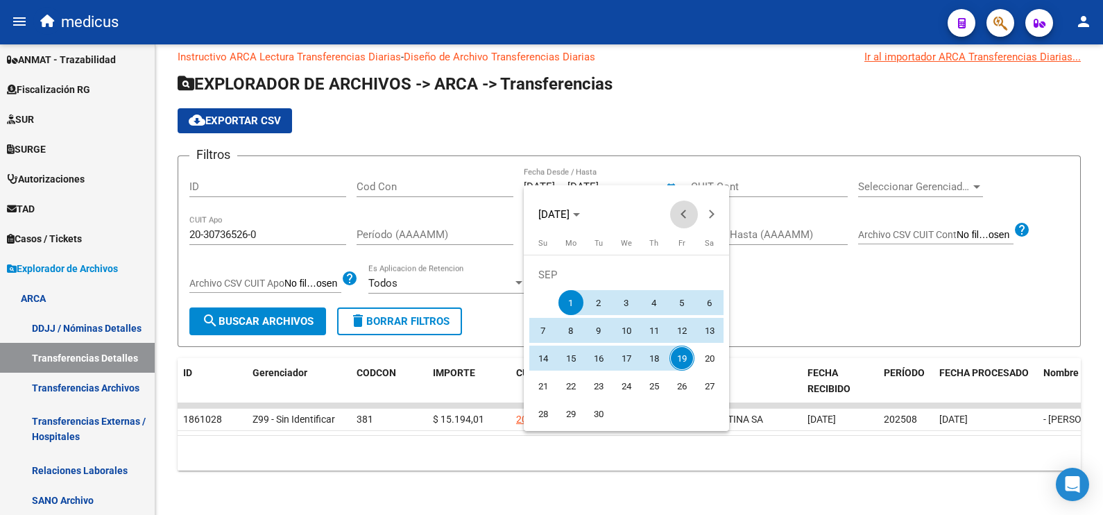
click at [680, 211] on span "Previous month" at bounding box center [684, 214] width 28 height 28
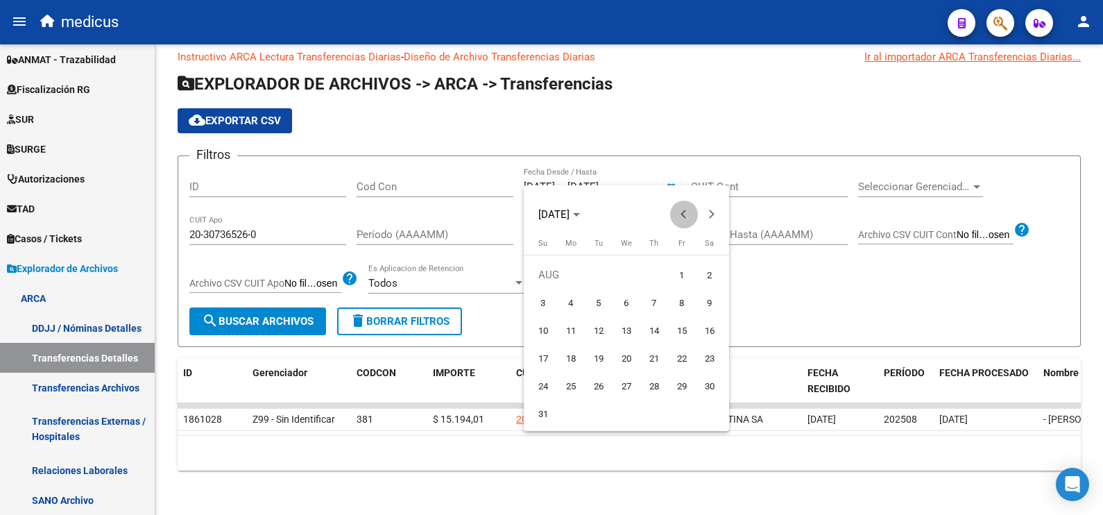
click at [680, 211] on span "Previous month" at bounding box center [684, 214] width 28 height 28
click at [676, 217] on span "Previous month" at bounding box center [684, 214] width 28 height 28
click at [675, 217] on span "Previous month" at bounding box center [684, 214] width 28 height 28
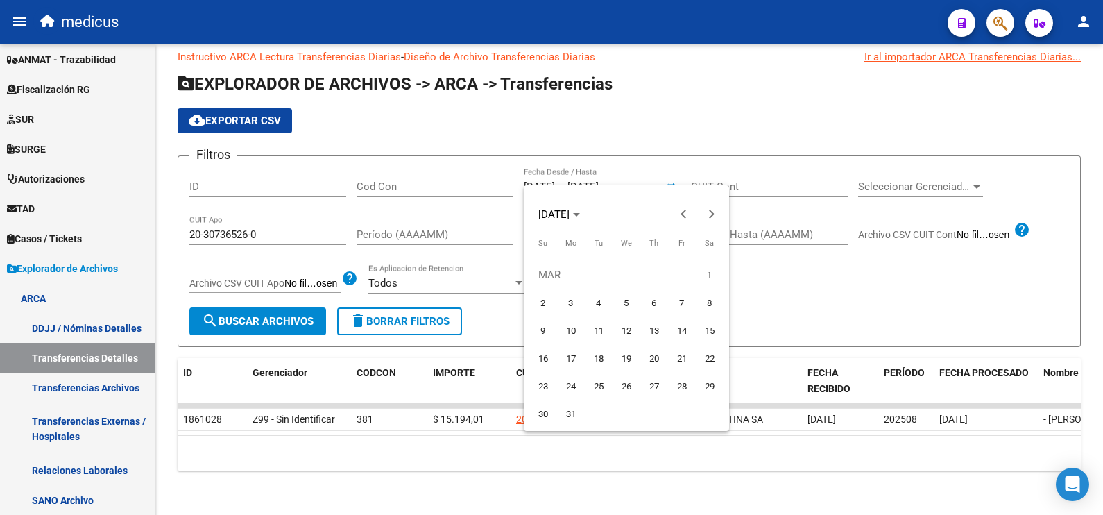
click at [699, 271] on span "1" at bounding box center [709, 274] width 25 height 25
type input "[DATE]"
click at [715, 211] on span "Next month" at bounding box center [712, 214] width 28 height 28
click at [714, 214] on span "Next month" at bounding box center [712, 214] width 28 height 28
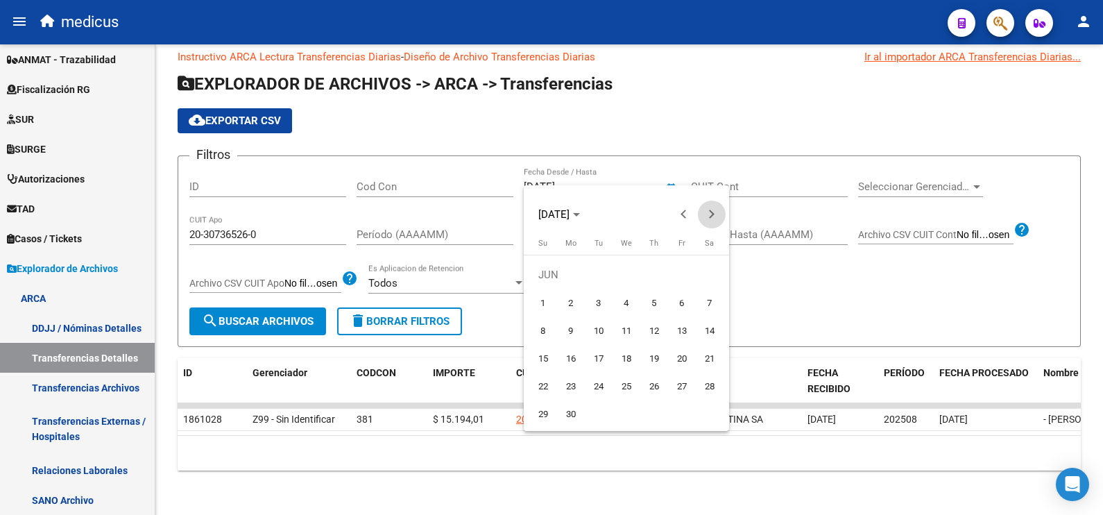
click at [714, 214] on span "Next month" at bounding box center [712, 214] width 28 height 28
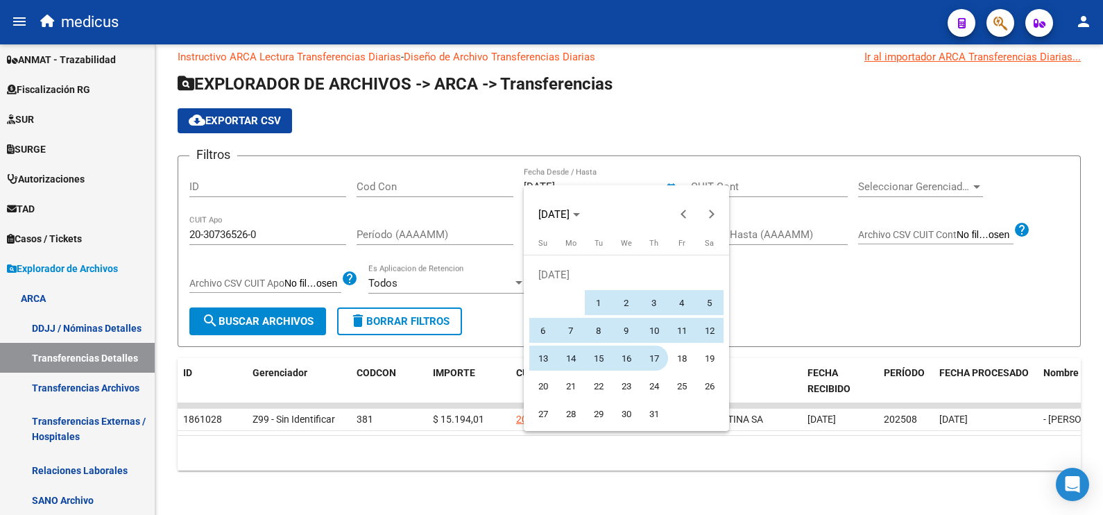
drag, startPoint x: 676, startPoint y: 273, endPoint x: 669, endPoint y: 358, distance: 85.7
click at [666, 356] on span "17" at bounding box center [654, 357] width 25 height 25
type input "[DATE]"
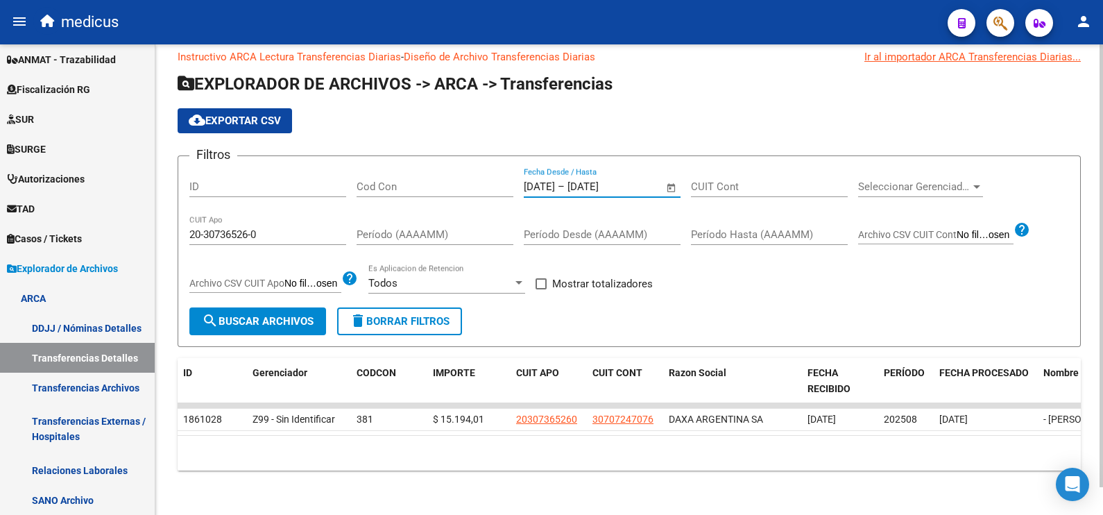
click at [291, 321] on button "search Buscar Archivos" at bounding box center [257, 321] width 137 height 28
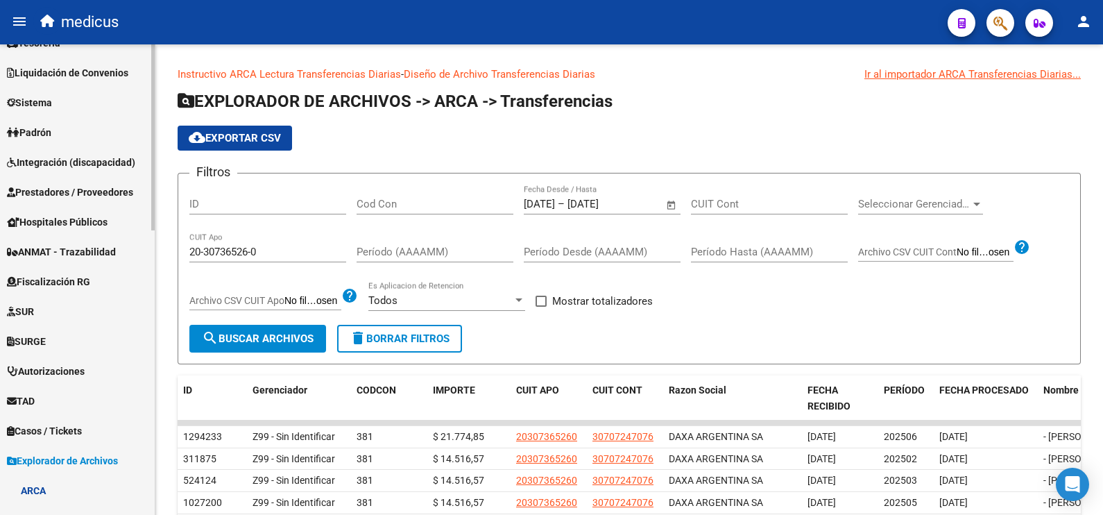
scroll to position [0, 0]
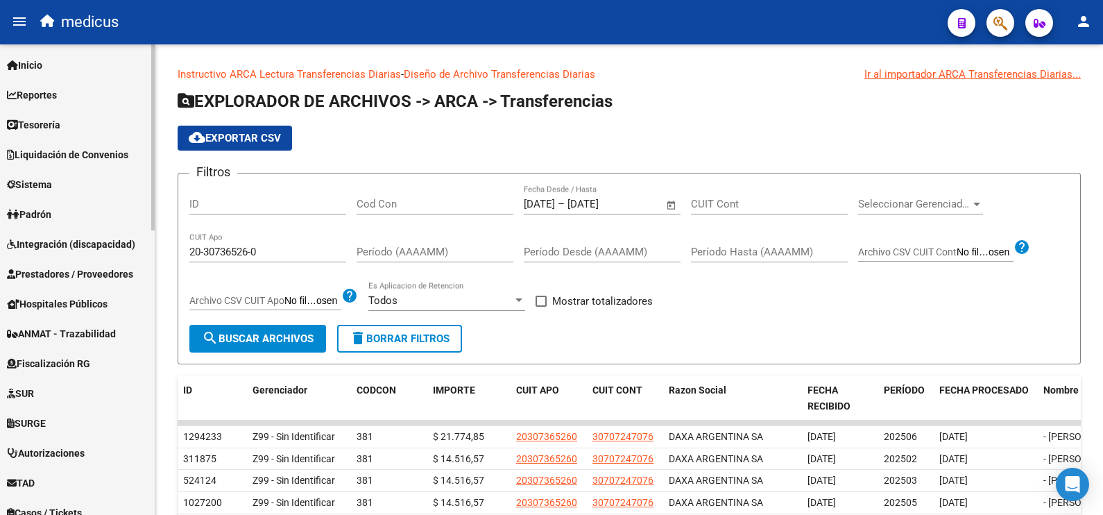
click at [79, 149] on span "Liquidación de Convenios" at bounding box center [67, 154] width 121 height 15
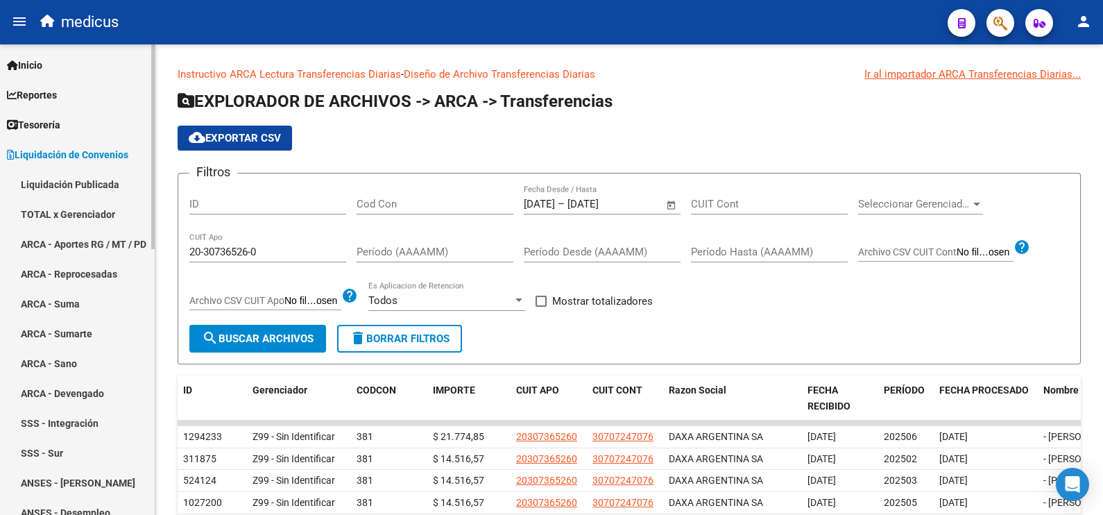
click at [80, 237] on link "ARCA - Aportes RG / MT / PD" at bounding box center [77, 244] width 155 height 30
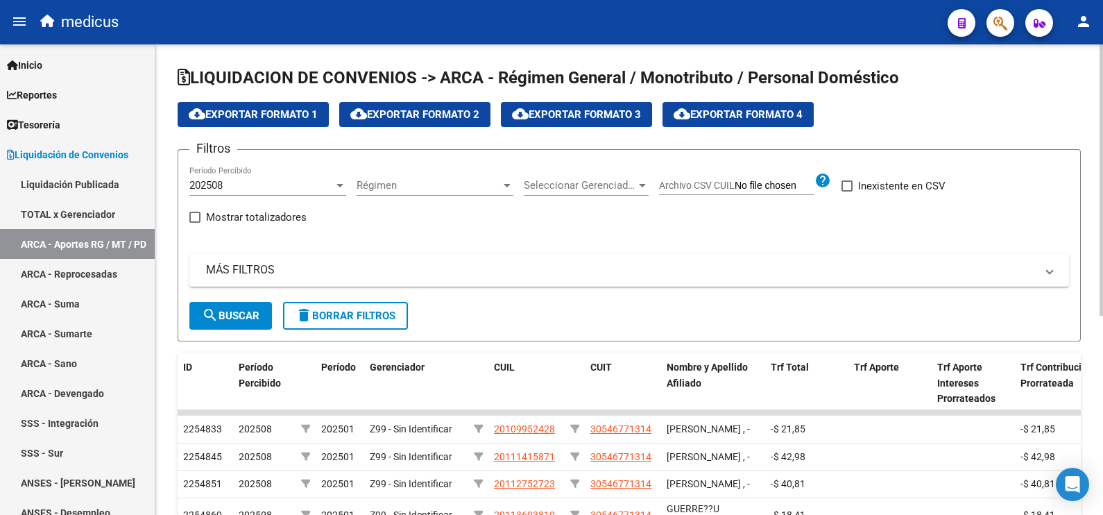
drag, startPoint x: 229, startPoint y: 215, endPoint x: 223, endPoint y: 225, distance: 11.2
click at [229, 215] on span "Mostrar totalizadores" at bounding box center [256, 217] width 101 height 17
click at [195, 223] on input "Mostrar totalizadores" at bounding box center [194, 223] width 1 height 1
checkbox input "true"
click at [239, 267] on mat-panel-title "MÁS FILTROS" at bounding box center [621, 269] width 830 height 15
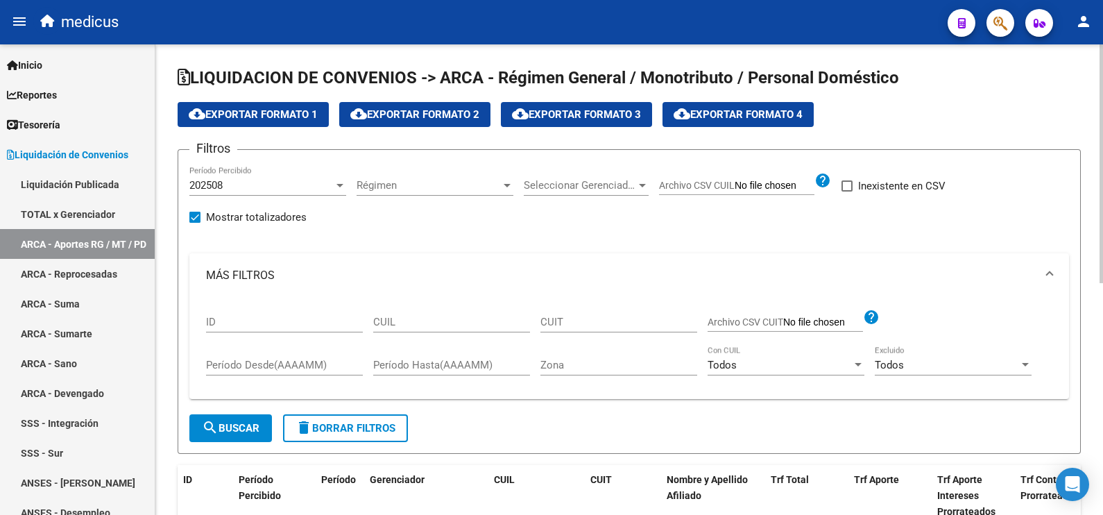
click at [438, 326] on input "CUIL" at bounding box center [451, 322] width 157 height 12
paste input "20-30736526-0"
type input "20-30736526-0"
click at [275, 180] on div "202508" at bounding box center [261, 185] width 144 height 12
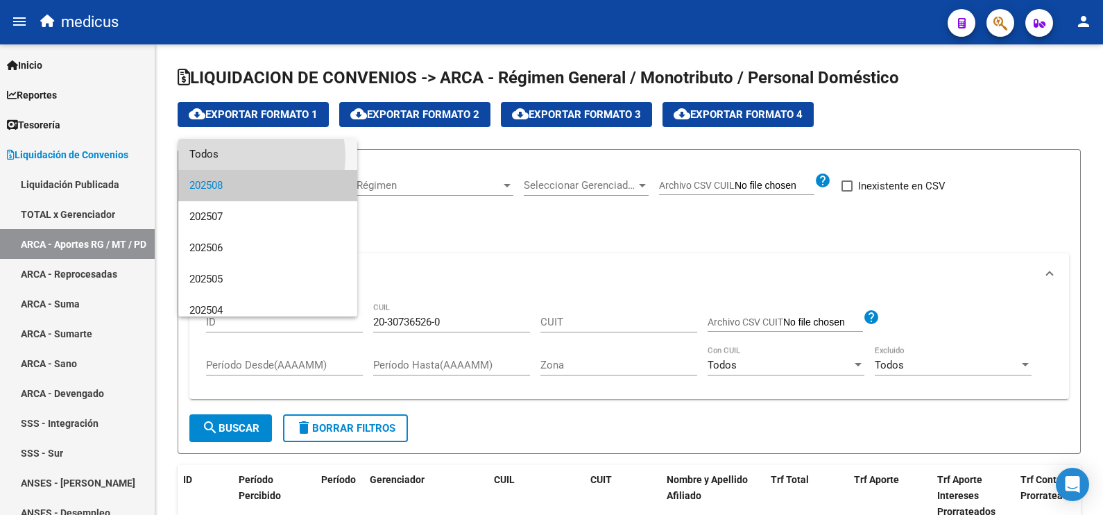
click at [246, 156] on span "Todos" at bounding box center [267, 154] width 157 height 31
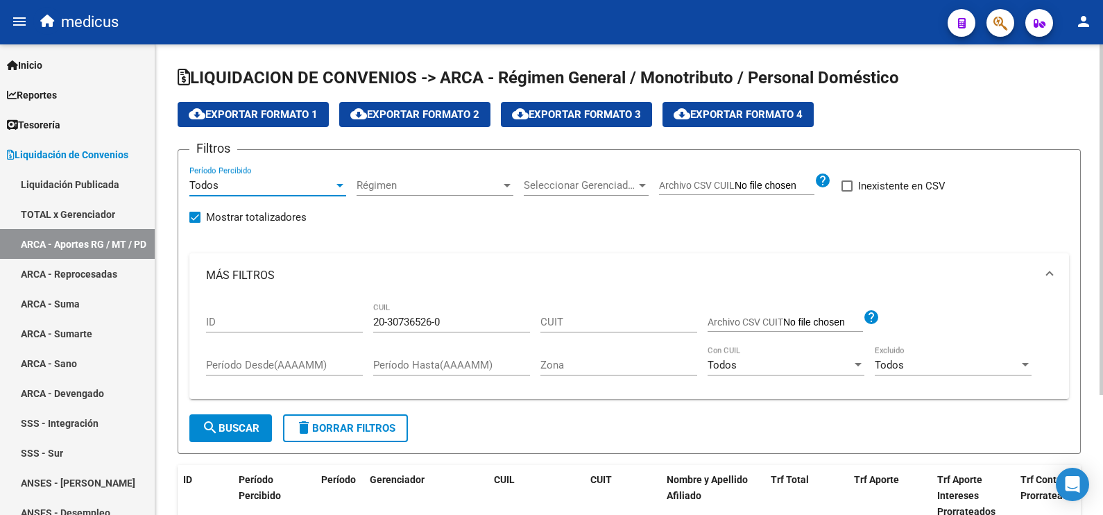
click at [246, 434] on span "search Buscar" at bounding box center [231, 428] width 58 height 12
click at [264, 120] on span "cloud_download Exportar Formato 1" at bounding box center [253, 114] width 129 height 12
